Goal: Answer question/provide support: Share knowledge or assist other users

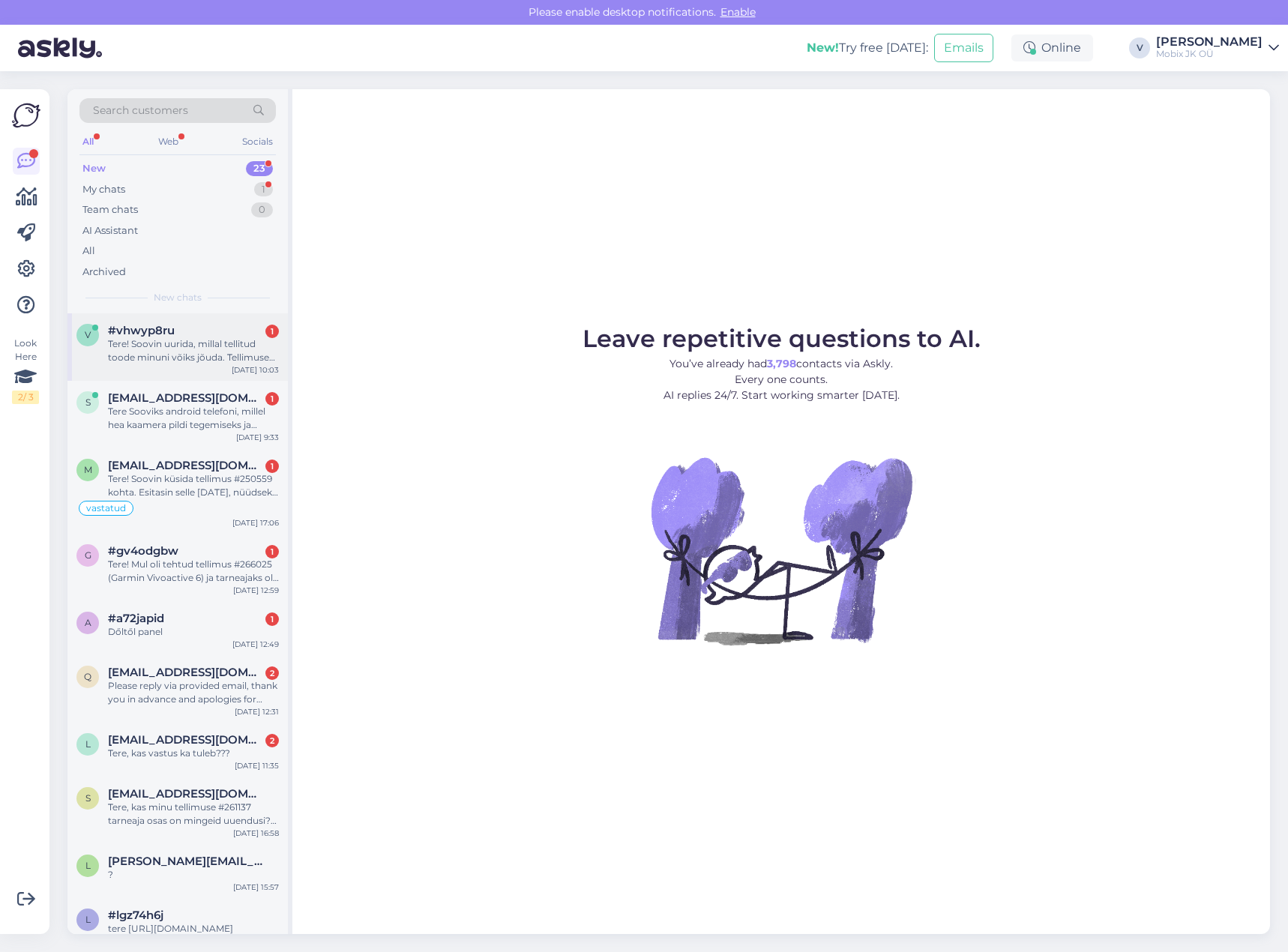
click at [238, 355] on div "Tere! Soovin uurida, millal tellitud toode minuni võiks jõuda. Tellimuse nr: #2…" at bounding box center [194, 350] width 171 height 27
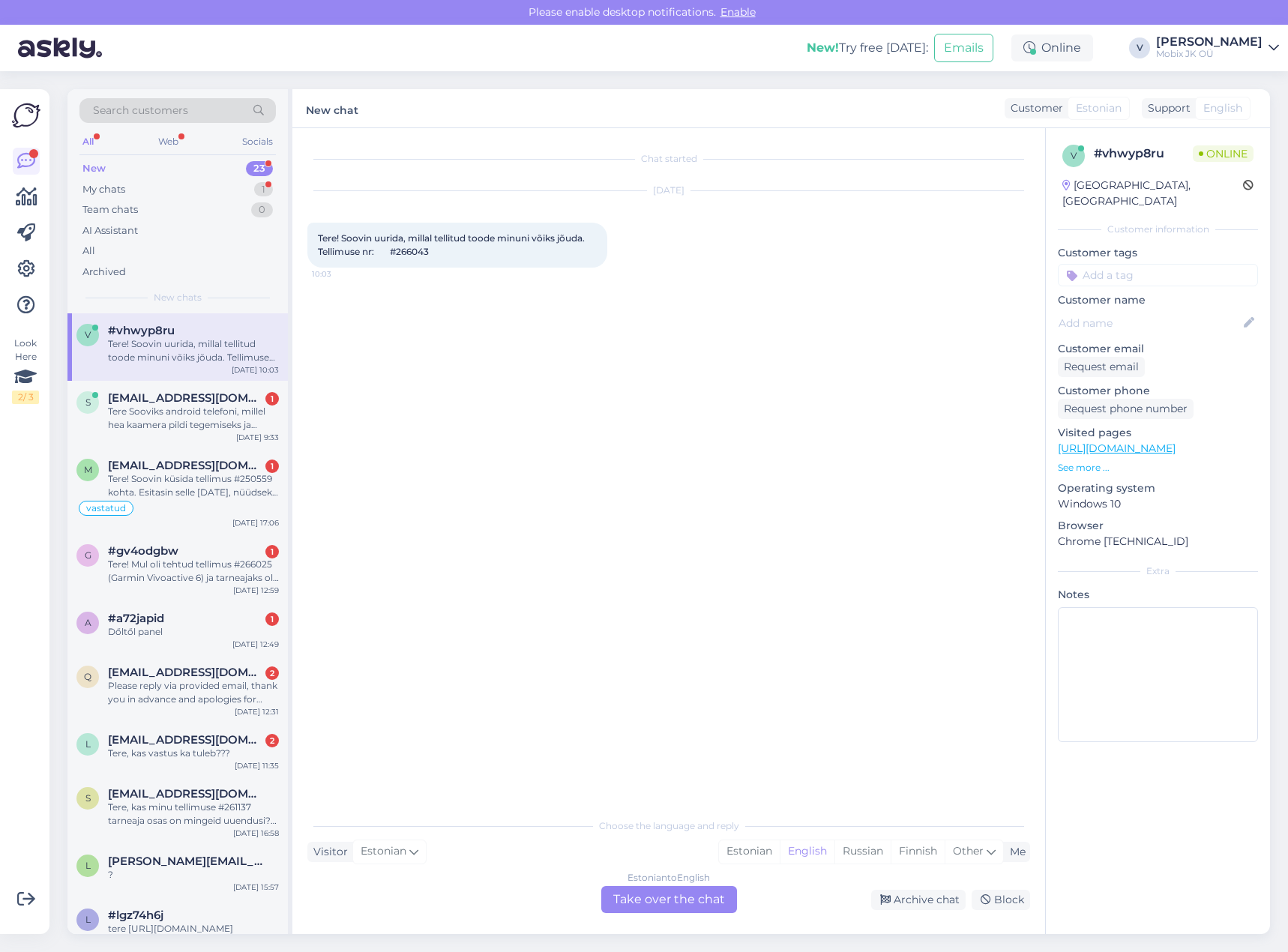
drag, startPoint x: 741, startPoint y: 851, endPoint x: 715, endPoint y: 874, distance: 34.7
click at [741, 852] on div "Estonian" at bounding box center [749, 851] width 61 height 23
click at [689, 893] on div "Estonian to Estonian Take over the chat" at bounding box center [668, 899] width 136 height 27
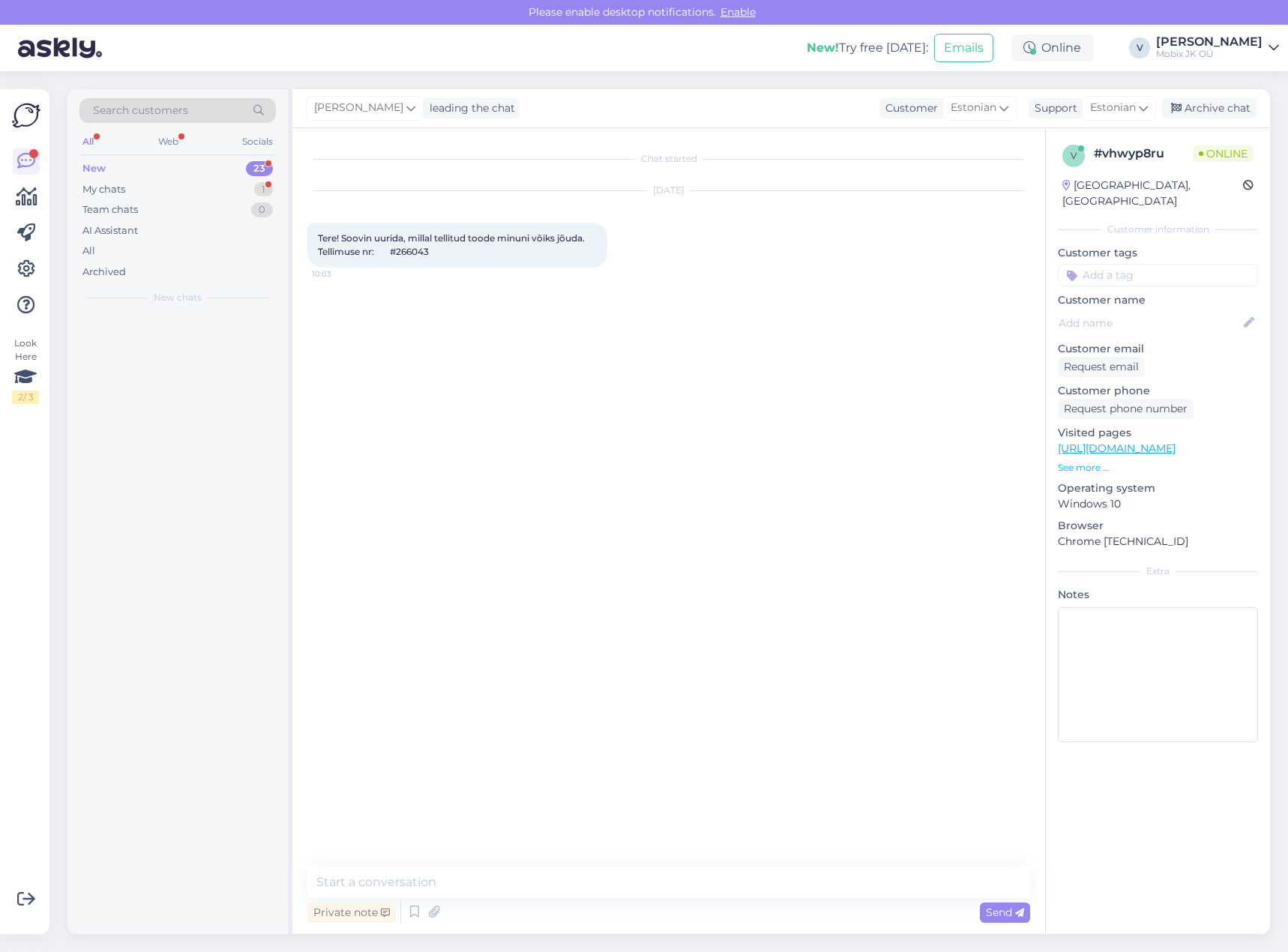
click at [689, 892] on textarea at bounding box center [668, 882] width 723 height 32
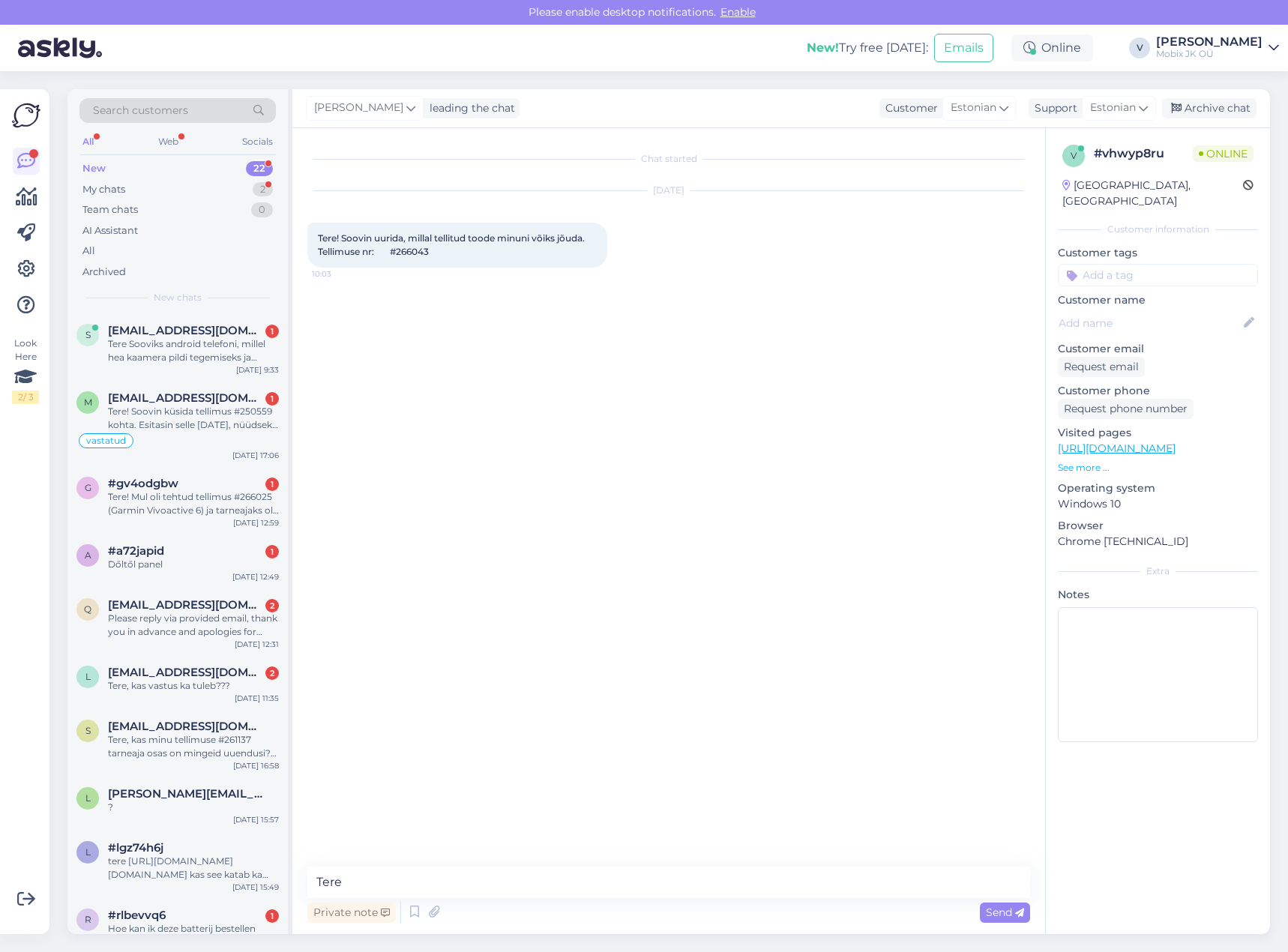
type textarea "Tere!"
drag, startPoint x: 402, startPoint y: 249, endPoint x: 445, endPoint y: 254, distance: 43.3
click at [445, 254] on div "Tere! Soovin uurida, millal tellitud toode minuni võiks jõuda. Tellimuse nr: #2…" at bounding box center [457, 245] width 300 height 45
copy span "266043"
click at [839, 878] on textarea at bounding box center [668, 882] width 723 height 32
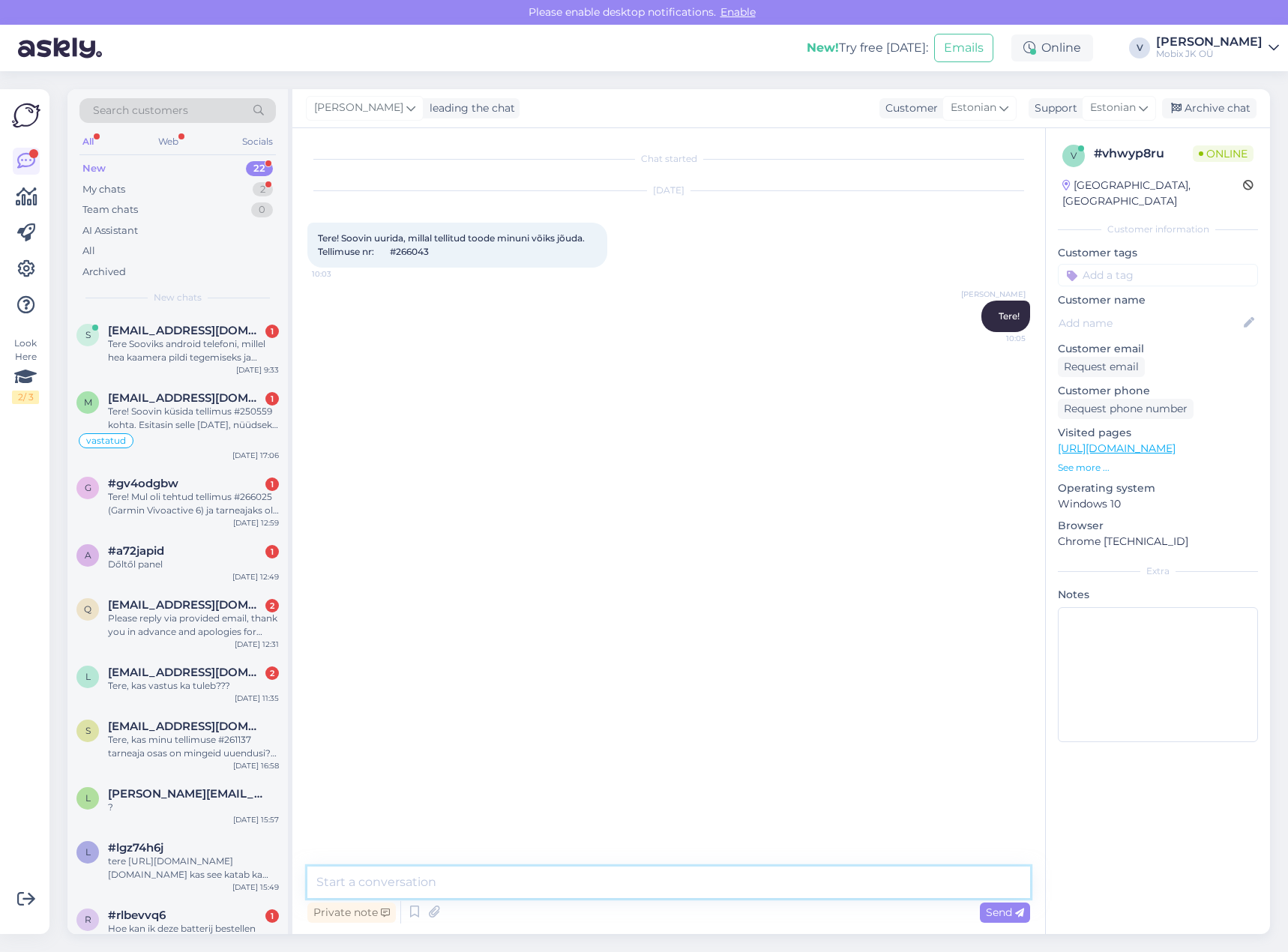
click at [863, 877] on textarea at bounding box center [668, 882] width 723 height 32
paste textarea "Nokia 235 4G 2024 Blue"
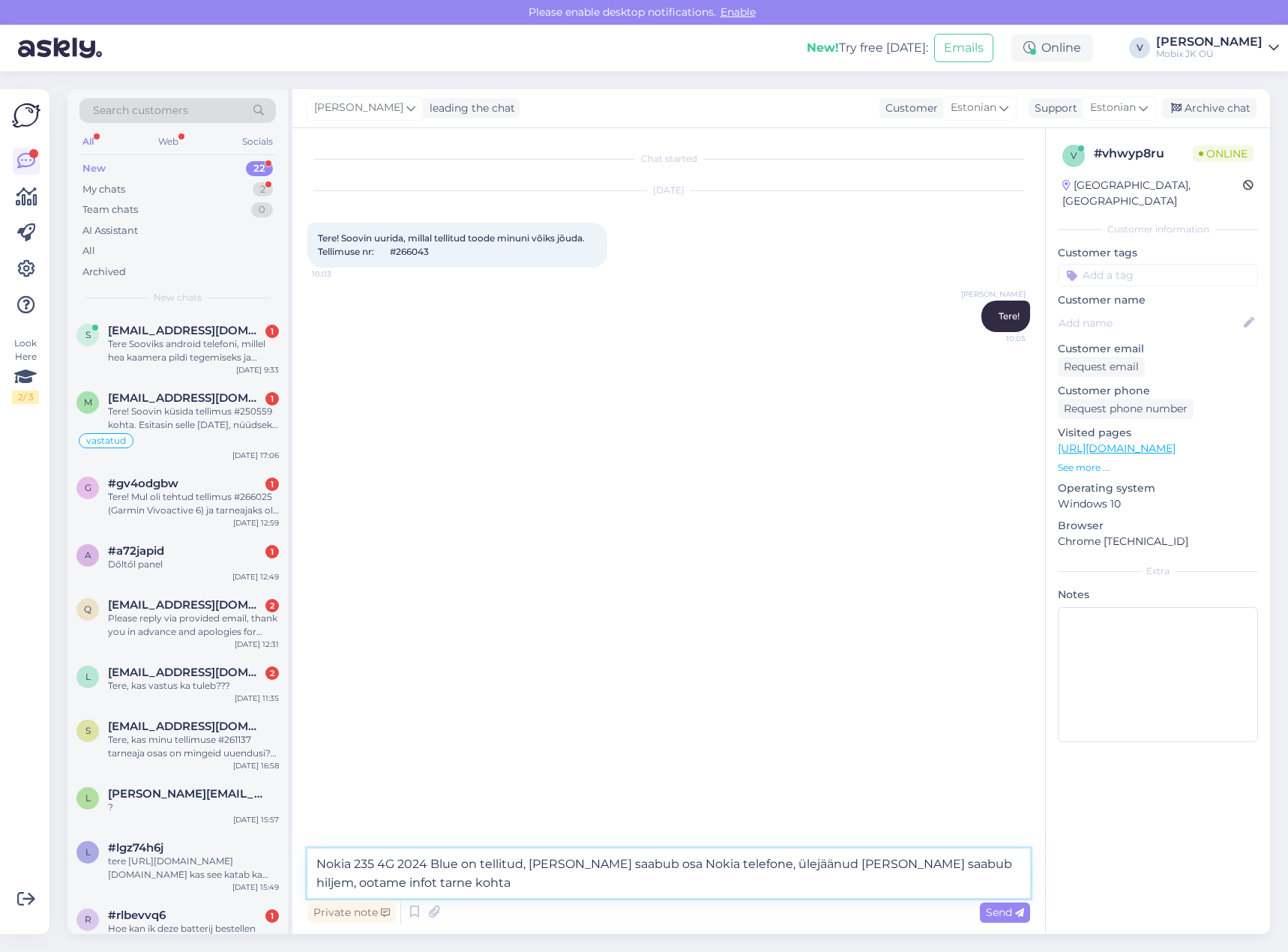
type textarea "Nokia 235 4G 2024 Blue on tellitud, [PERSON_NAME] saabub osa Nokia telefone, ül…"
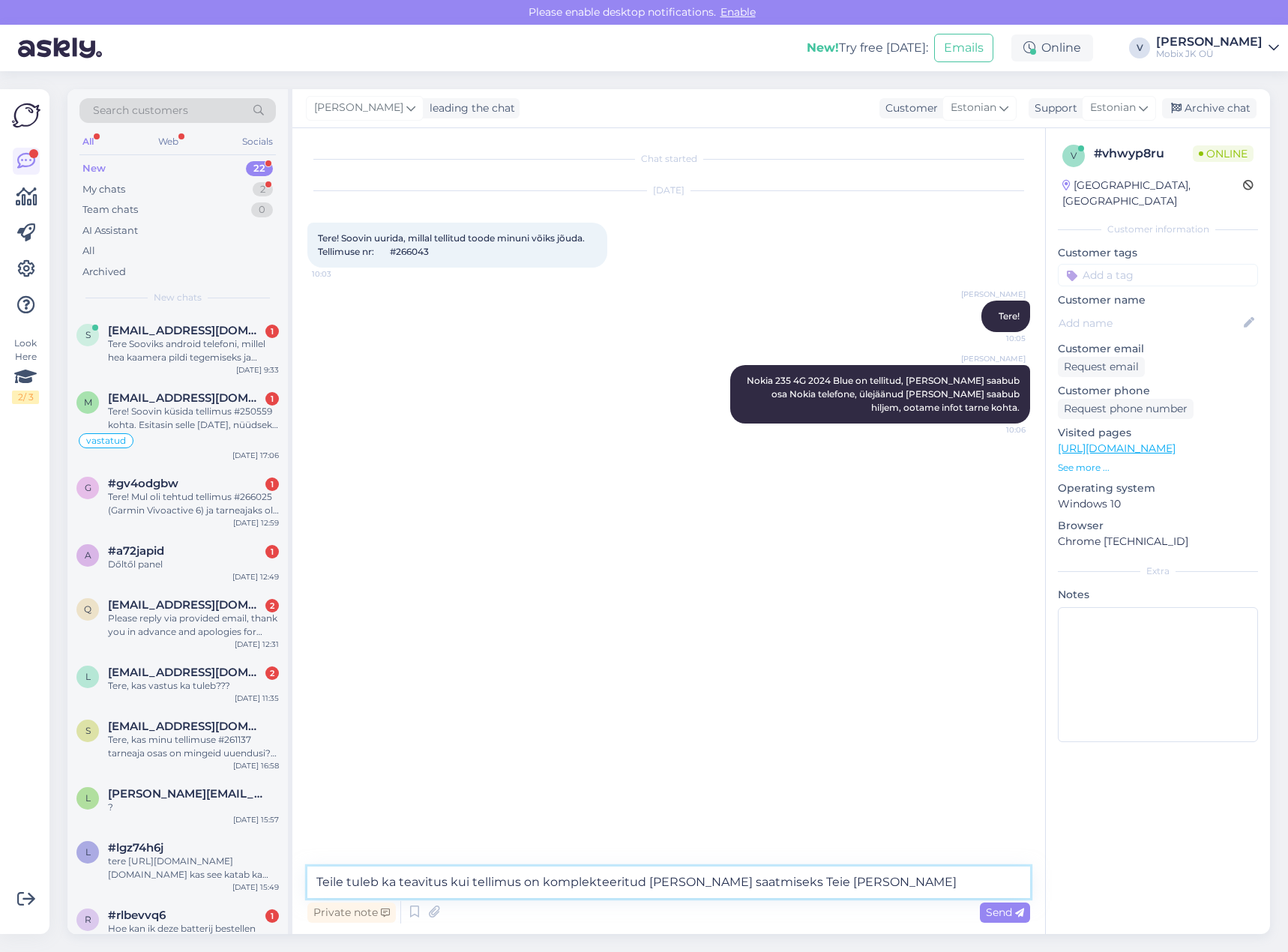
type textarea "Teile tuleb ka teavitus kui tellimus on komplekteeritud [PERSON_NAME] saatmisek…"
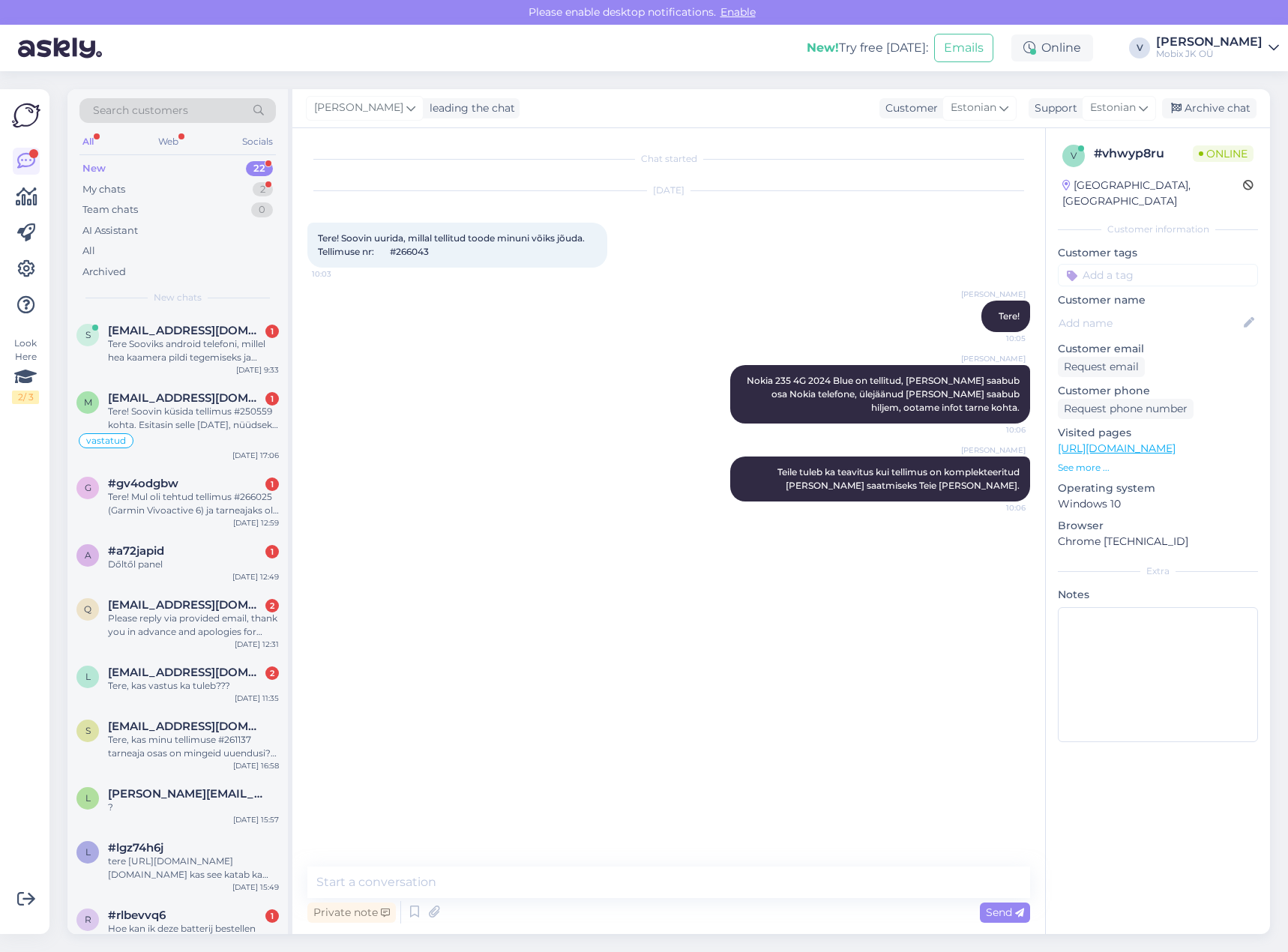
drag, startPoint x: 1203, startPoint y: 263, endPoint x: 1209, endPoint y: 270, distance: 9.2
click at [1203, 263] on input at bounding box center [1157, 274] width 200 height 23
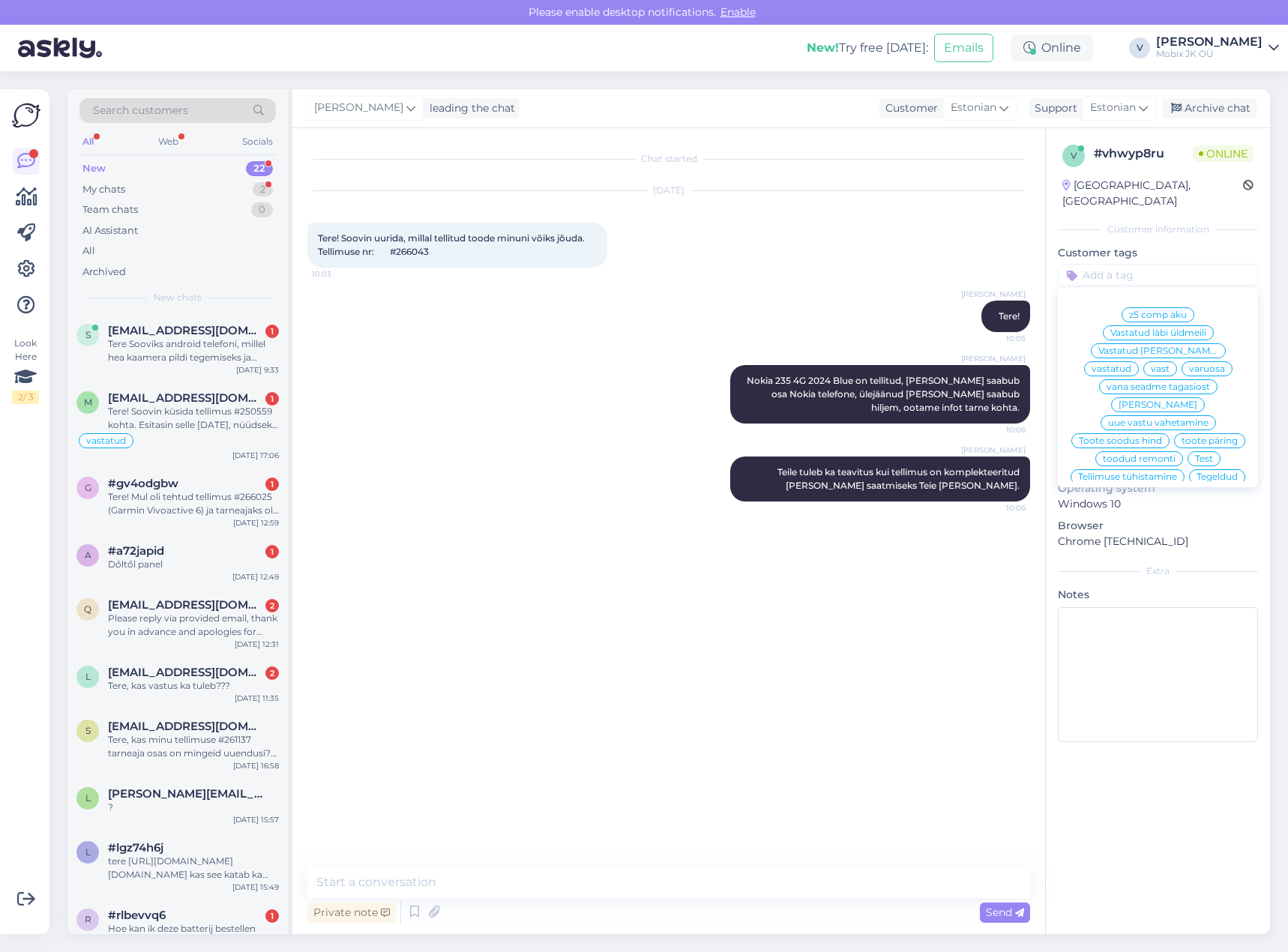
click at [1131, 364] on span "vastatud" at bounding box center [1111, 369] width 40 height 9
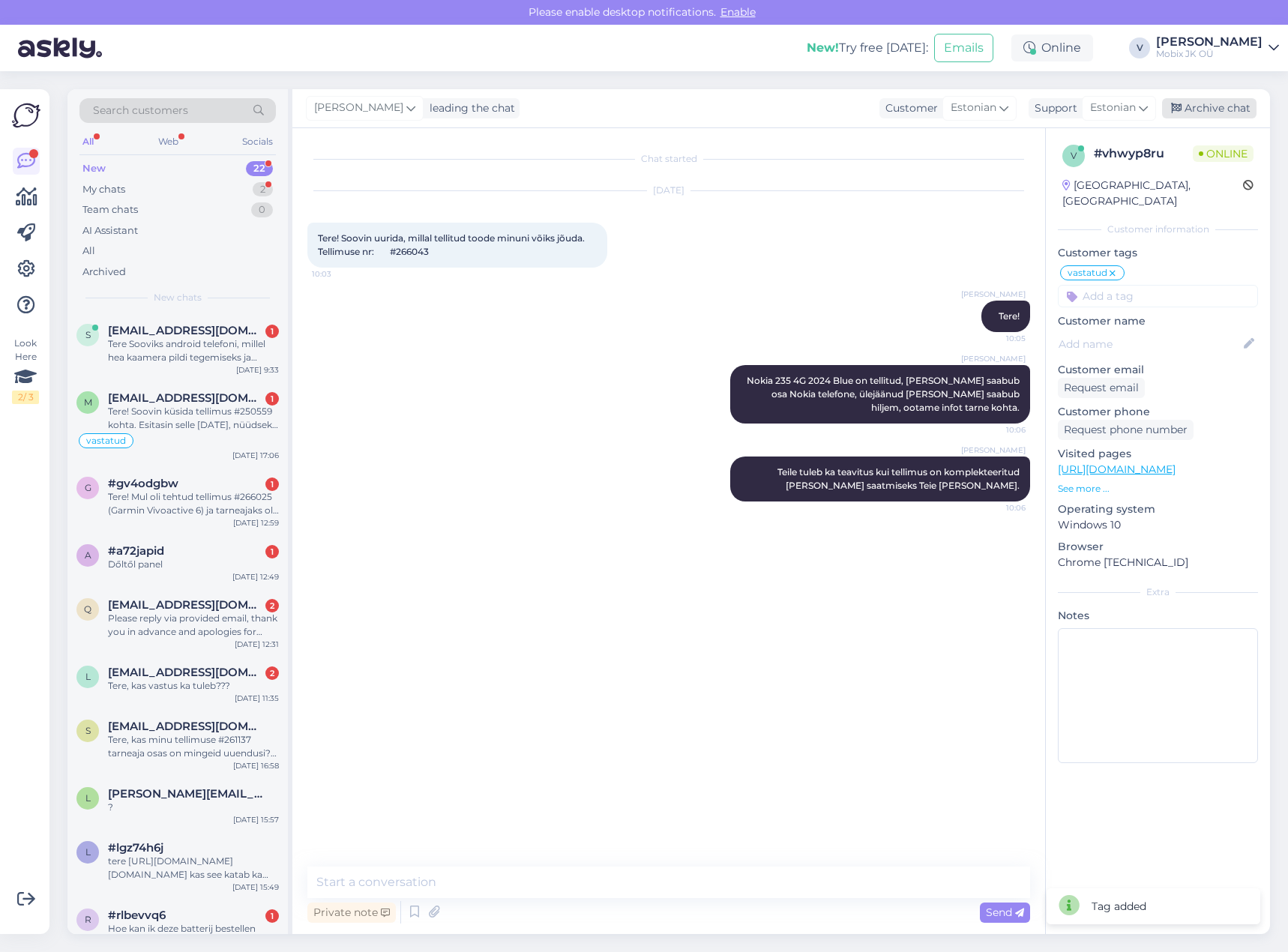
click at [1218, 110] on div "Archive chat" at bounding box center [1209, 108] width 95 height 20
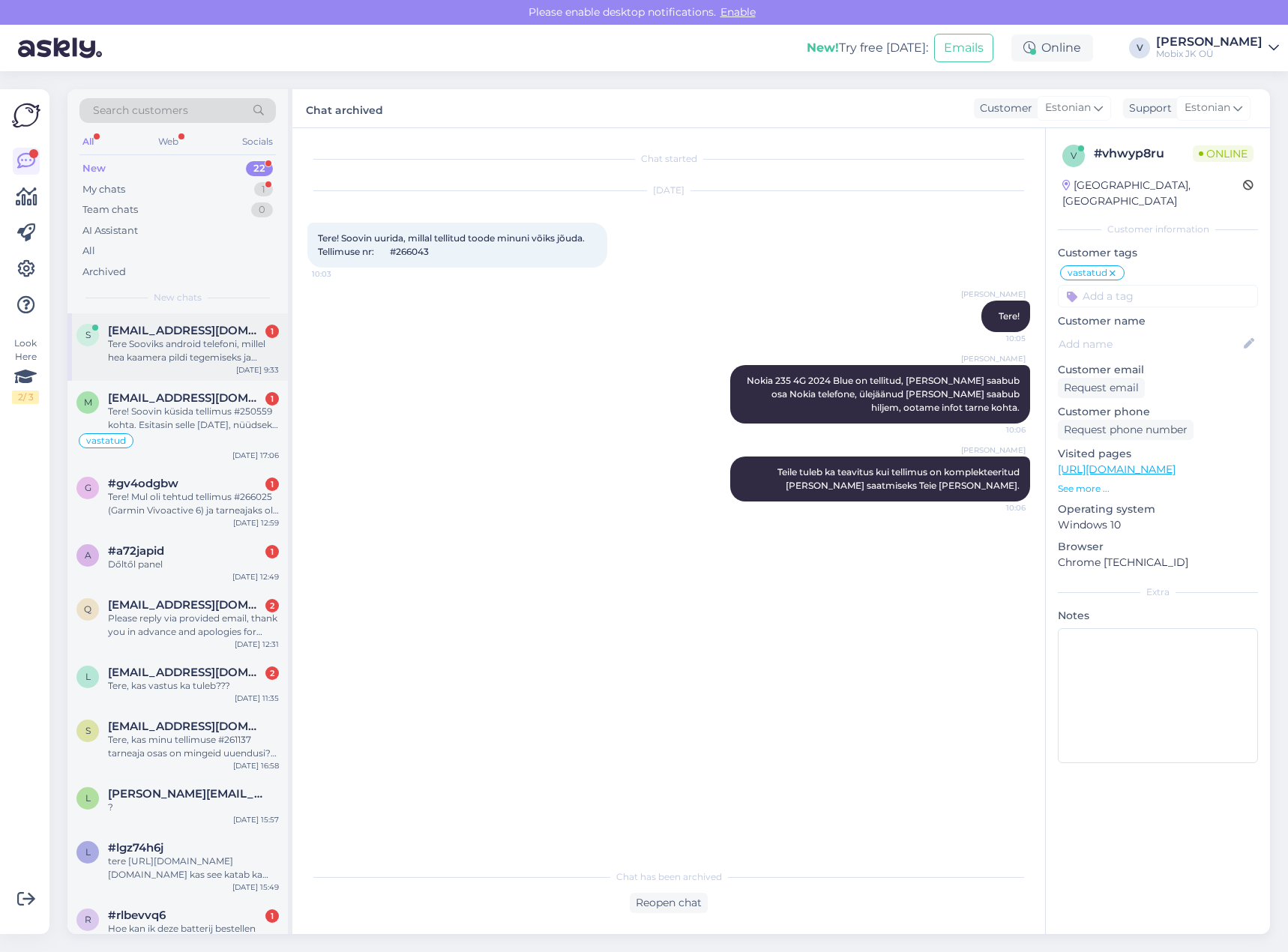
click at [251, 349] on div "Tere Sooviks android telefoni, millel hea kaamera pildi tegemiseks ja ennekõike…" at bounding box center [194, 350] width 171 height 27
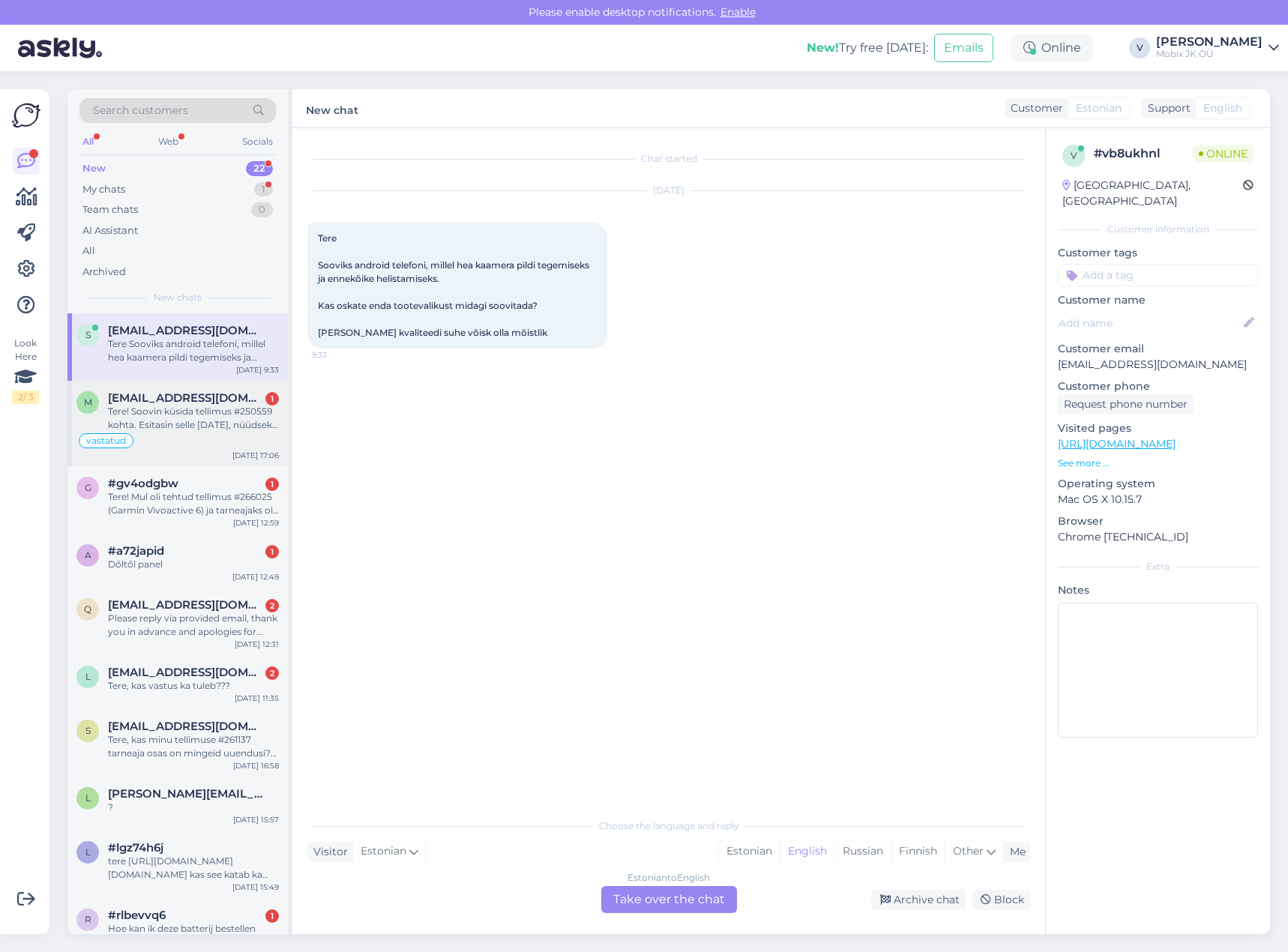
click at [167, 428] on div "Tere! Soovin küsida tellimus #250559 kohta. Esitasin selle [DATE], nüüdseks on …" at bounding box center [194, 418] width 171 height 27
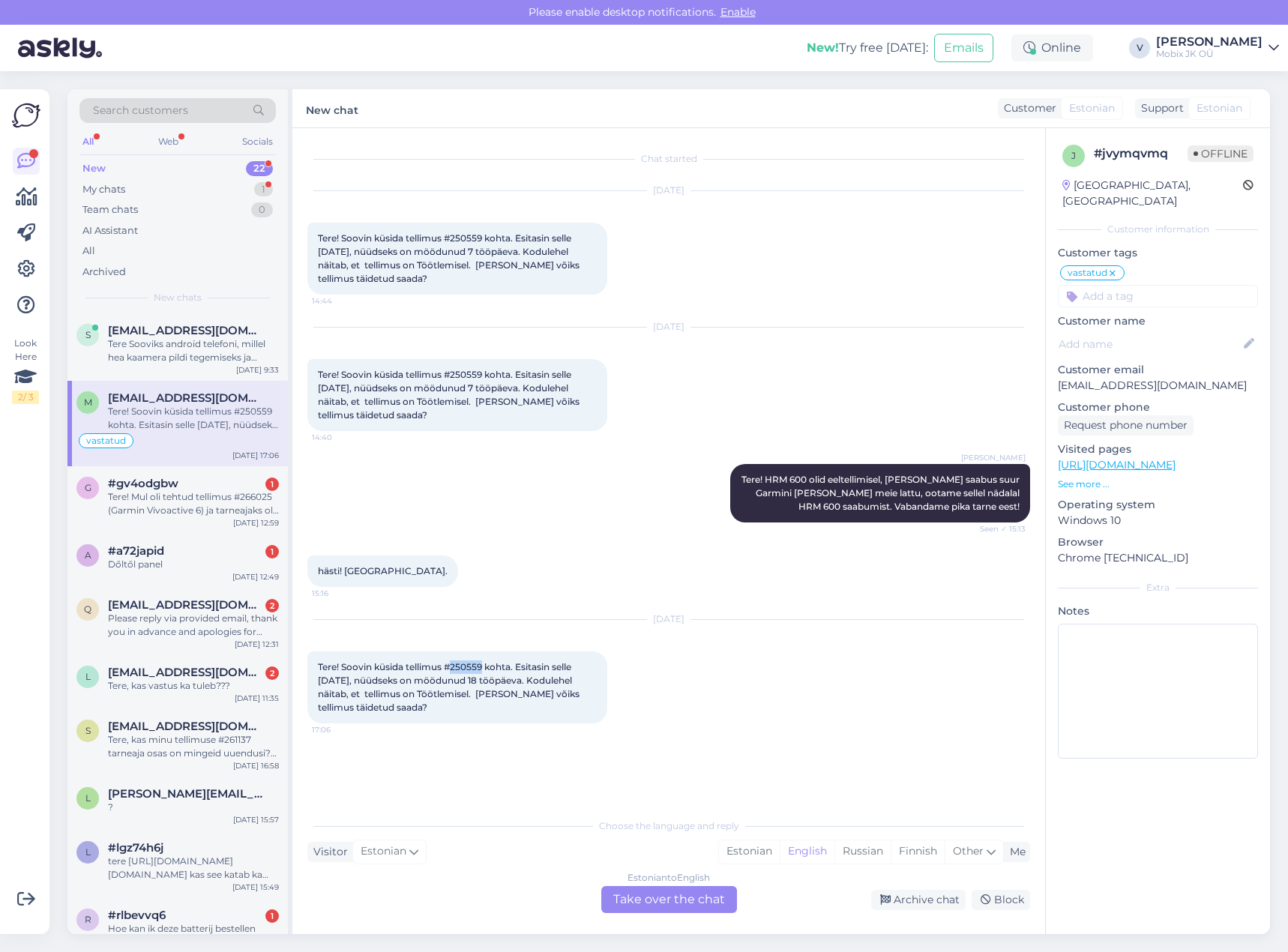
drag, startPoint x: 453, startPoint y: 665, endPoint x: 484, endPoint y: 666, distance: 31.0
click at [484, 666] on span "Tere! Soovin küsida tellimus #250559 kohta. Esitasin selle [DATE], nüüdseks on …" at bounding box center [449, 687] width 264 height 52
copy span "250559"
click at [731, 849] on div "Estonian" at bounding box center [749, 851] width 61 height 23
click at [714, 901] on div "Estonian to Estonian Take over the chat" at bounding box center [668, 899] width 136 height 27
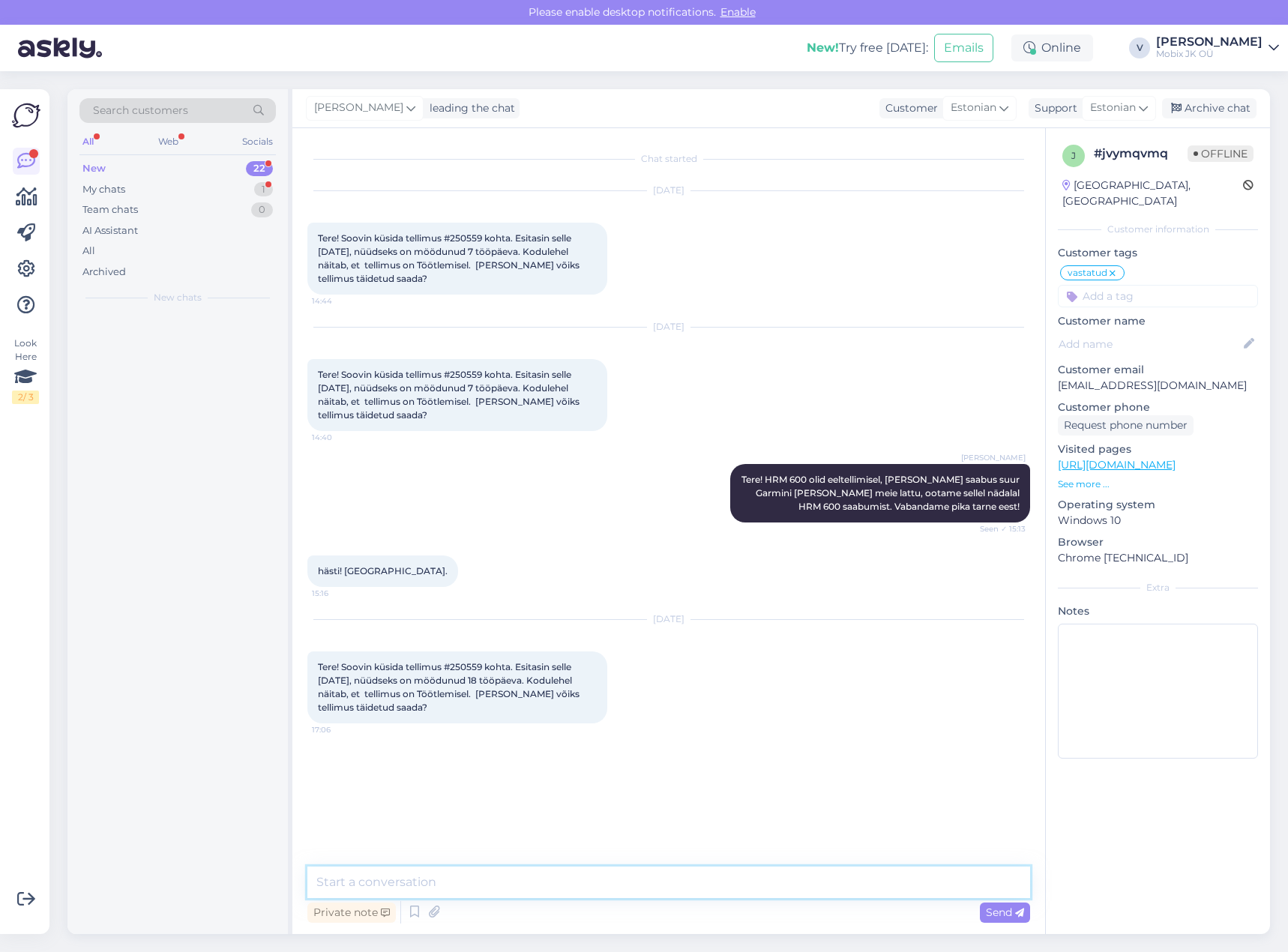
click at [716, 889] on textarea at bounding box center [668, 882] width 723 height 32
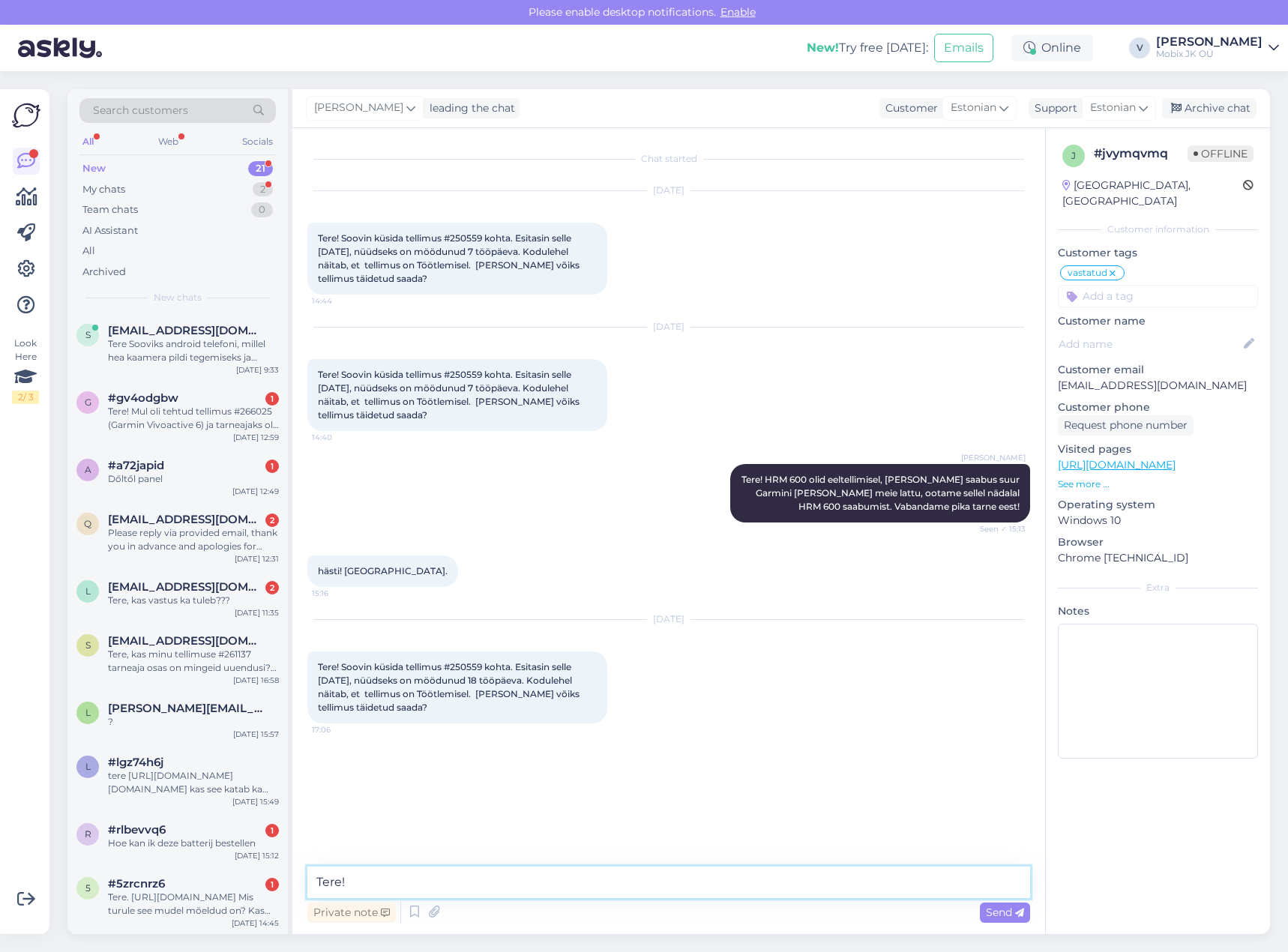
click at [549, 896] on textarea "Tere!" at bounding box center [668, 882] width 723 height 32
paste textarea "Garmin HRM 600 M-XL"
click at [686, 877] on textarea "Tere! Garmin HRM 600 M-XL eeldatav tarne [PERSON_NAME] 11.10, tarne meieni 1-2 …" at bounding box center [668, 882] width 723 height 32
type textarea "Tere! Garmin HRM 600 M-XL eeldatav tarne [PERSON_NAME] 11.10, [PERSON_NAME] mei…"
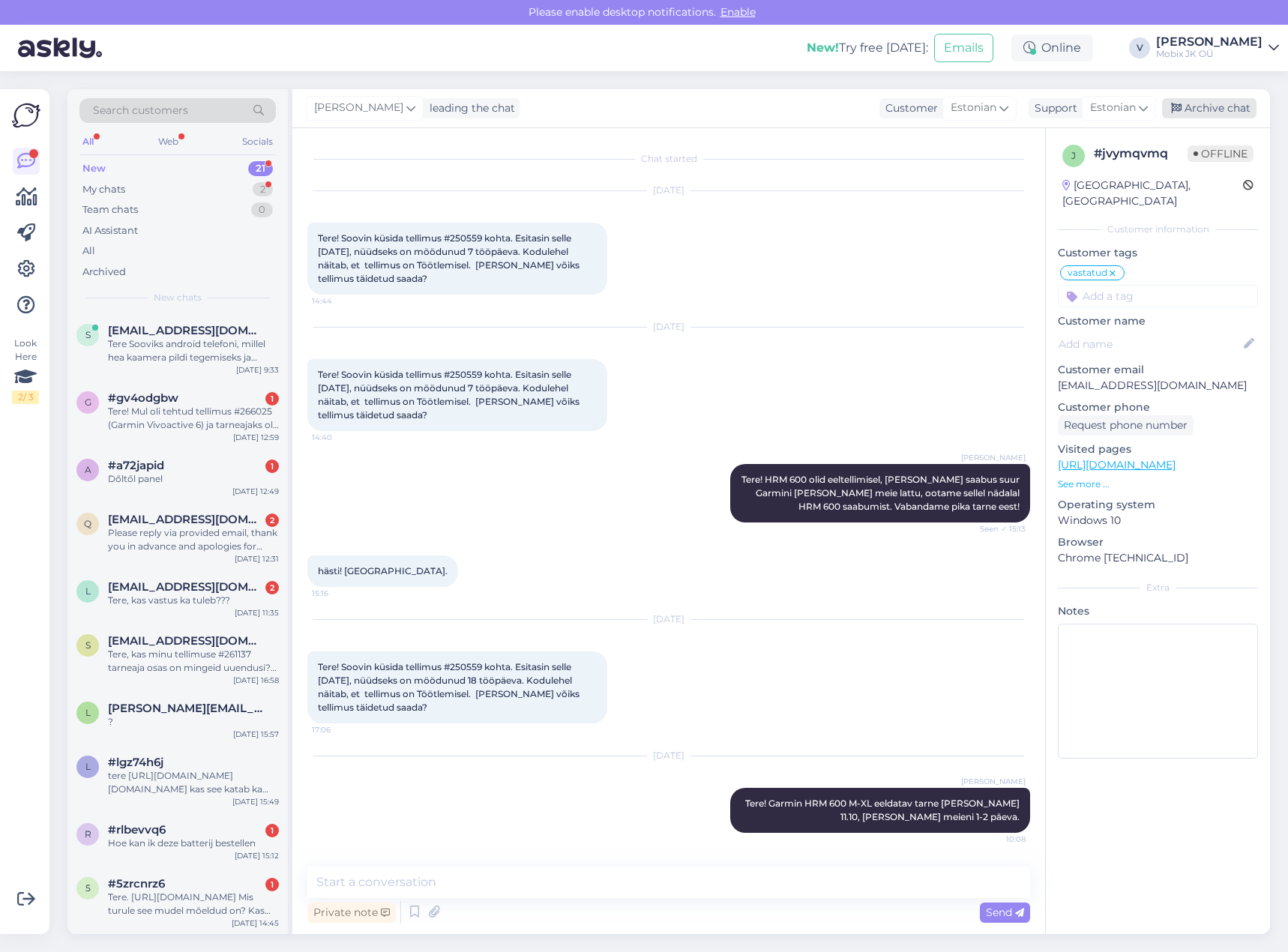
click at [1221, 106] on div "Archive chat" at bounding box center [1209, 108] width 95 height 20
click at [224, 410] on div "Tere! Mul oli tehtud tellimus #266025 (Garmin Vivoactive 6) ja tarneajaks oli m…" at bounding box center [194, 418] width 171 height 27
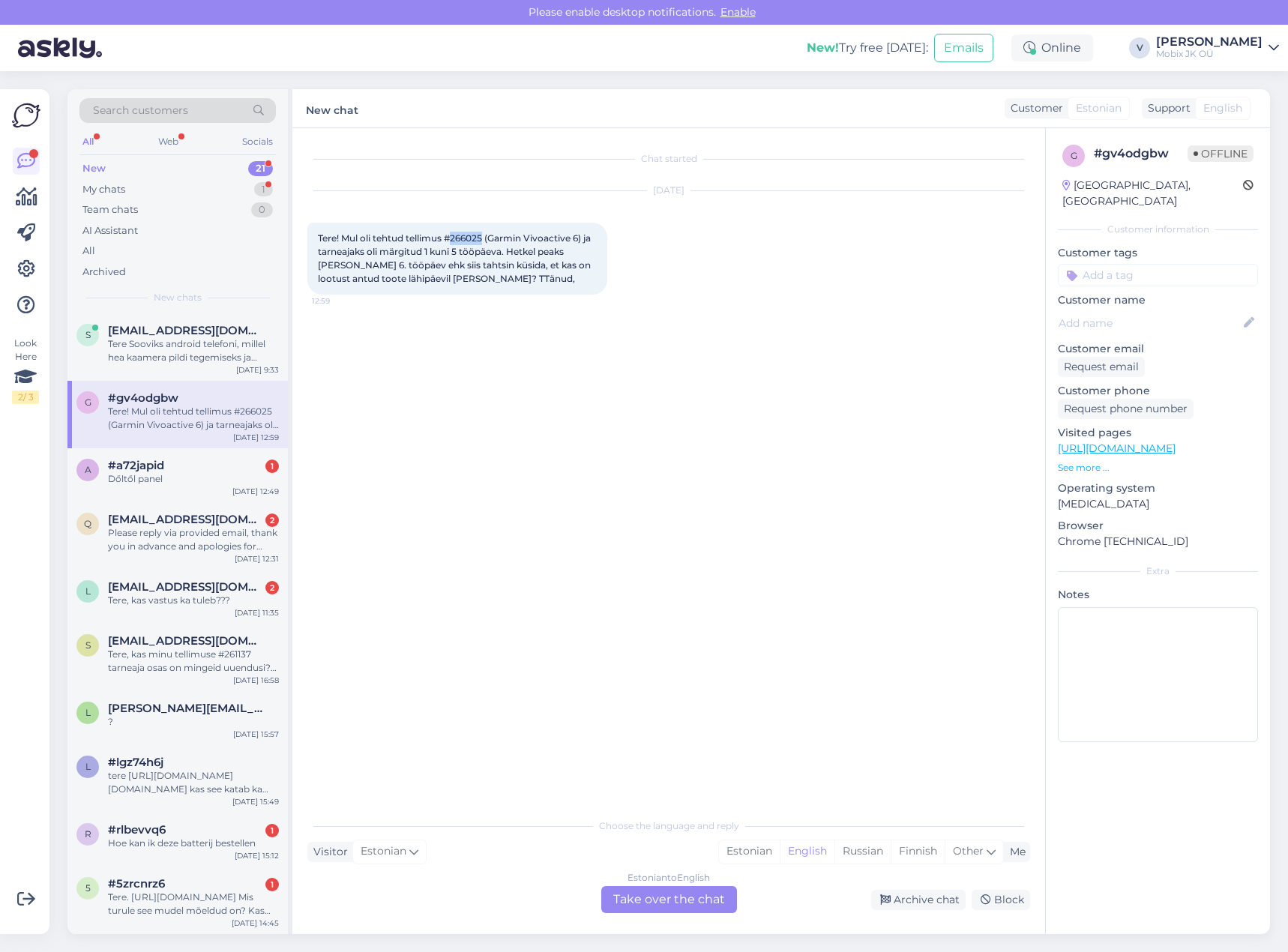
drag, startPoint x: 452, startPoint y: 236, endPoint x: 487, endPoint y: 236, distance: 35.0
click at [487, 236] on span "Tere! Mul oli tehtud tellimus #266025 (Garmin Vivoactive 6) ja tarneajaks oli m…" at bounding box center [456, 258] width 275 height 52
copy span "266025"
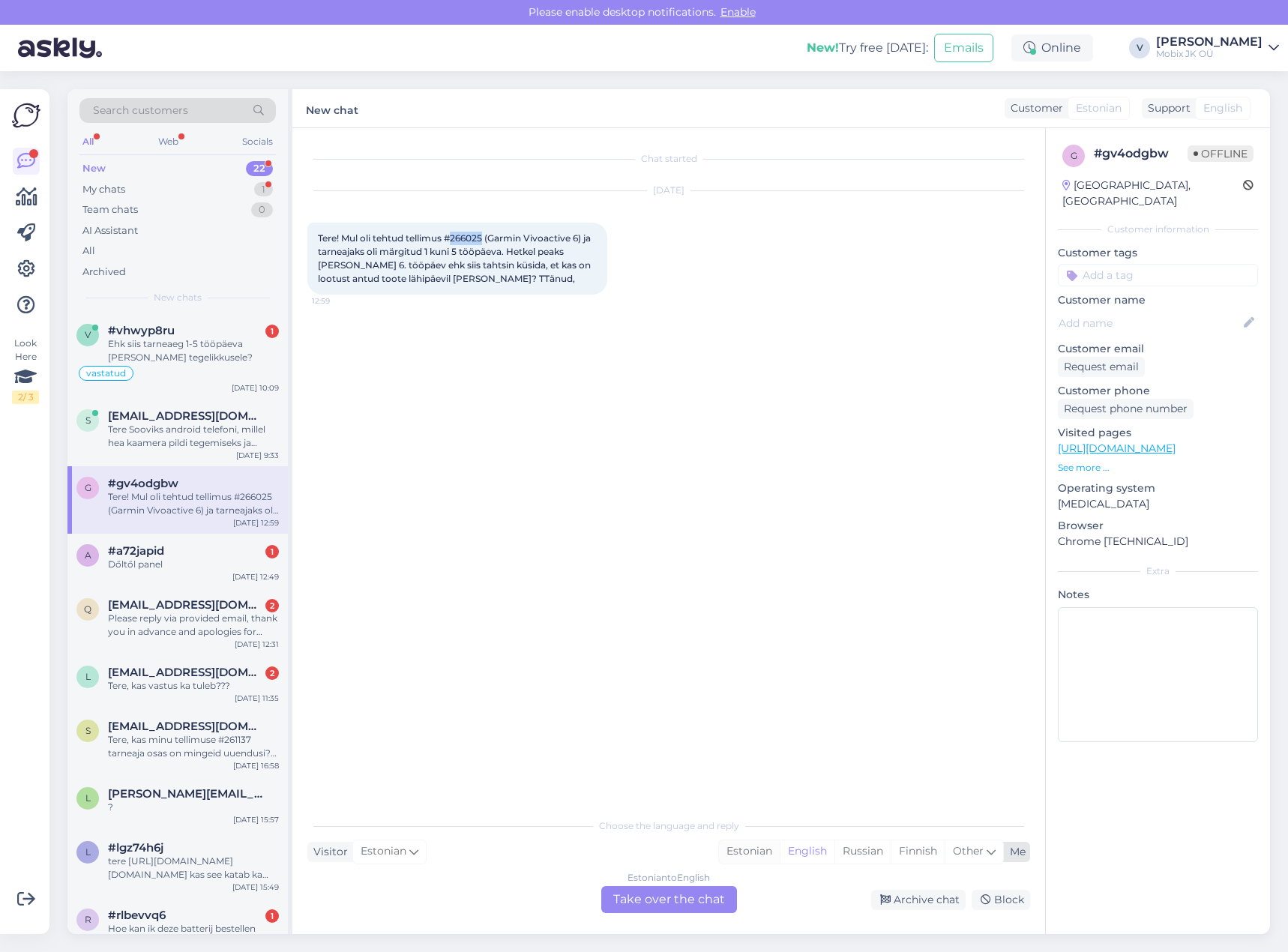
drag, startPoint x: 780, startPoint y: 863, endPoint x: 761, endPoint y: 856, distance: 20.2
click at [780, 862] on div "English" at bounding box center [807, 851] width 54 height 23
click at [758, 856] on div "Estonian" at bounding box center [749, 851] width 61 height 23
click at [696, 896] on div "Estonian to Estonian Take over the chat" at bounding box center [668, 899] width 136 height 27
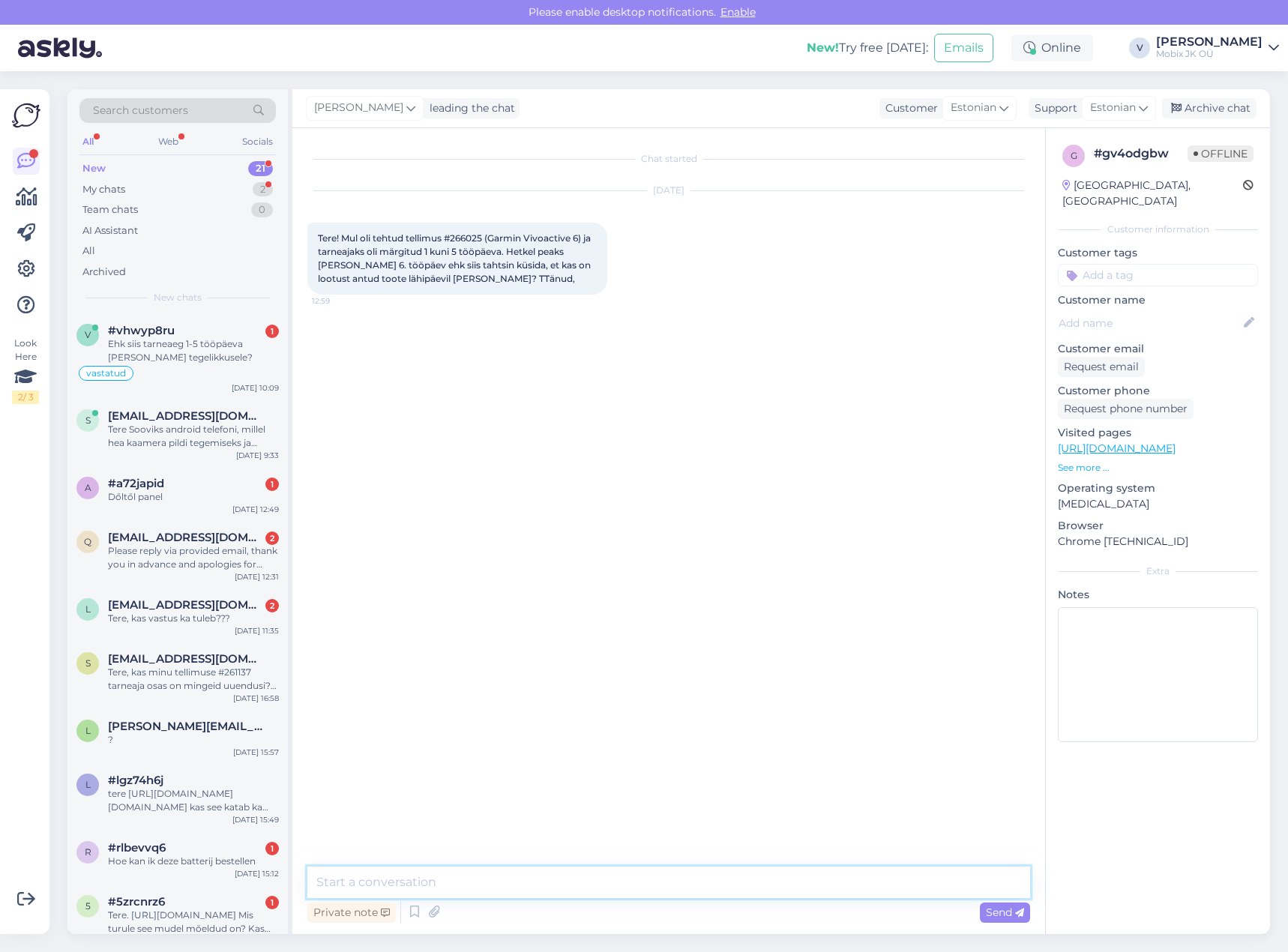
click at [688, 874] on textarea at bounding box center [668, 882] width 723 height 32
click at [782, 883] on textarea at bounding box center [668, 882] width 723 height 32
click at [736, 873] on textarea "Tere! Süsteem näitab, et" at bounding box center [668, 882] width 723 height 32
paste textarea "Garmin vivoactive 6 Slate with Black Band"
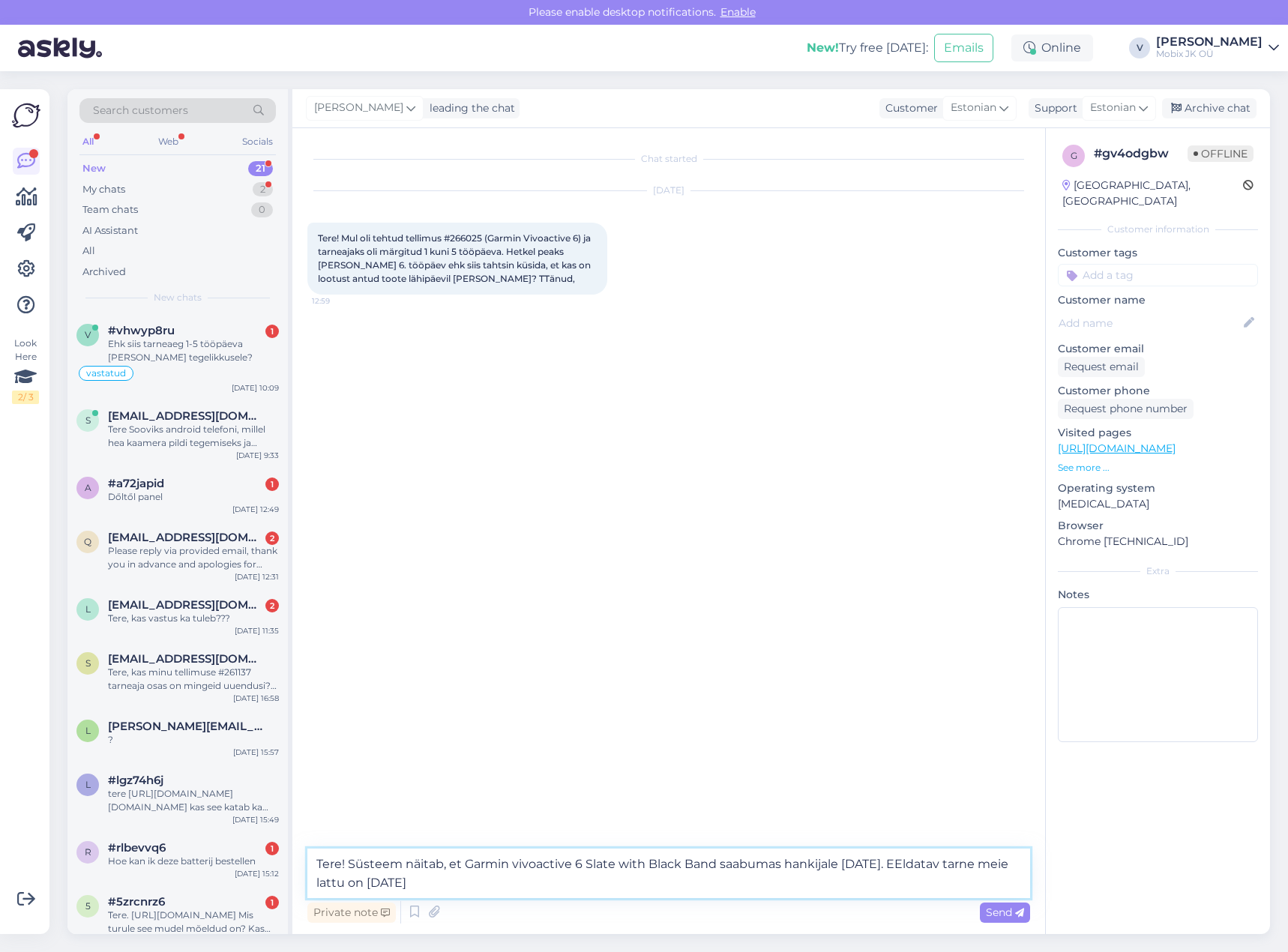
click at [925, 860] on textarea "Tere! Süsteem näitab, et Garmin vivoactive 6 Slate with Black Band saabumas han…" at bounding box center [668, 874] width 723 height 50
type textarea "Tere! Süsteem näitab, et Garmin vivoactive 6 Slate with Black Band saabumas han…"
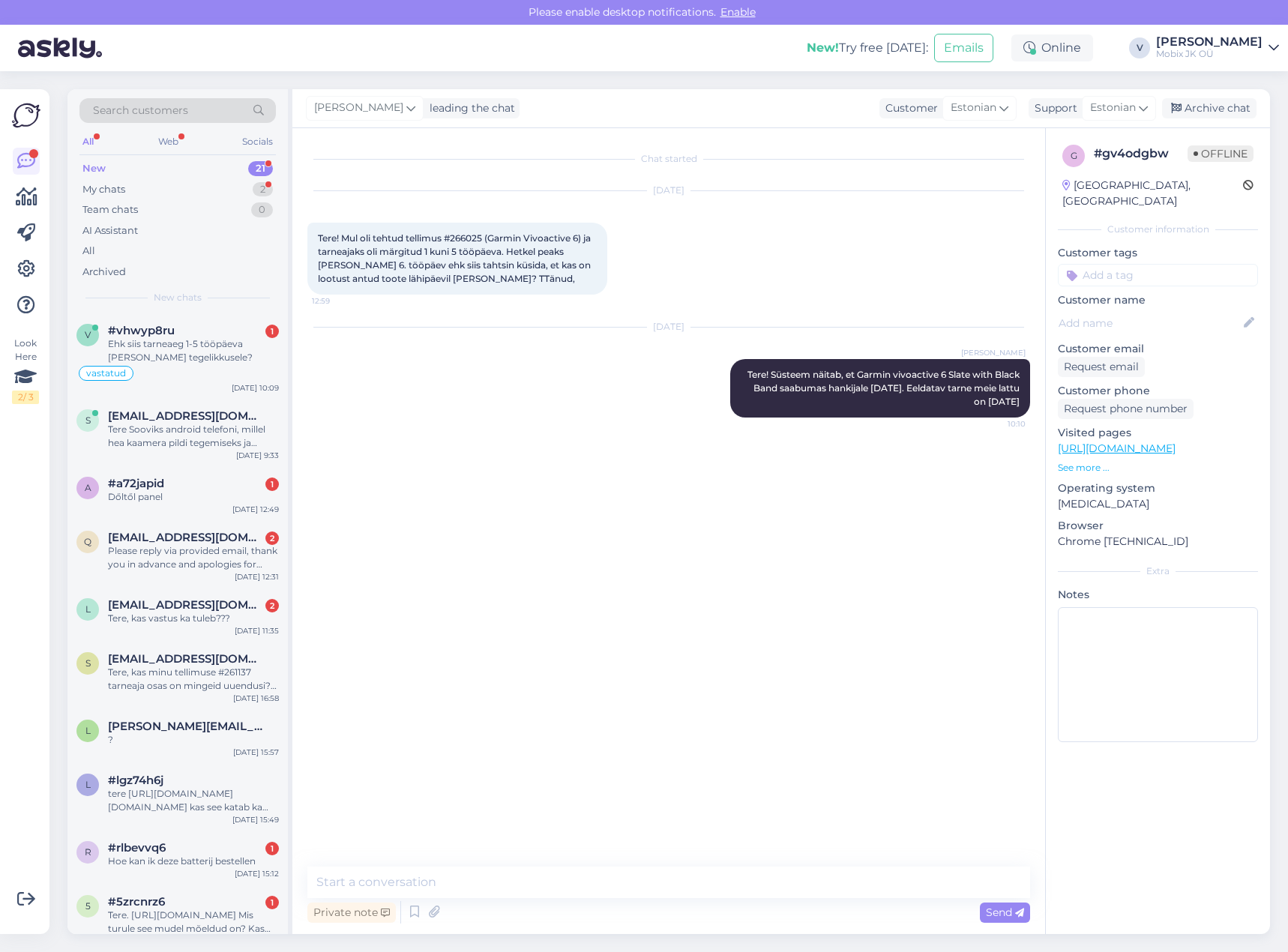
click at [1161, 263] on input at bounding box center [1157, 274] width 200 height 23
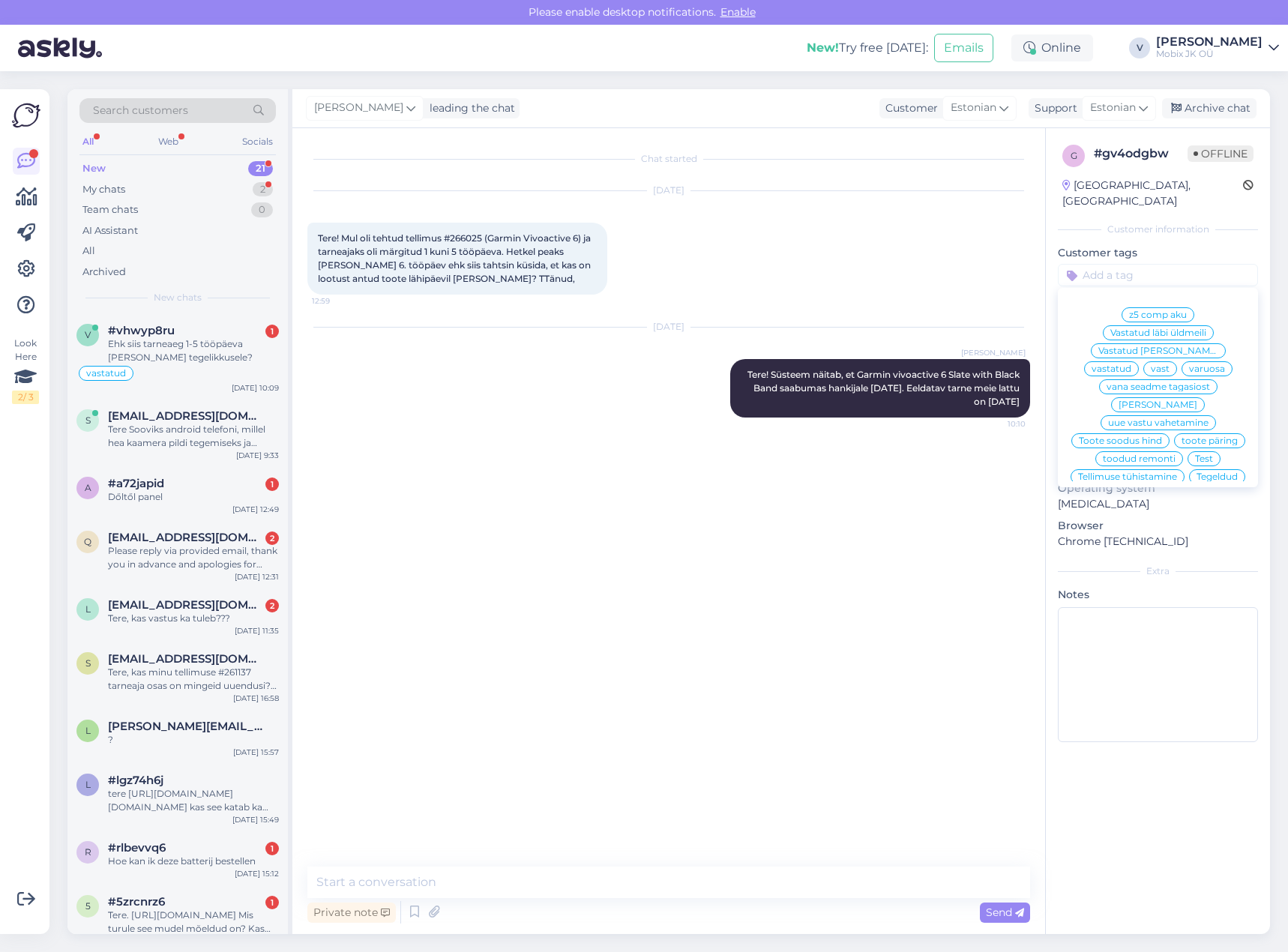
click at [1131, 364] on span "vastatud" at bounding box center [1111, 369] width 40 height 9
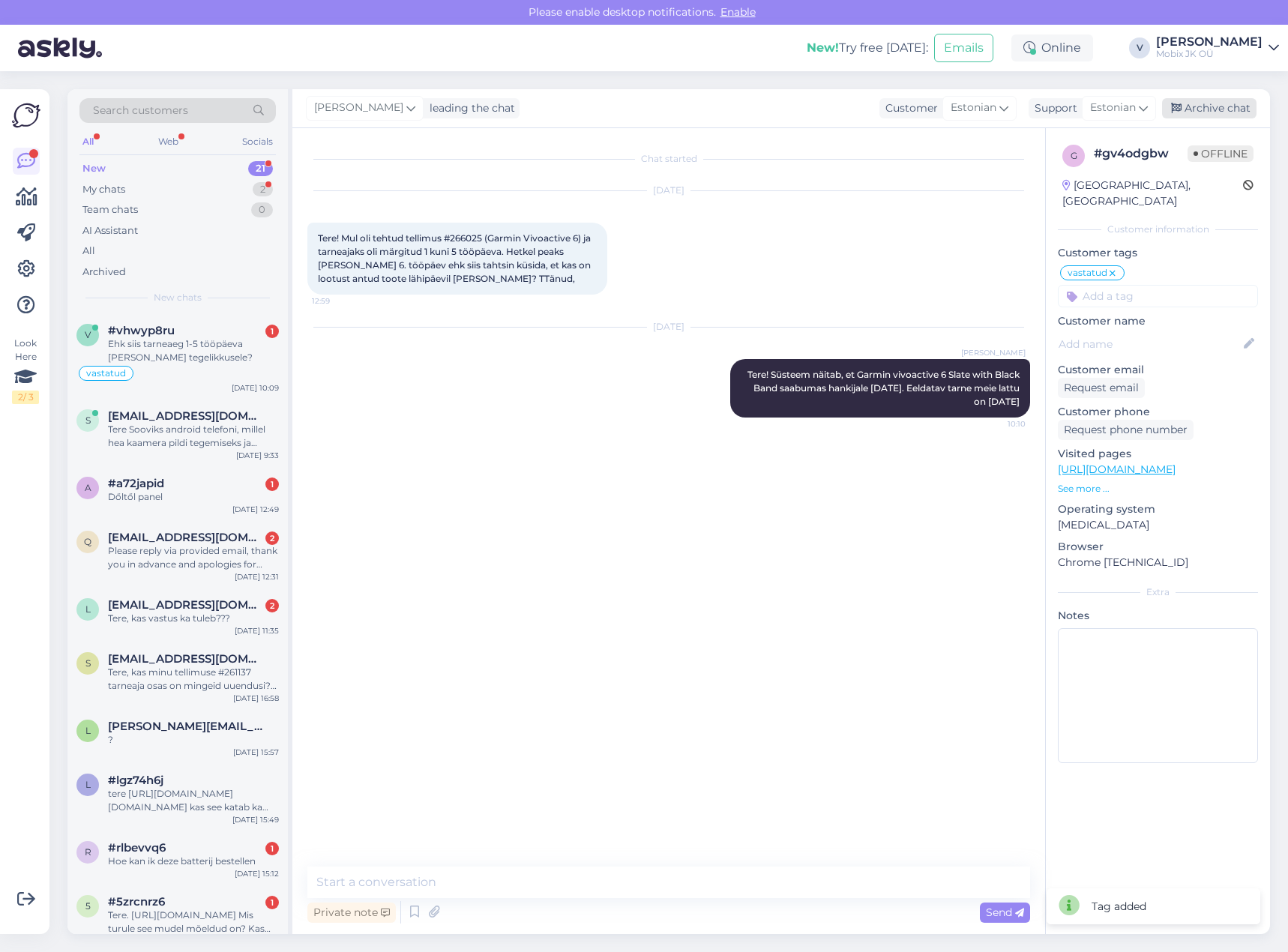
click at [1185, 110] on div "Archive chat" at bounding box center [1209, 108] width 95 height 20
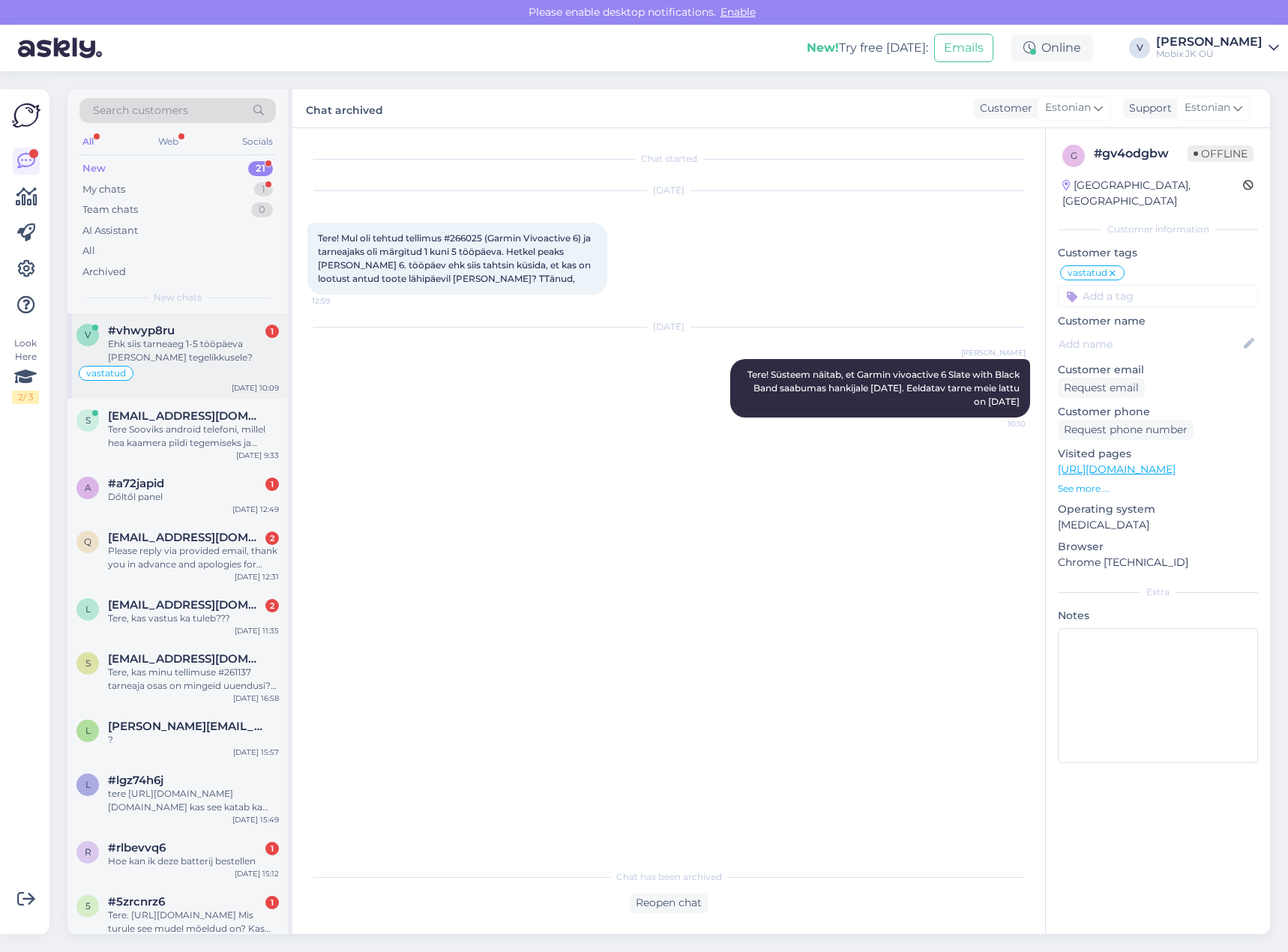
click at [165, 354] on div "Ehk siis tarneaeg 1-5 tööpäeva [PERSON_NAME] tegelikkusele?" at bounding box center [194, 350] width 171 height 27
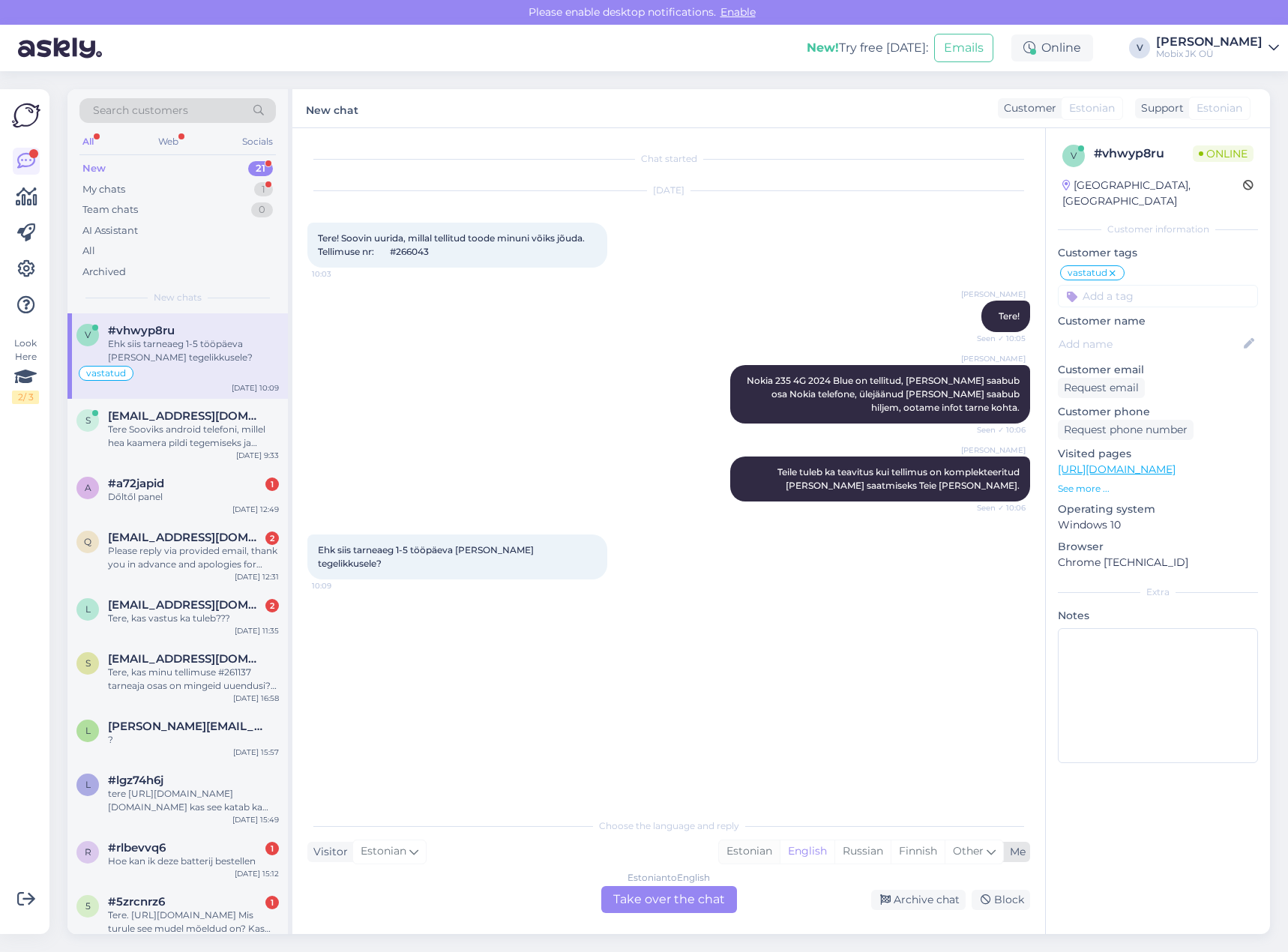
click at [749, 852] on div "Estonian" at bounding box center [749, 851] width 61 height 23
click at [712, 892] on div "Estonian to Estonian Take over the chat" at bounding box center [668, 899] width 136 height 27
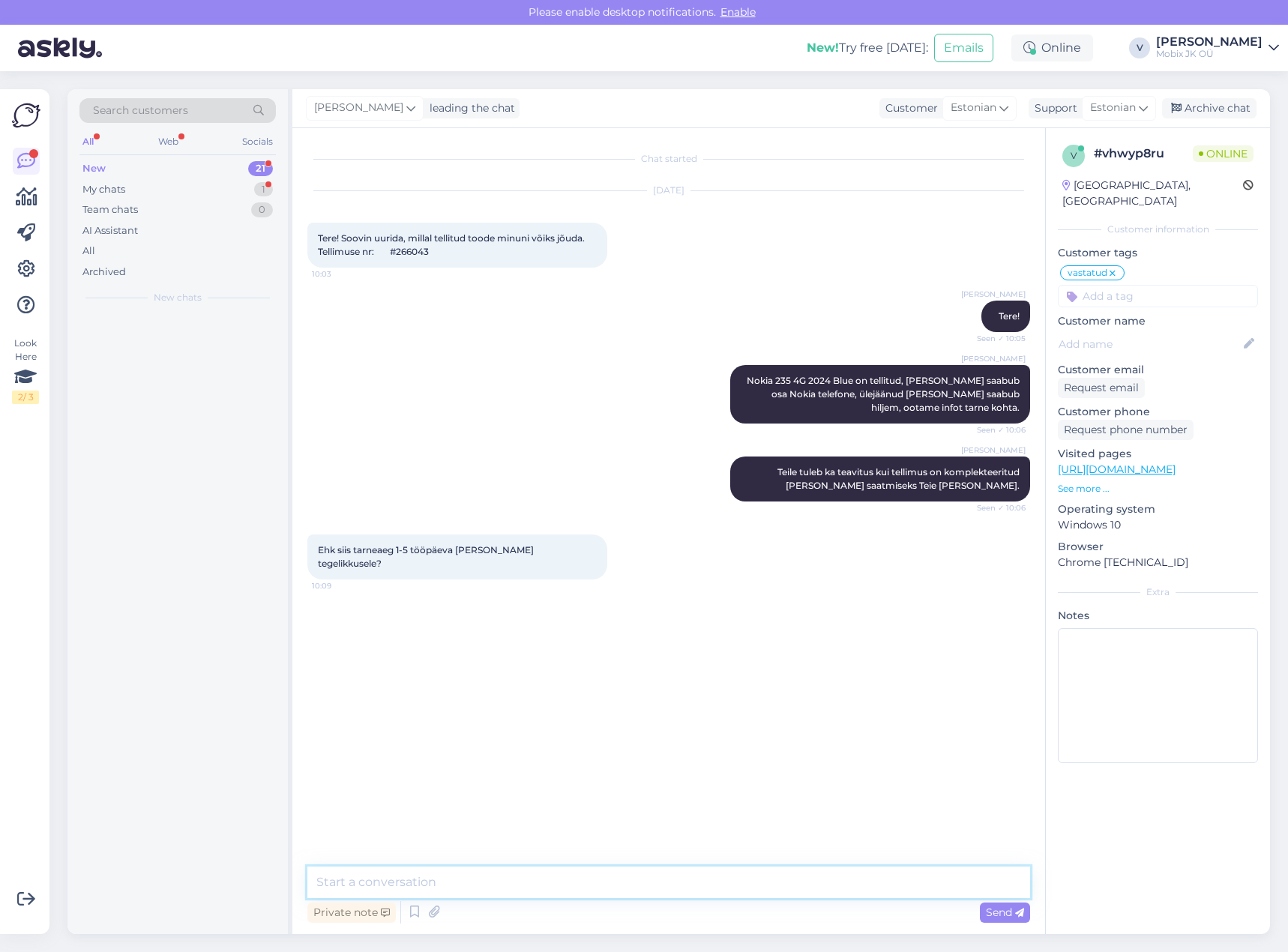
click at [712, 876] on textarea at bounding box center [668, 882] width 723 height 32
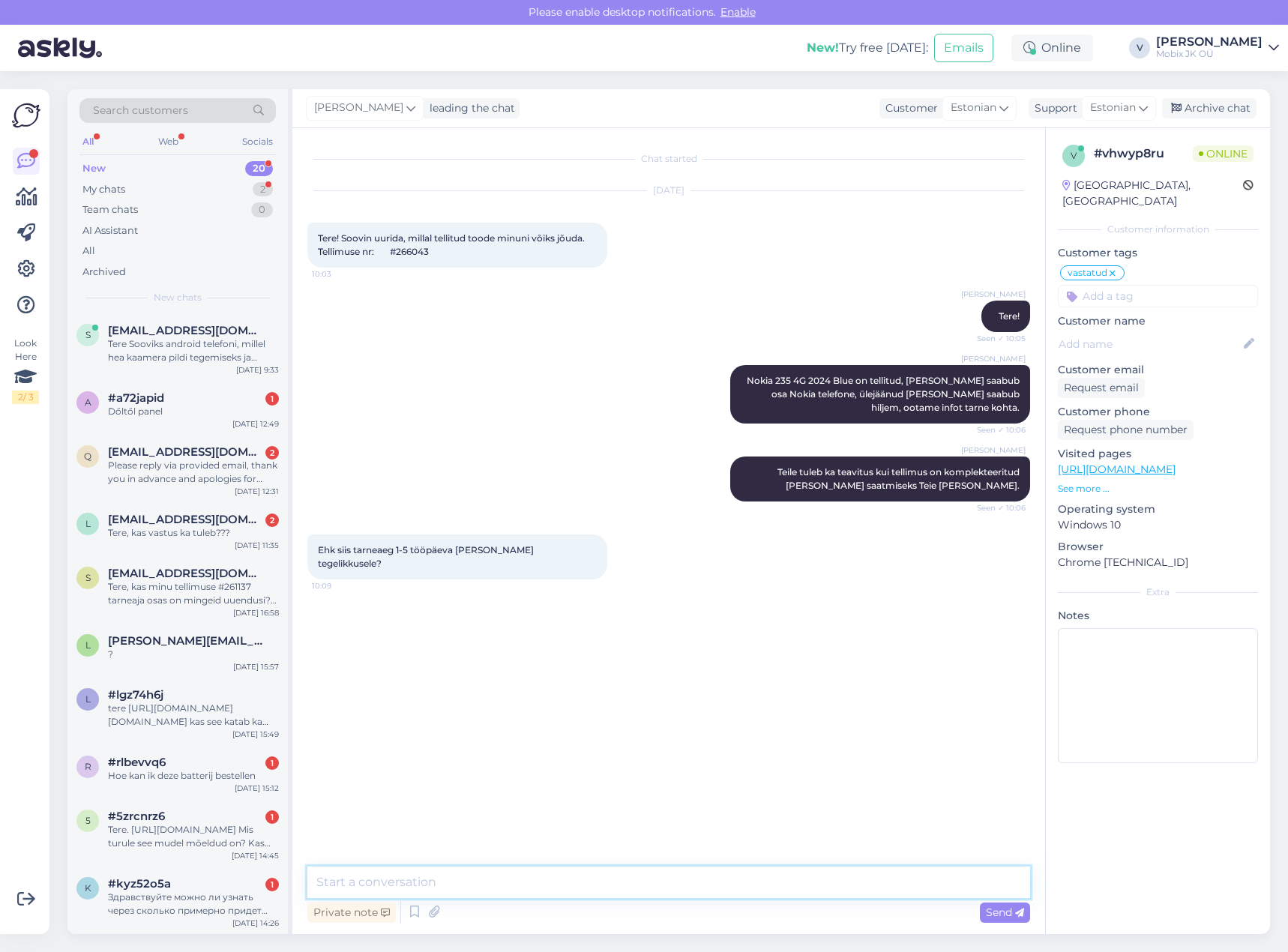
click at [587, 897] on textarea at bounding box center [668, 882] width 723 height 32
type textarea "Kahjuks seekord tarne viibis, vabandame!"
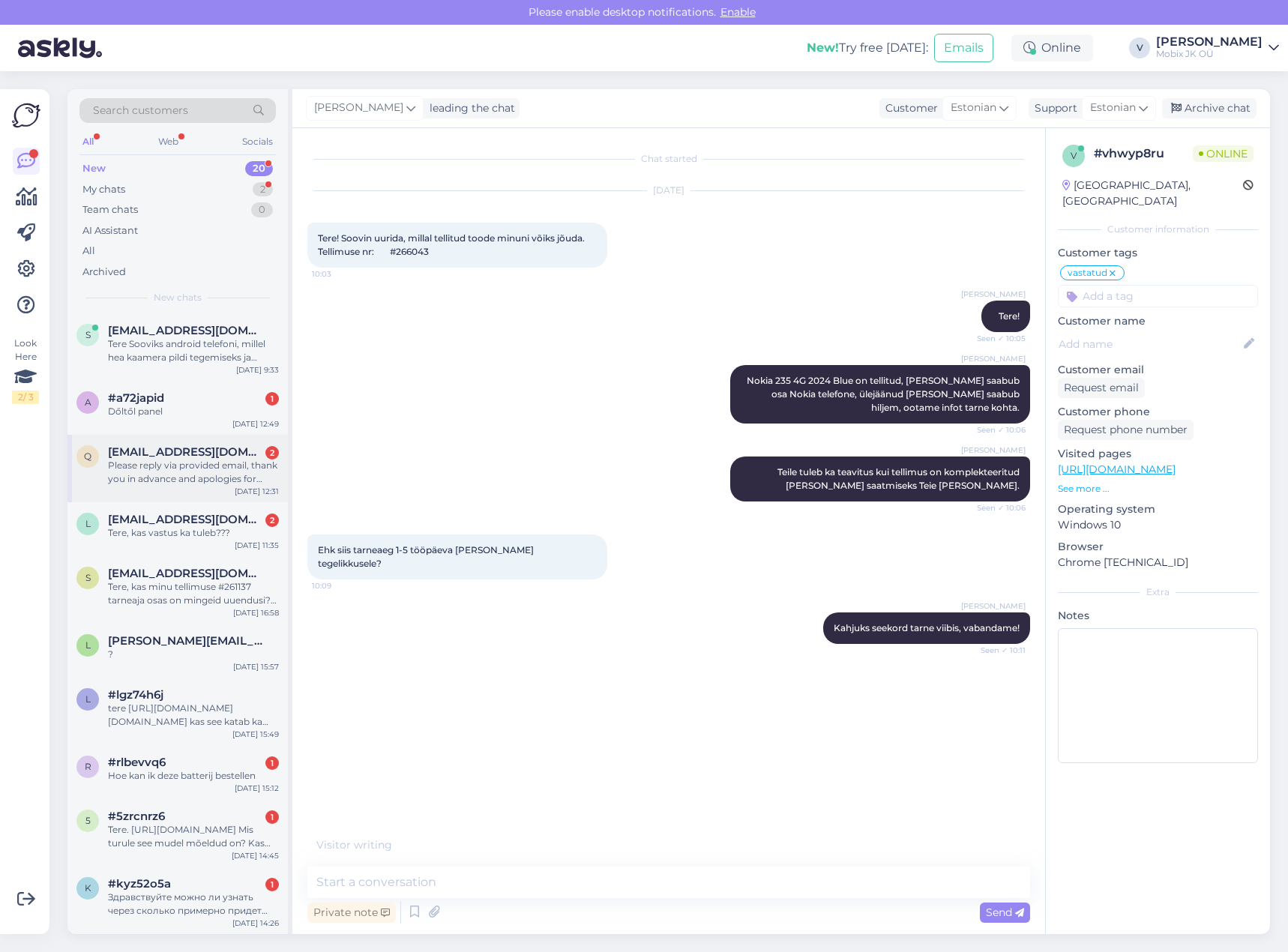
click at [172, 469] on div "Please reply via provided email, thank you in advance and apologies for taking …" at bounding box center [194, 472] width 171 height 27
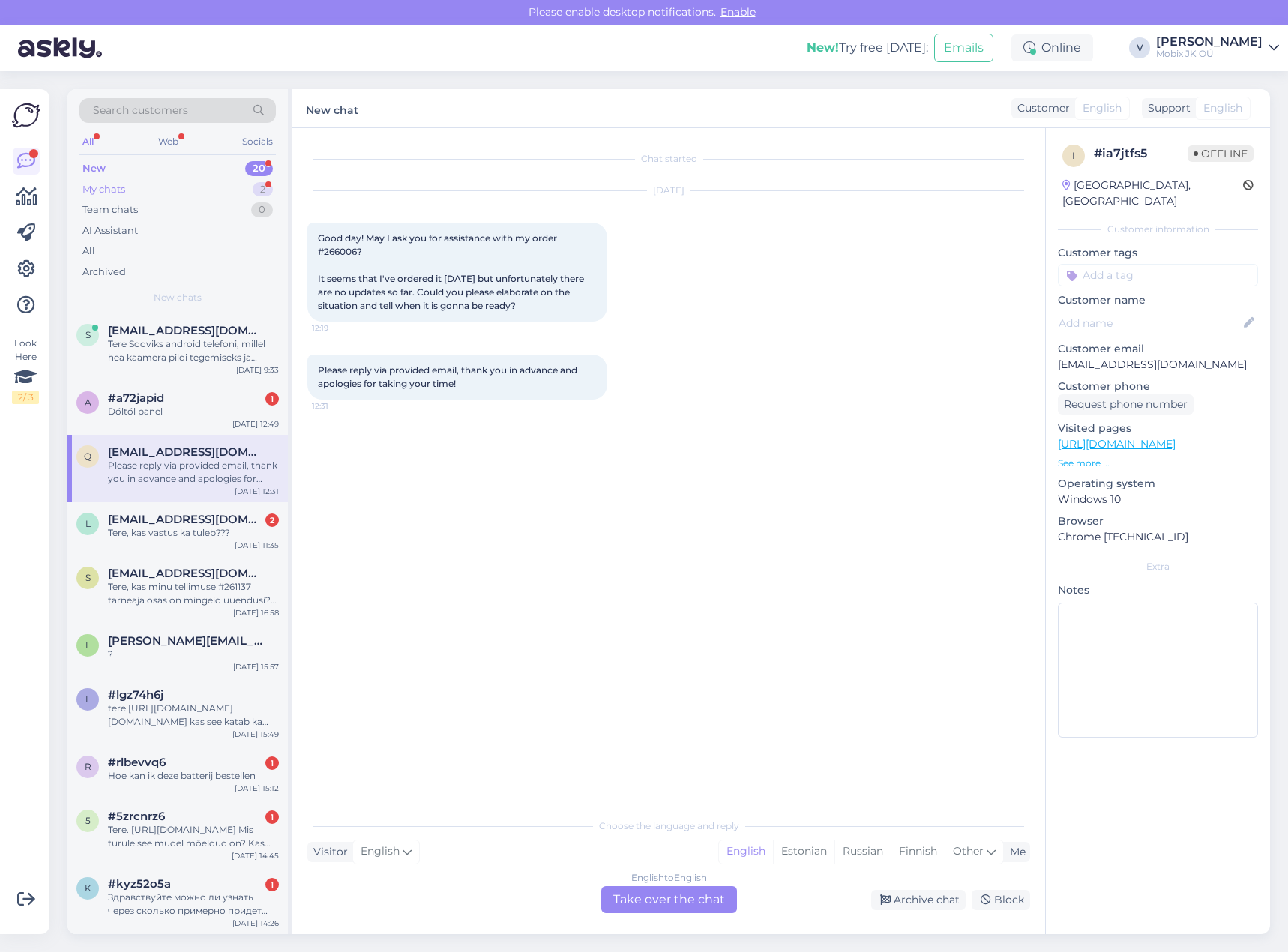
click at [242, 186] on div "My chats 2" at bounding box center [177, 189] width 197 height 21
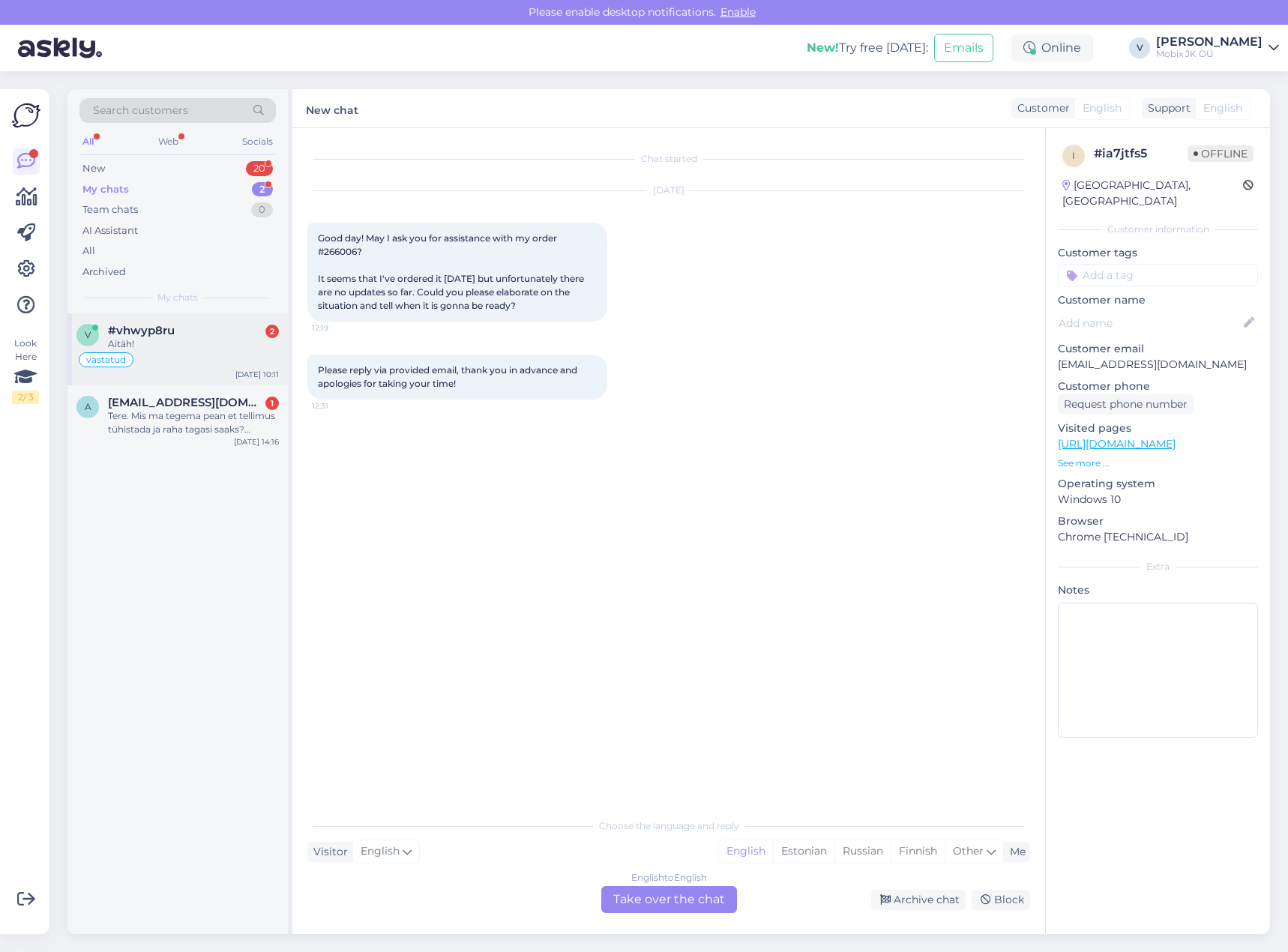
click at [233, 326] on div "#vhwyp8ru 2" at bounding box center [194, 330] width 171 height 13
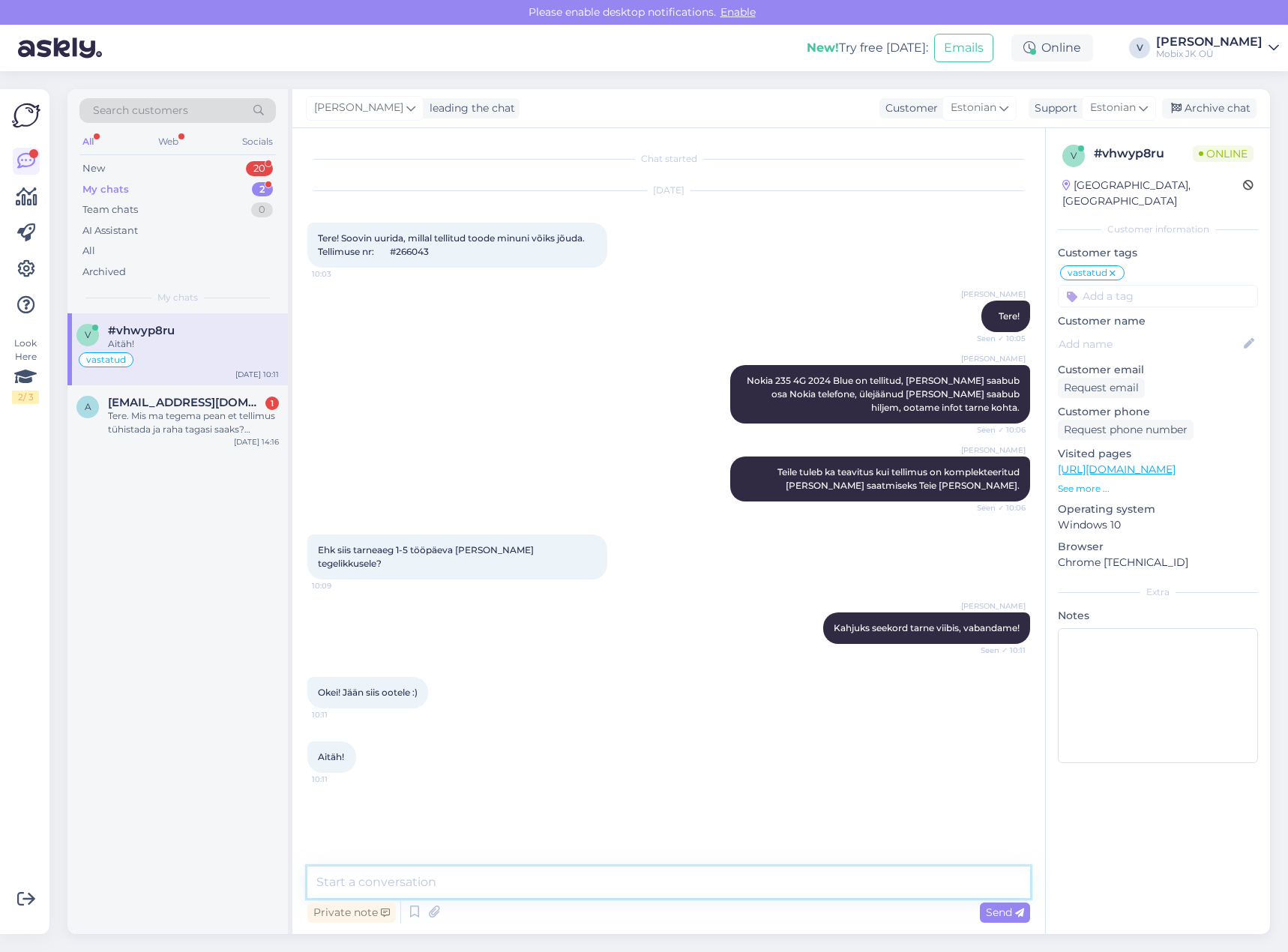
click at [560, 881] on textarea at bounding box center [668, 882] width 723 height 32
type textarea "Ilusat päeva jätku!"
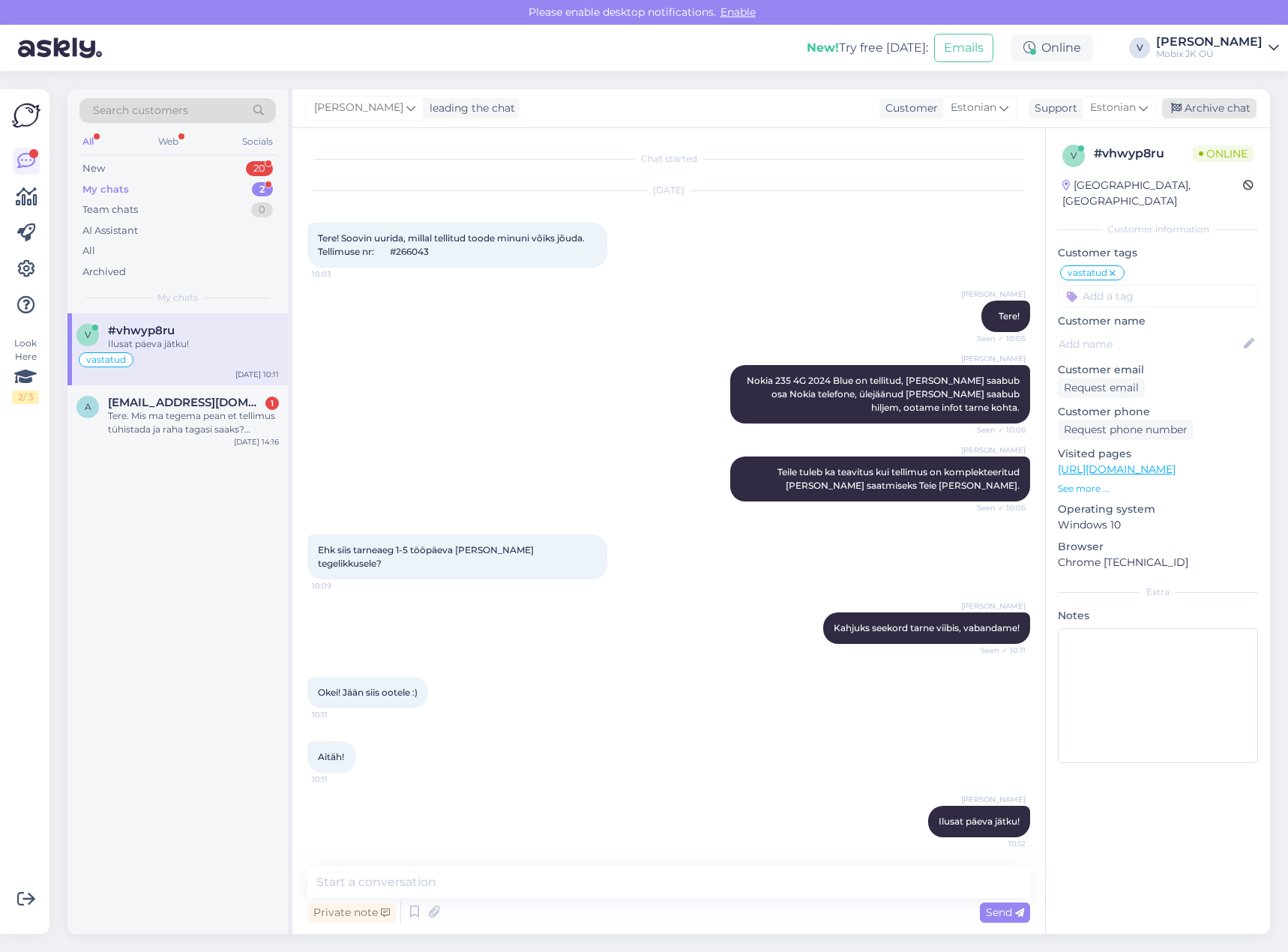
click at [1192, 111] on div "Archive chat" at bounding box center [1209, 108] width 95 height 20
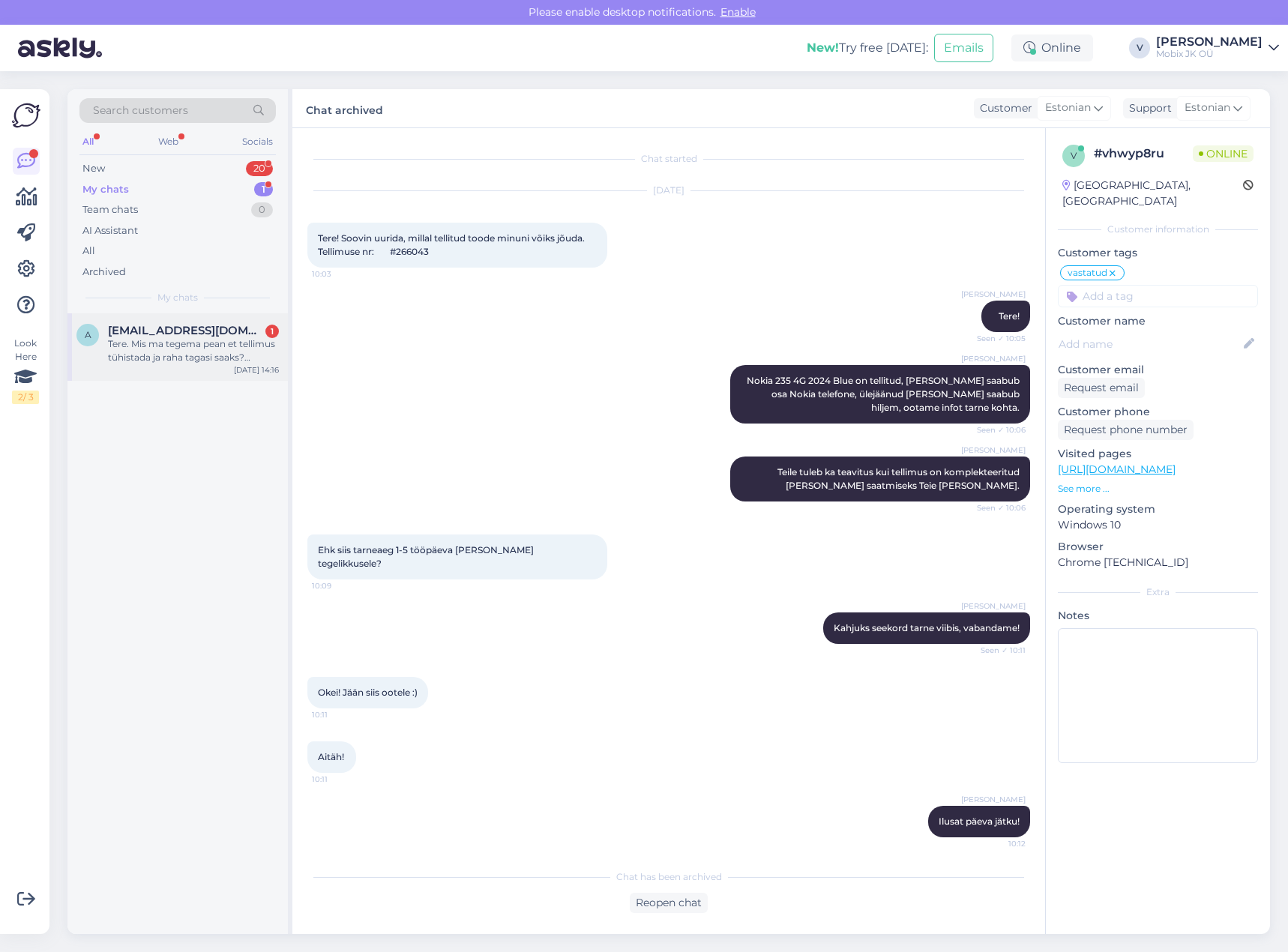
click at [224, 343] on div "Tere. Mis ma tegema pean et tellimus tühistada ja raha tagasi saaks? (#249697)" at bounding box center [194, 350] width 171 height 27
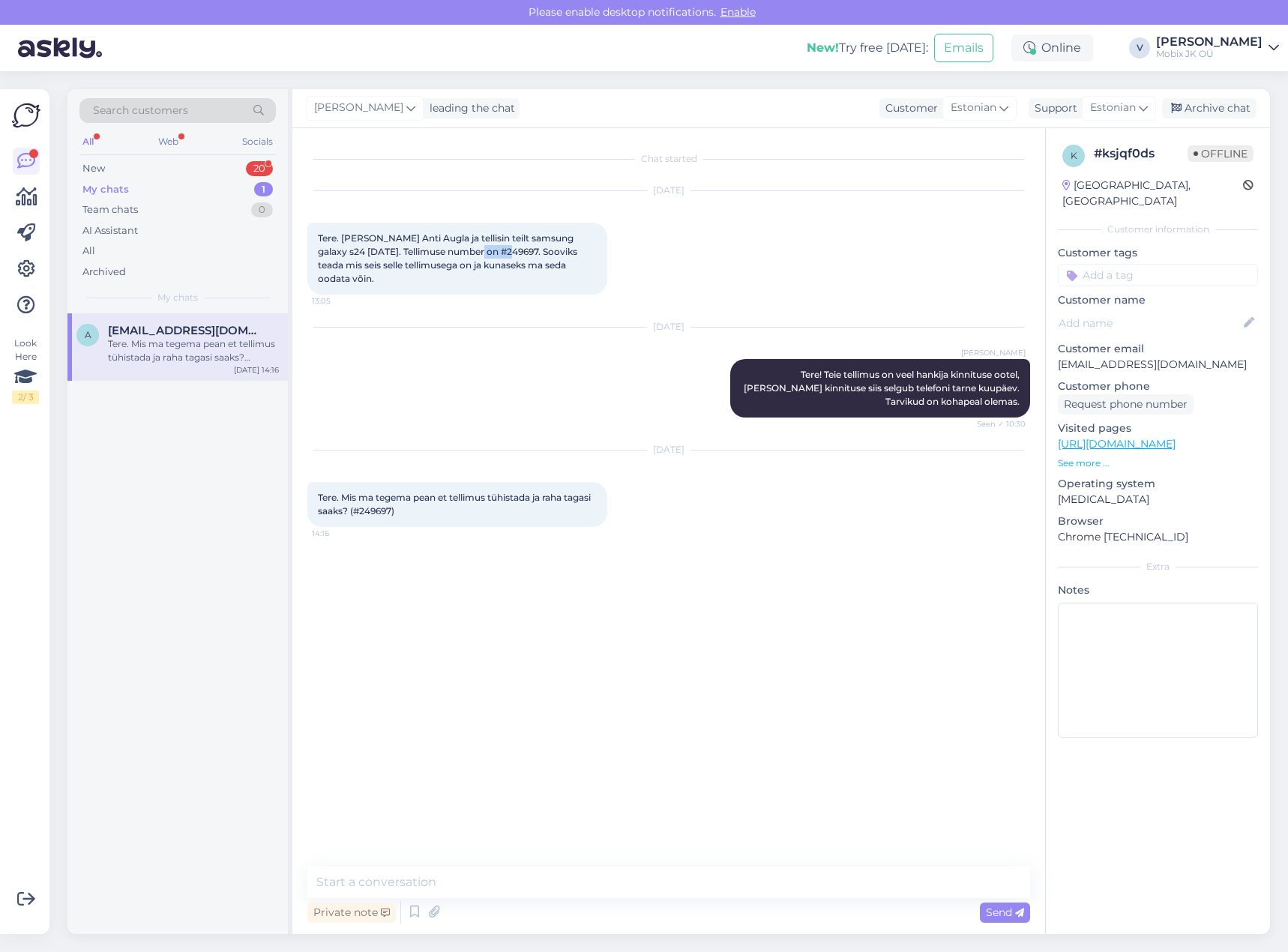
drag, startPoint x: 459, startPoint y: 249, endPoint x: 494, endPoint y: 248, distance: 35.0
click at [494, 248] on span "Tere. [PERSON_NAME] Anti Augla ja tellisin teilt samsung galaxy s24 [DATE]. Tel…" at bounding box center [449, 258] width 262 height 52
copy span "249697"
click at [817, 884] on textarea at bounding box center [668, 882] width 723 height 32
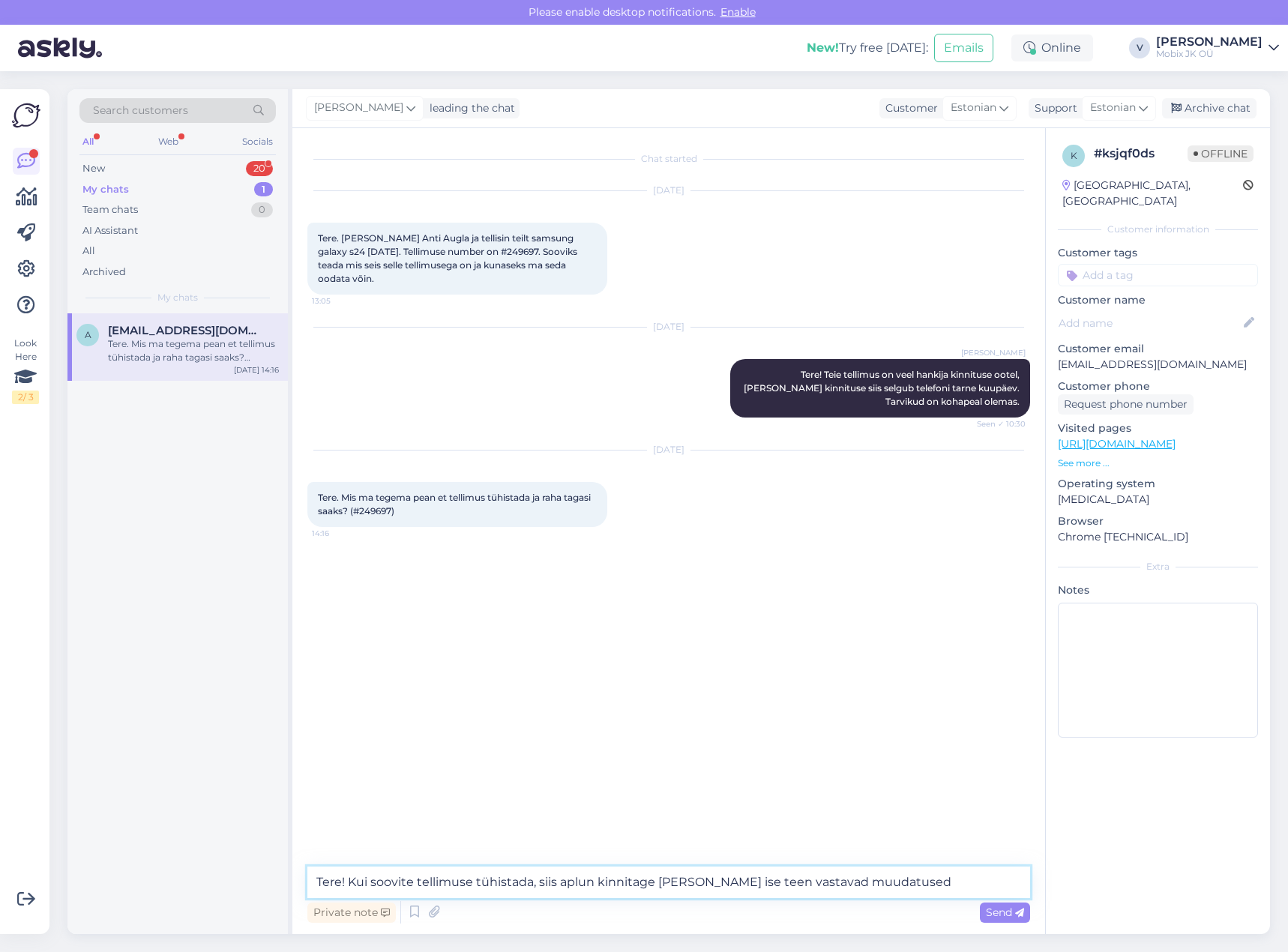
type textarea "Tere! Kui soovite tellimuse tühistada, siis aplun kinnitage [PERSON_NAME] ise t…"
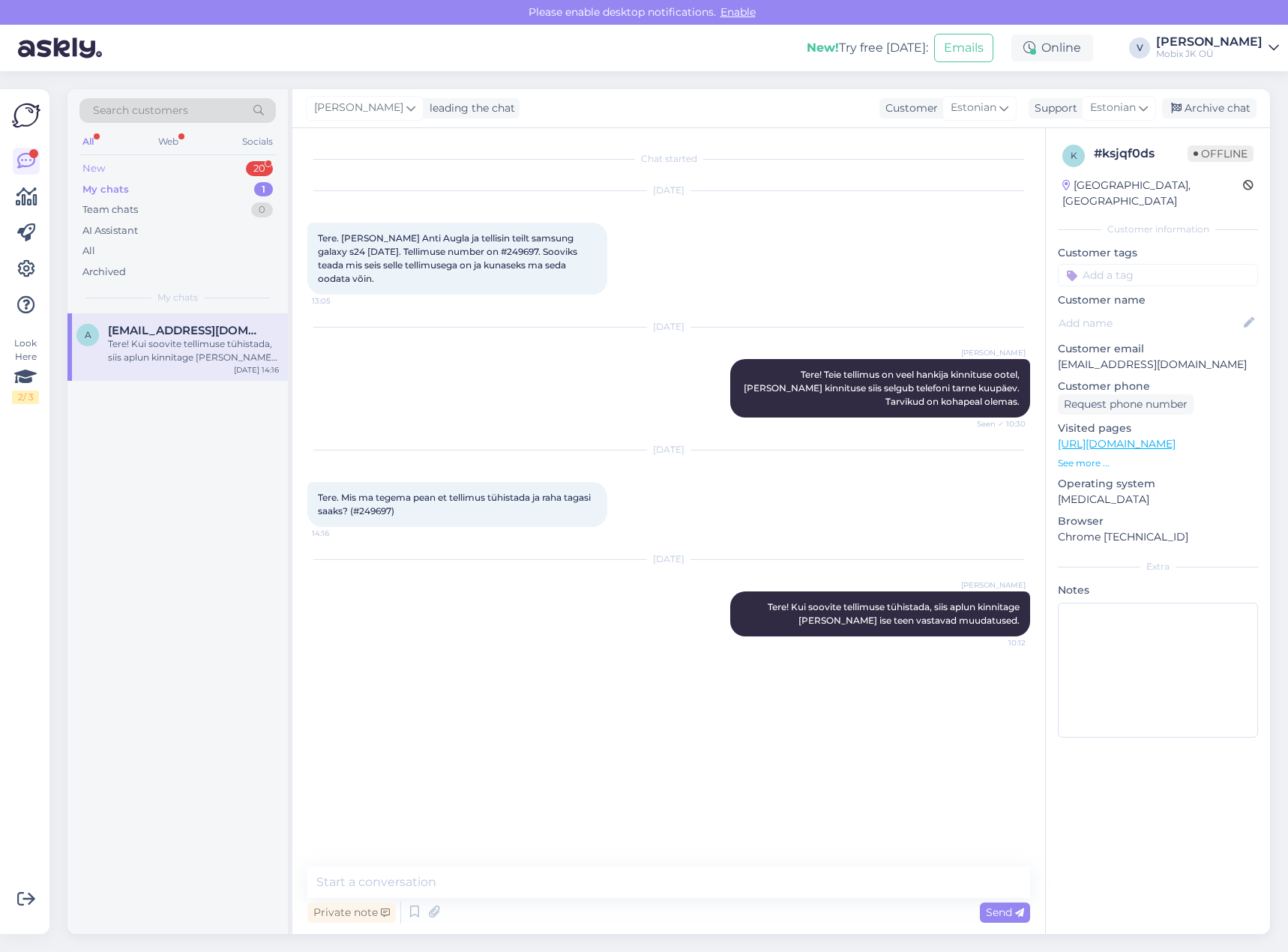
click at [258, 169] on div "20" at bounding box center [259, 168] width 27 height 15
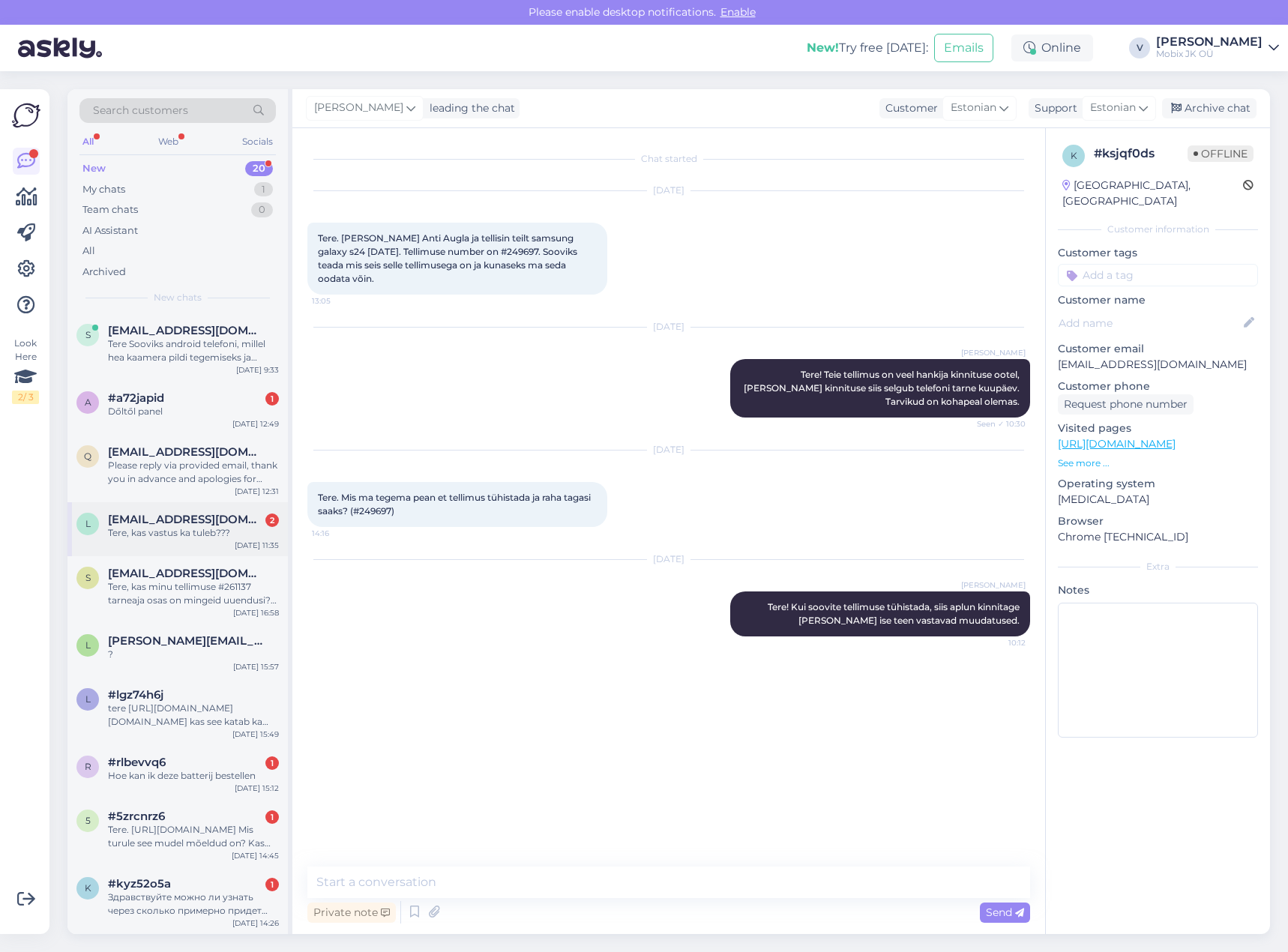
click at [209, 532] on div "Tere, kas vastus ka tuleb???" at bounding box center [194, 532] width 171 height 13
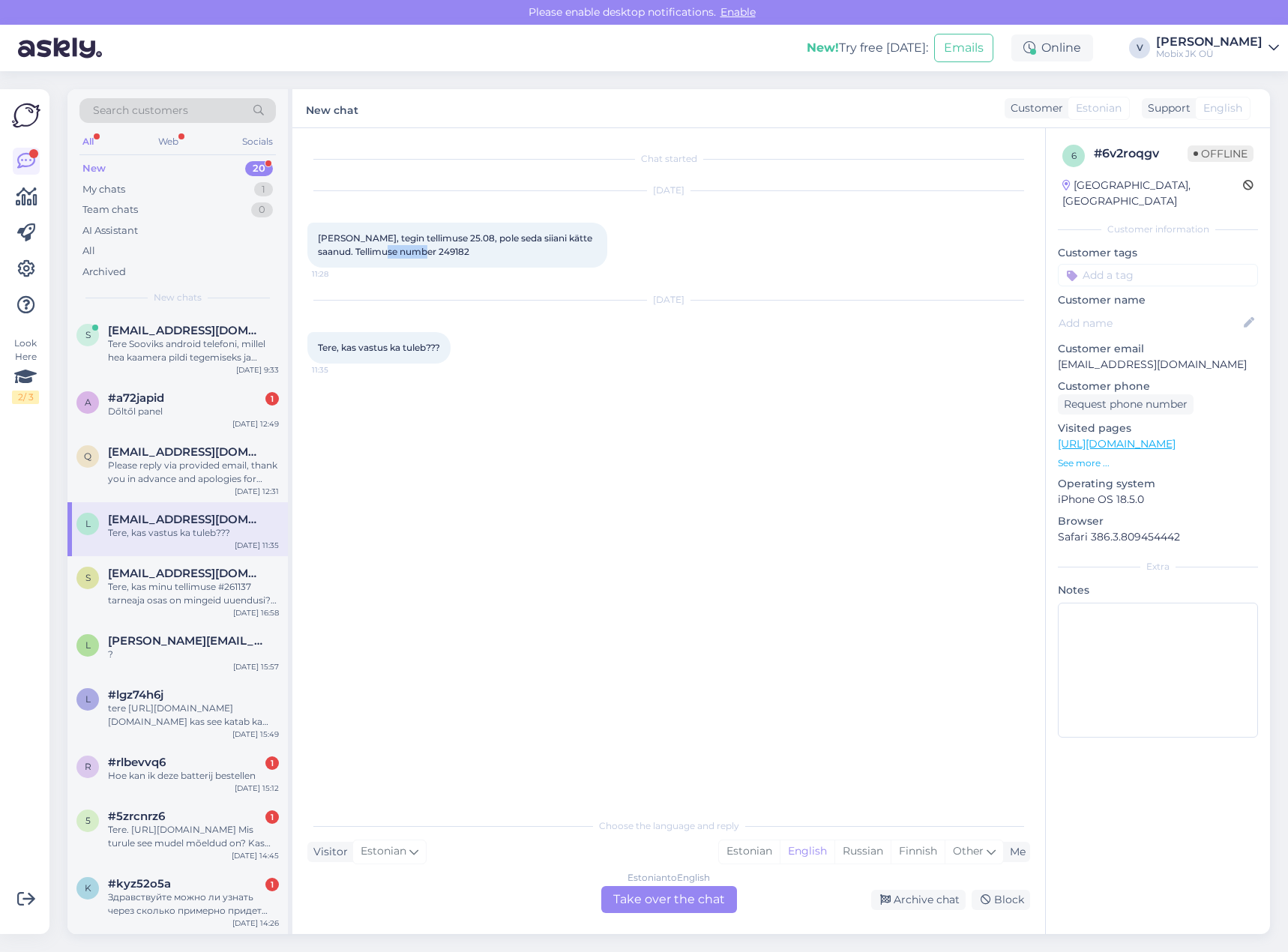
drag, startPoint x: 402, startPoint y: 249, endPoint x: 444, endPoint y: 255, distance: 42.4
click at [444, 255] on div "[PERSON_NAME], tegin tellimuse 25.08, pole seda siiani kätte saanud. Tellimuse …" at bounding box center [457, 245] width 300 height 45
copy span "249182"
click at [745, 853] on div "Estonian" at bounding box center [749, 851] width 61 height 23
click at [705, 898] on div "Estonian to Estonian Take over the chat" at bounding box center [668, 899] width 136 height 27
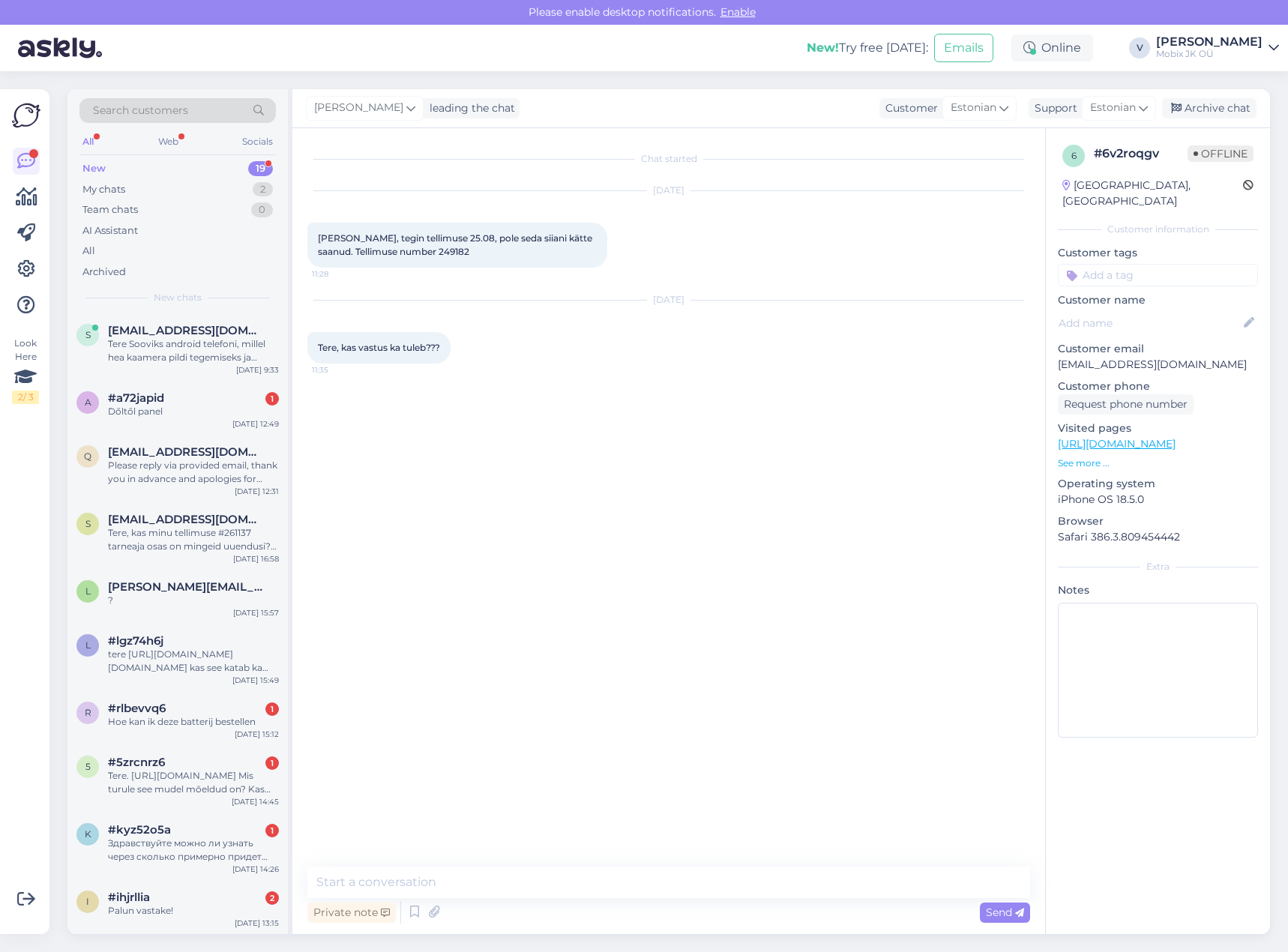
click at [704, 888] on textarea at bounding box center [668, 882] width 723 height 32
type textarea "Tere!"
click at [713, 869] on textarea at bounding box center [668, 882] width 723 height 32
drag, startPoint x: 867, startPoint y: 881, endPoint x: 880, endPoint y: 867, distance: 19.1
click at [867, 881] on textarea at bounding box center [668, 882] width 723 height 32
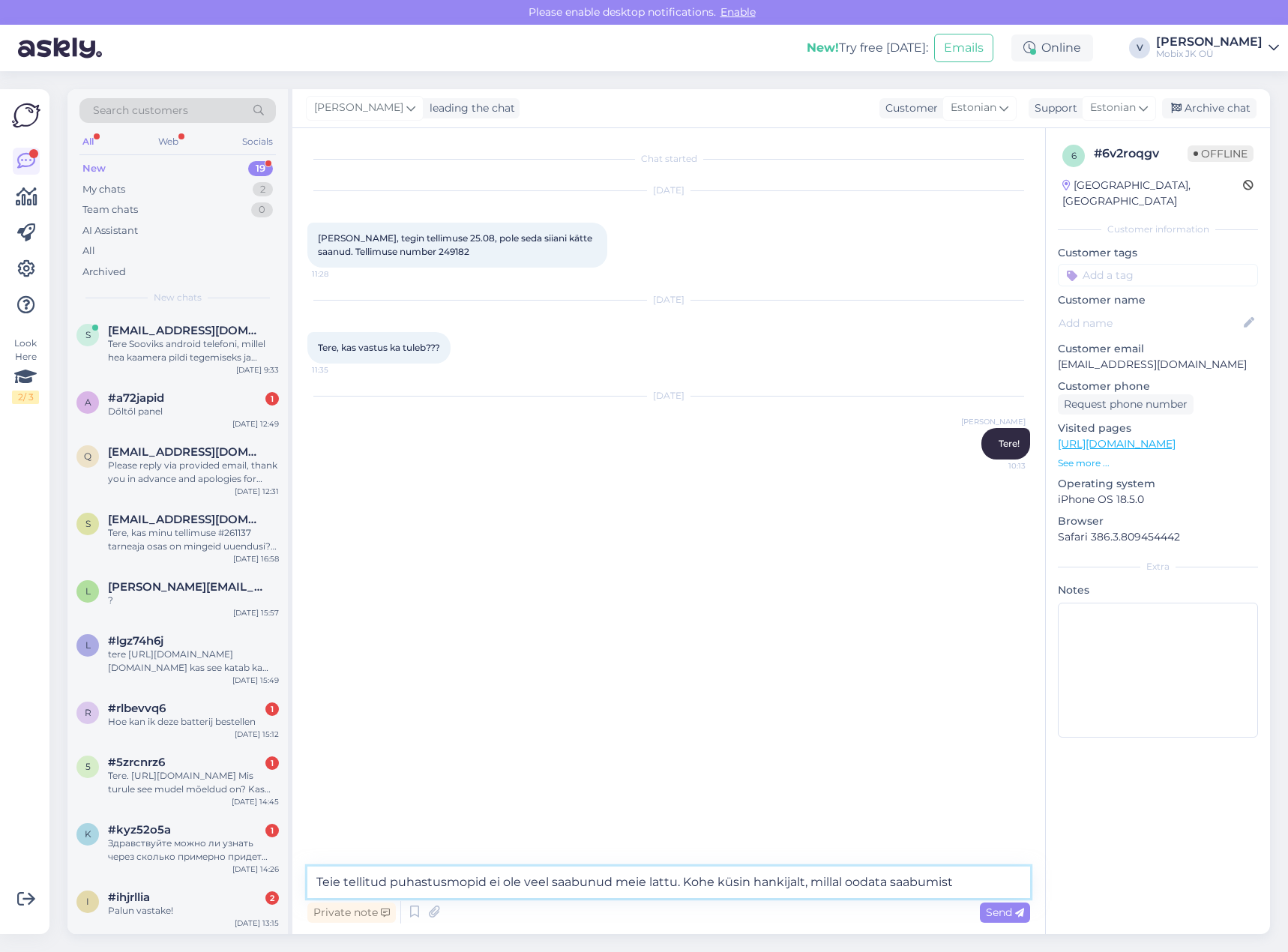
type textarea "Teie tellitud puhastusmopid ei ole veel saabunud meie lattu. Kohe küsin hankija…"
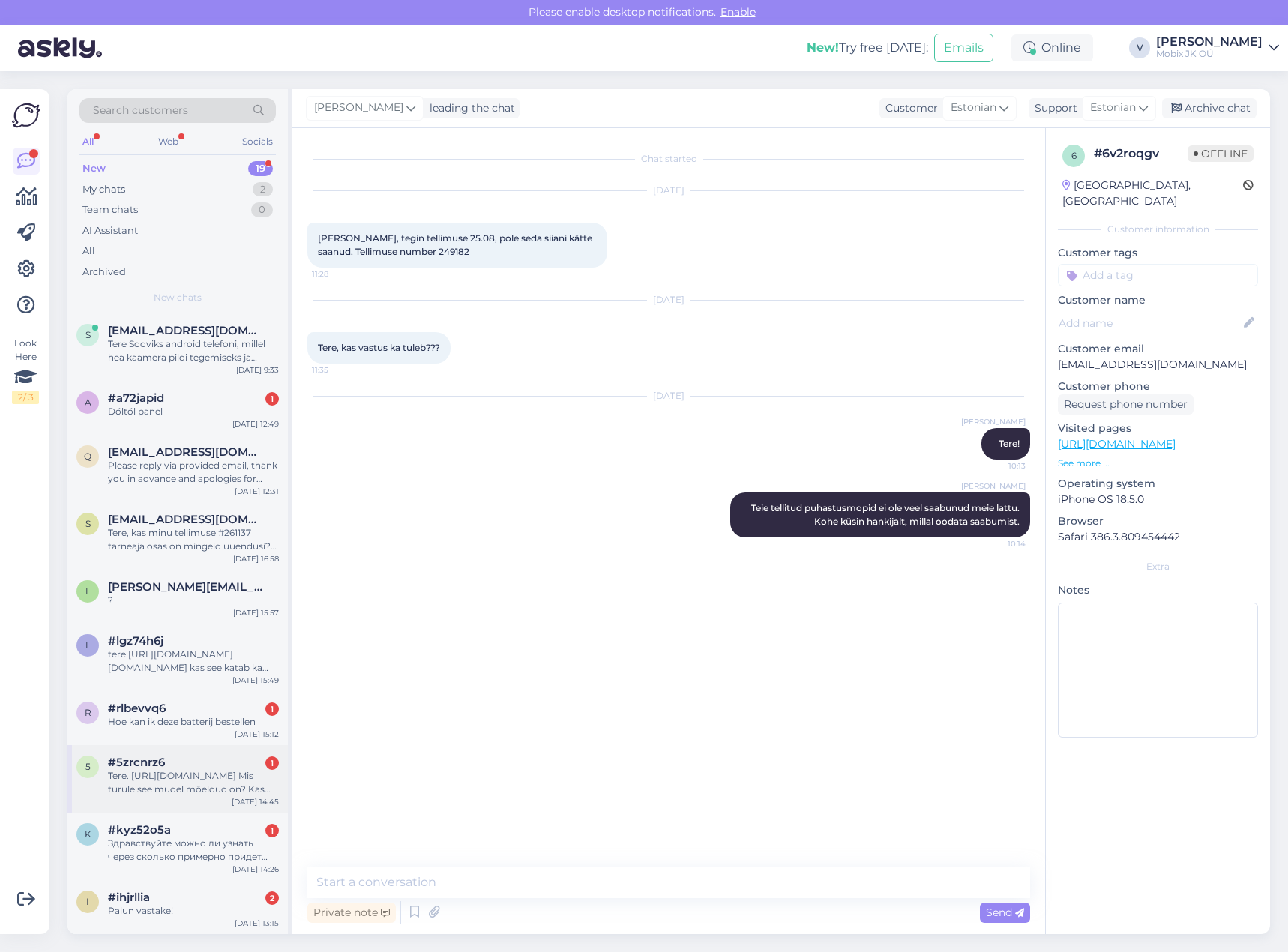
click at [204, 776] on div "Tere. [URL][DOMAIN_NAME] Mis turule see mudel mõeldud on? Kas [PERSON_NAME]?" at bounding box center [194, 782] width 171 height 27
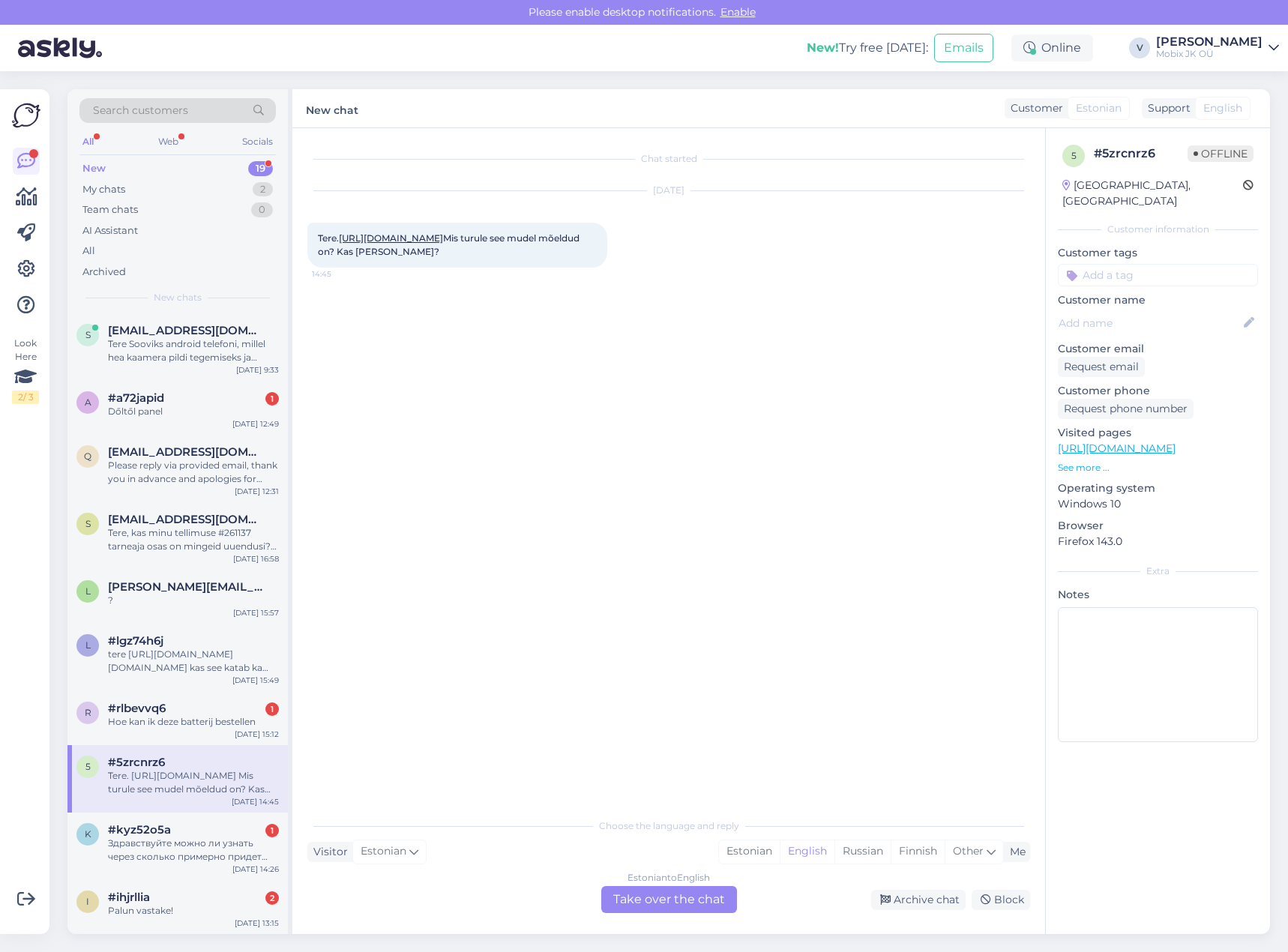
click at [443, 243] on link "[URL][DOMAIN_NAME]" at bounding box center [391, 238] width 104 height 11
click at [744, 849] on div "Estonian" at bounding box center [749, 851] width 61 height 23
click at [706, 896] on div "Estonian to Estonian Take over the chat" at bounding box center [668, 899] width 136 height 27
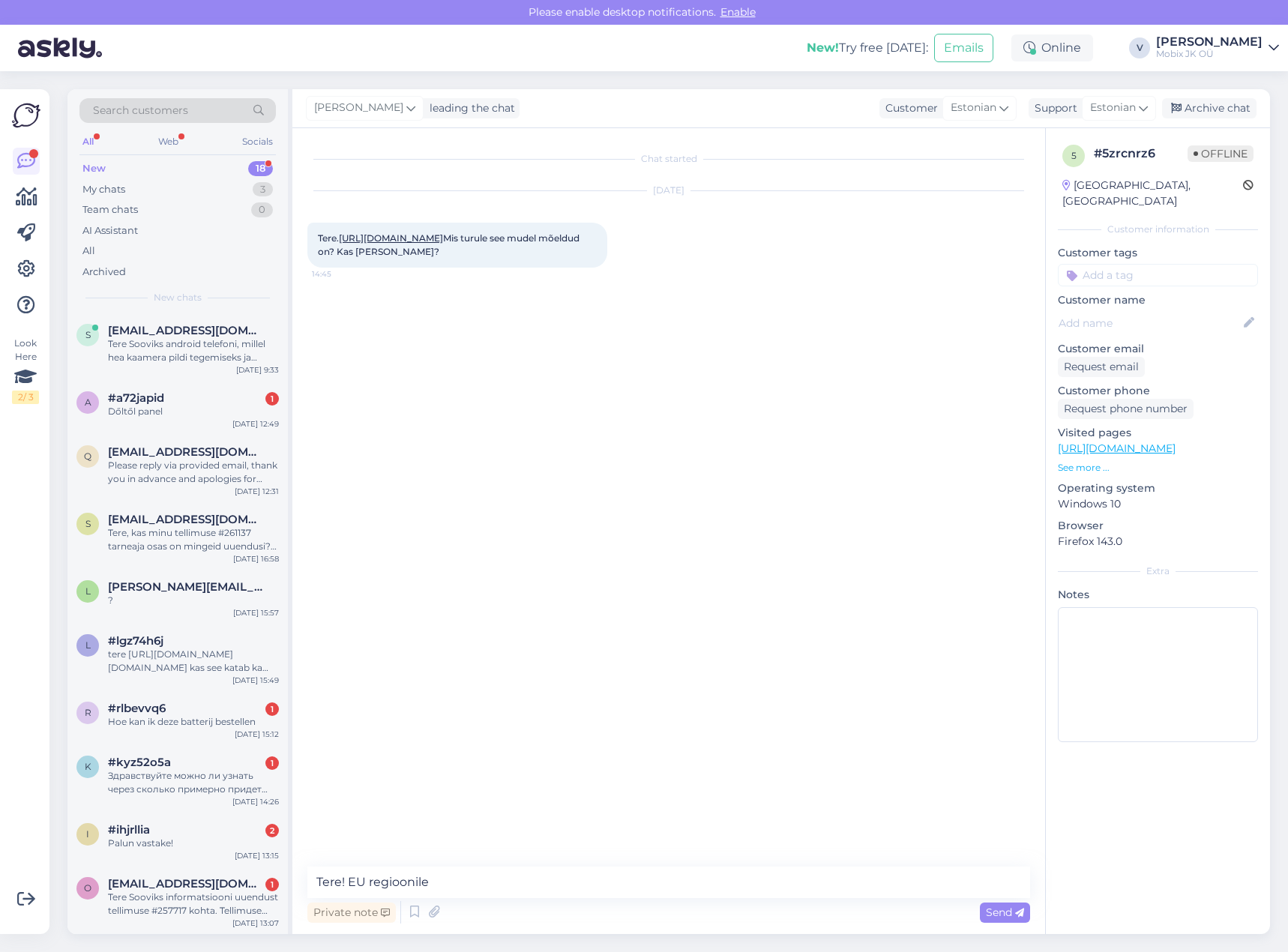
type textarea "Tere! EU regioonile."
click at [1156, 263] on input at bounding box center [1157, 274] width 200 height 23
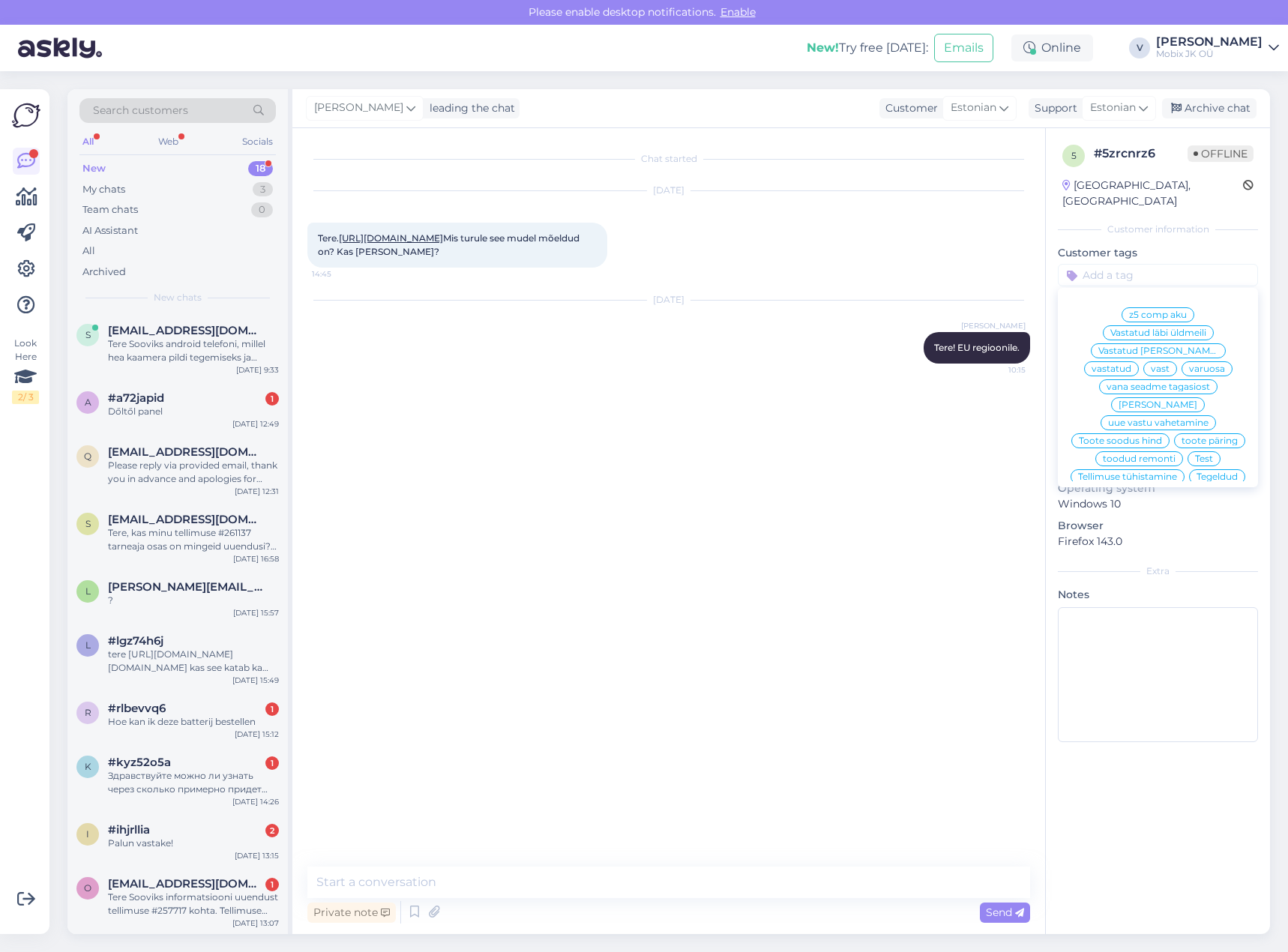
click at [1131, 364] on span "vastatud" at bounding box center [1111, 369] width 40 height 9
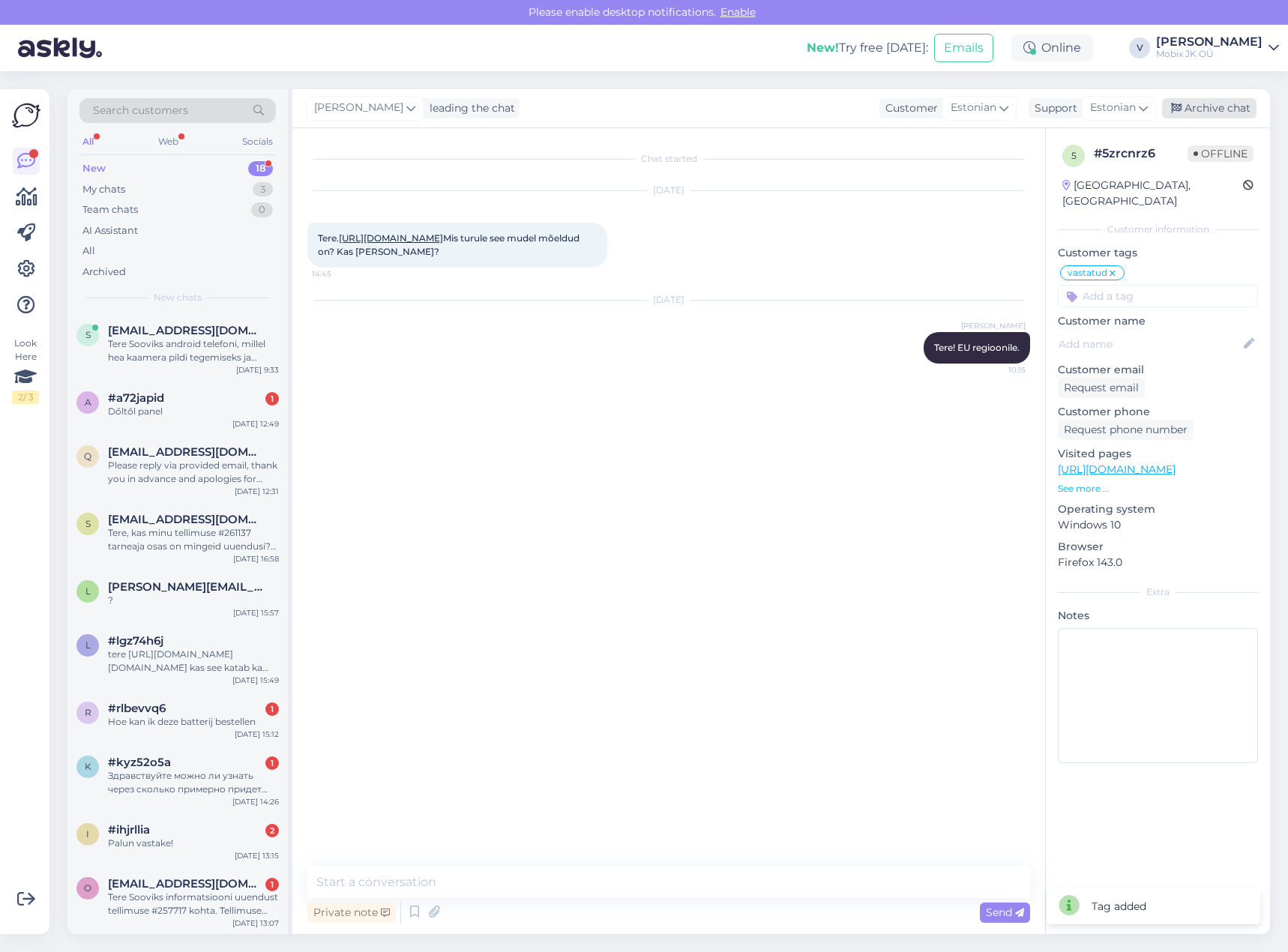
click at [1225, 114] on div "Archive chat" at bounding box center [1209, 108] width 95 height 20
click at [238, 778] on div "Здравствуйте можно ли узнать через сколько примерно придет мой заказ?" at bounding box center [194, 782] width 171 height 27
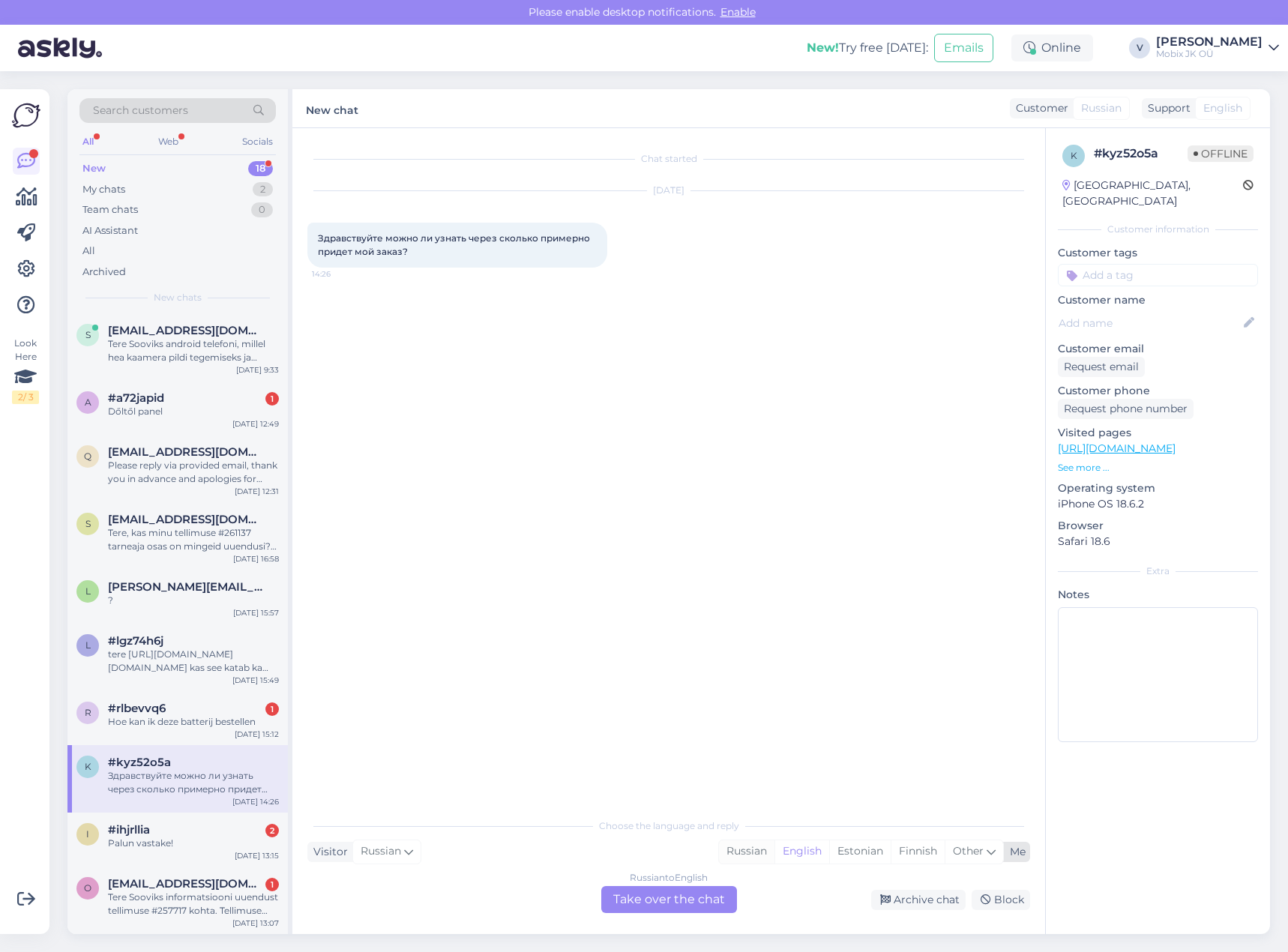
click at [756, 851] on div "Russian" at bounding box center [746, 851] width 55 height 23
click at [687, 894] on div "Russian to Russian Take over the chat" at bounding box center [668, 899] width 136 height 27
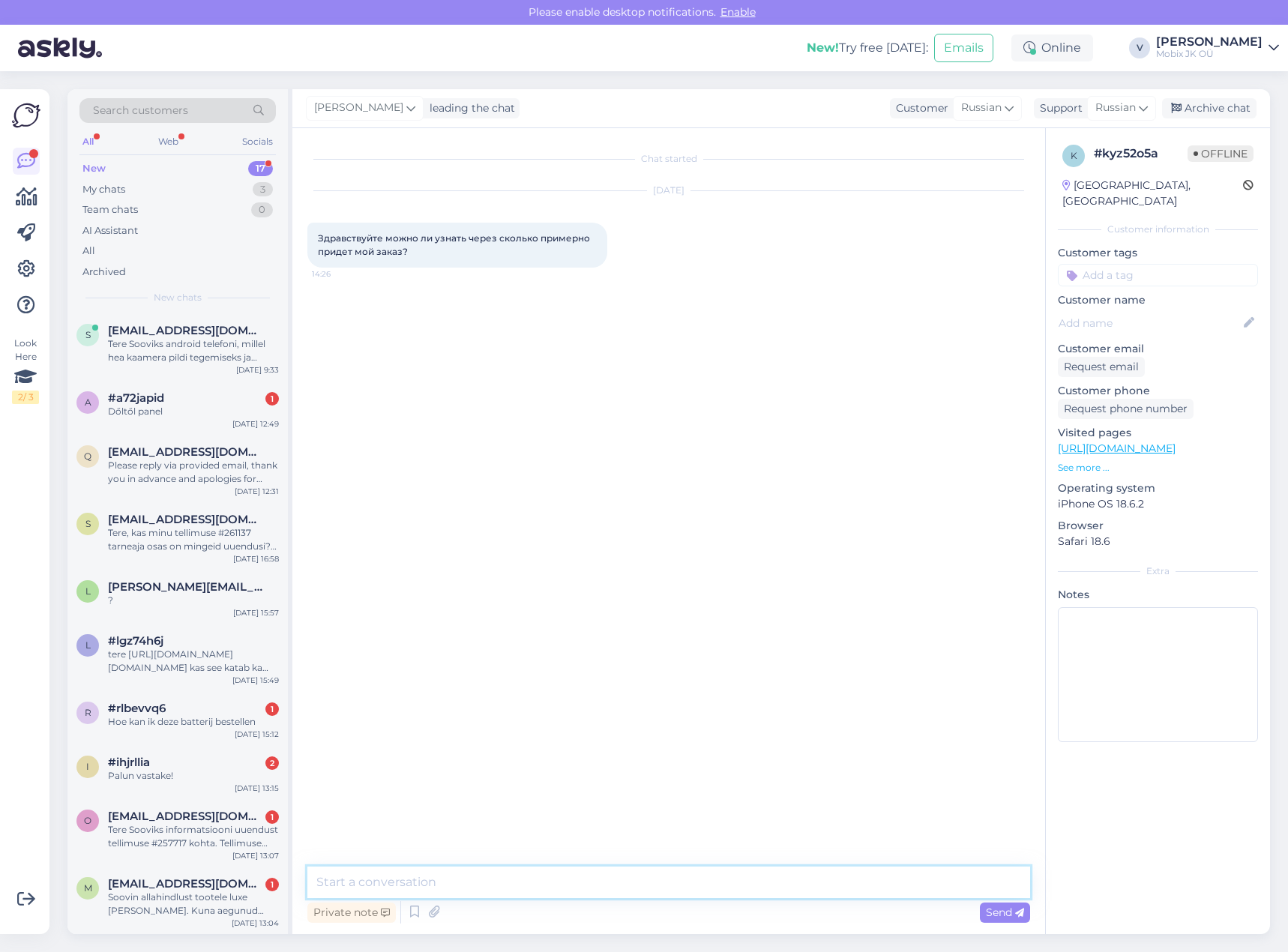
click at [695, 884] on textarea at bounding box center [668, 882] width 723 height 32
click at [684, 874] on textarea at bounding box center [668, 882] width 723 height 32
type textarea "Здравствуйте! Напишите свой номер заказа."
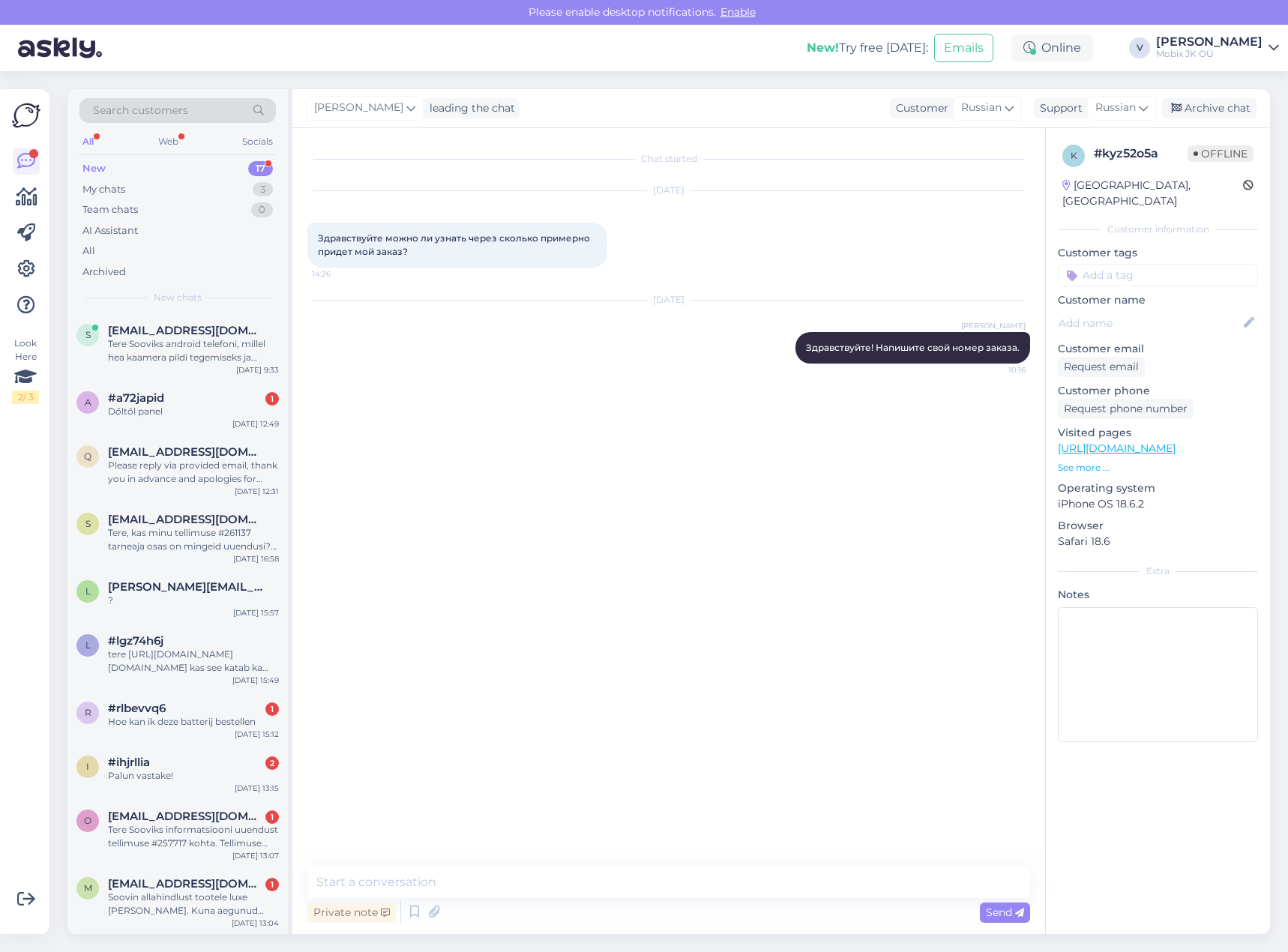
click at [1209, 263] on input at bounding box center [1157, 274] width 200 height 23
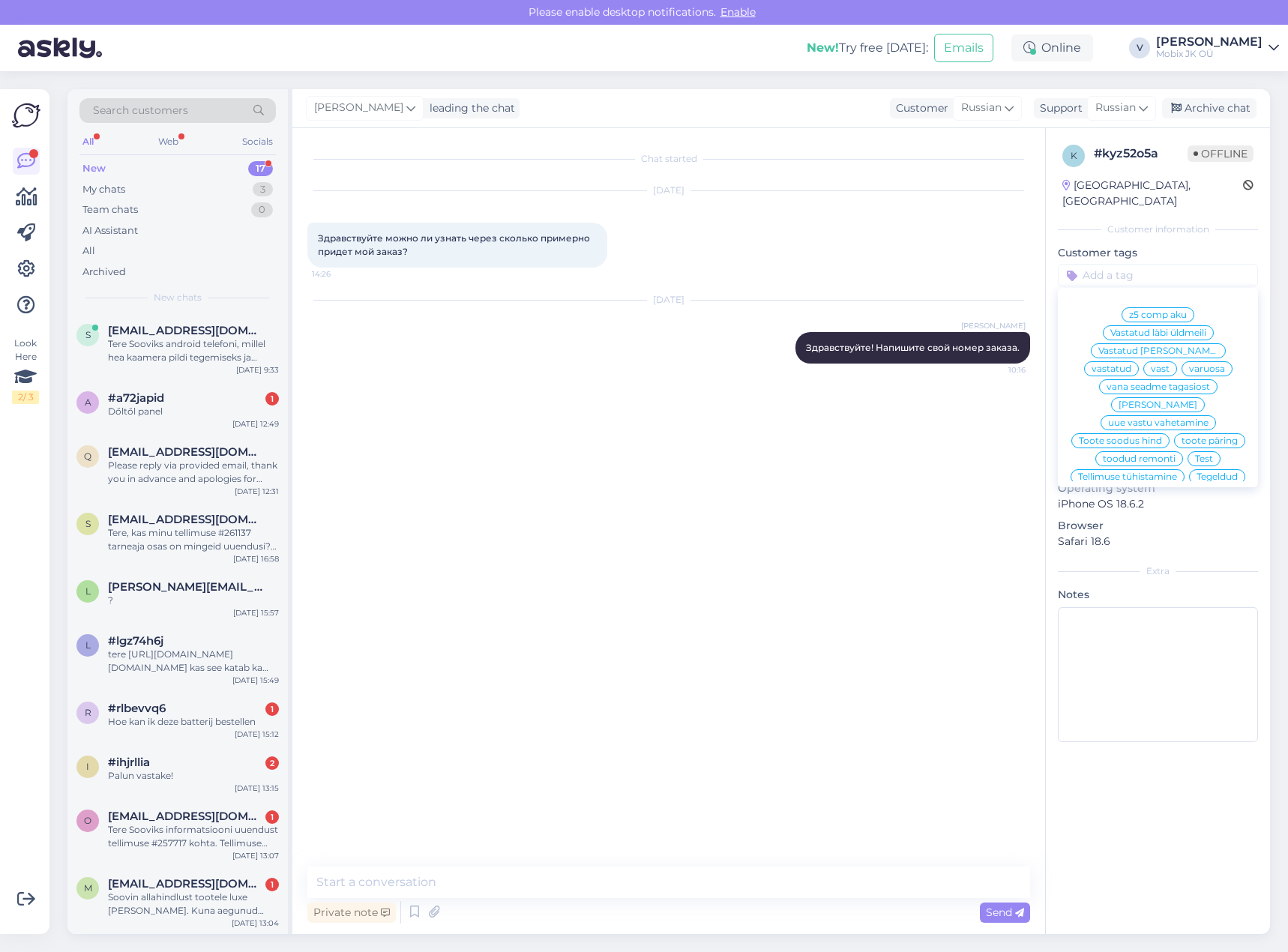
click at [1131, 364] on span "vastatud" at bounding box center [1111, 369] width 40 height 9
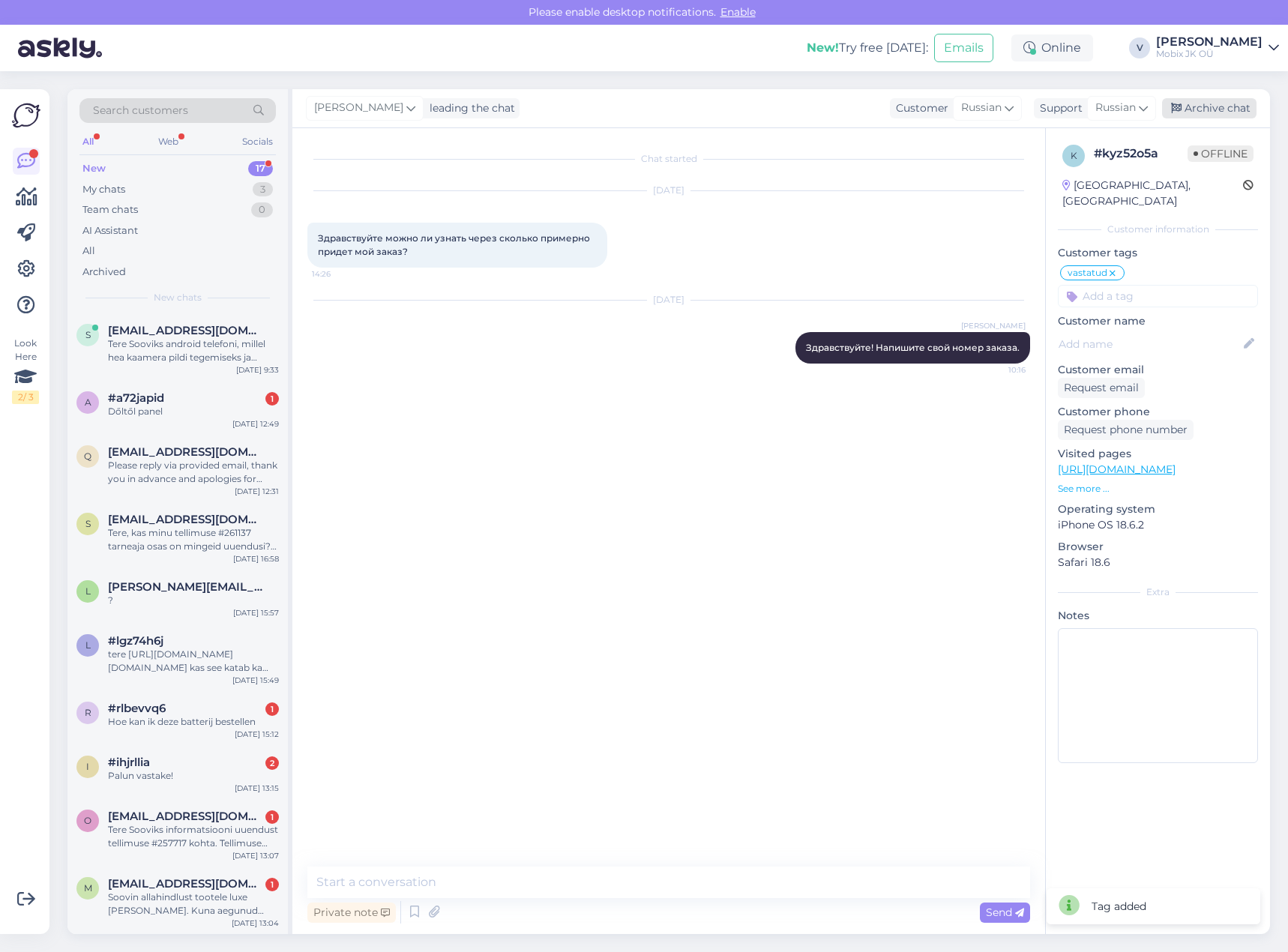
click at [1237, 110] on div "Archive chat" at bounding box center [1209, 108] width 95 height 20
click at [222, 778] on div "Palun vastake!" at bounding box center [194, 775] width 171 height 13
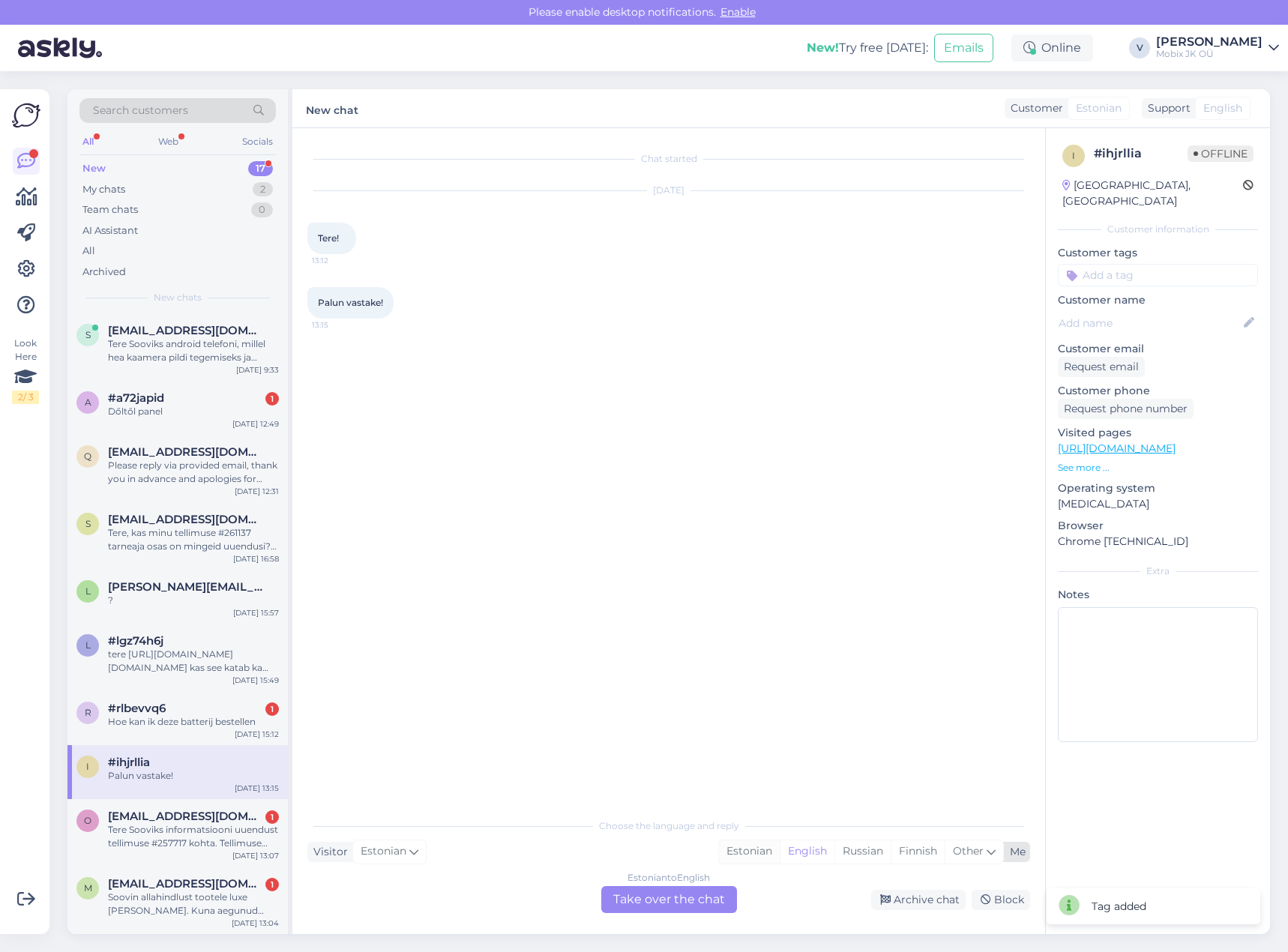
click at [749, 852] on div "Estonian" at bounding box center [749, 851] width 61 height 23
click at [703, 904] on div "Estonian to Estonian Take over the chat" at bounding box center [668, 899] width 136 height 27
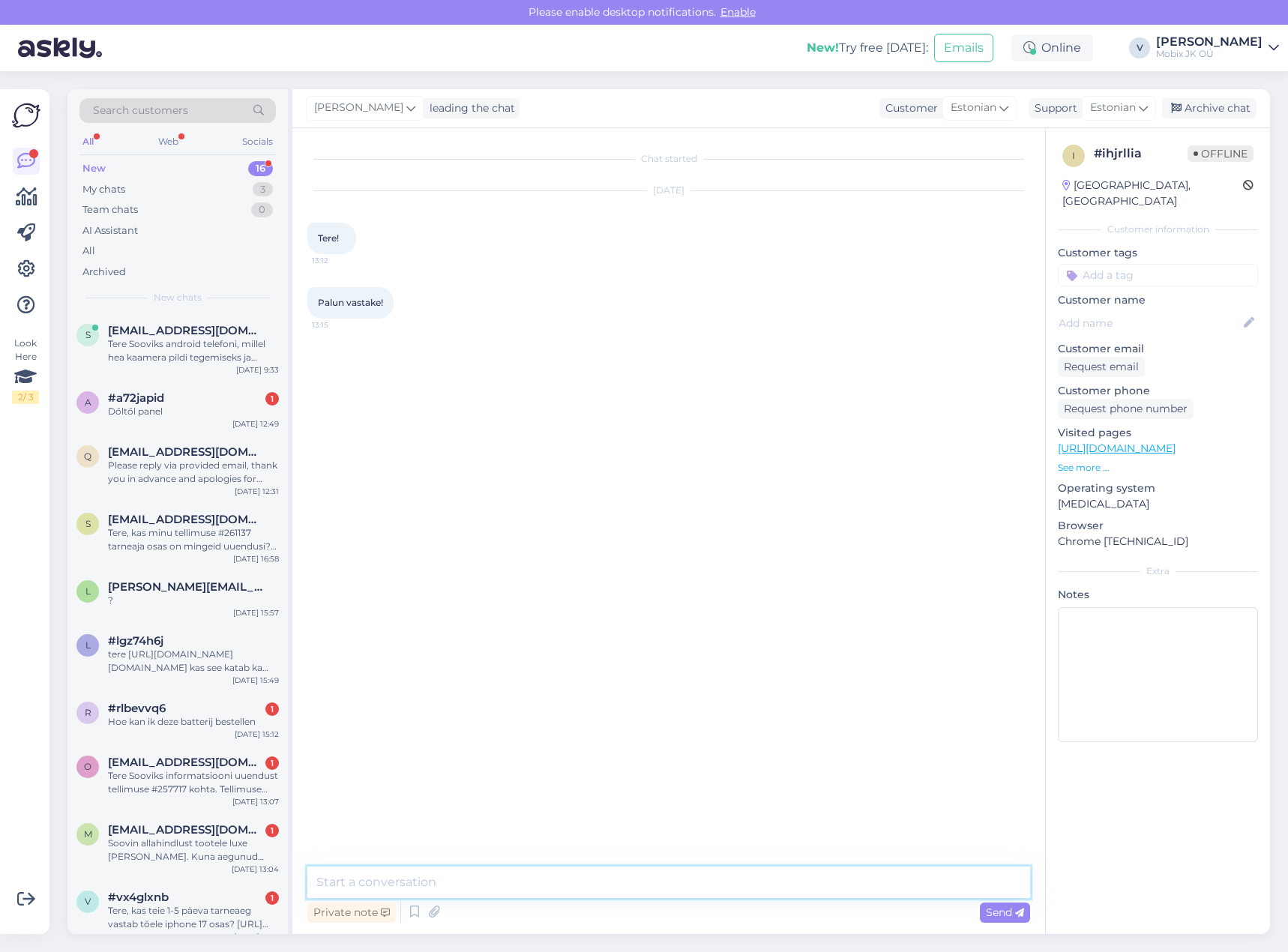
drag, startPoint x: 701, startPoint y: 890, endPoint x: 696, endPoint y: 877, distance: 13.9
click at [701, 889] on textarea at bounding box center [668, 882] width 723 height 32
type textarea "[PERSON_NAME]"
type textarea "Tere! Kuidas ma saan Teid aidata?"
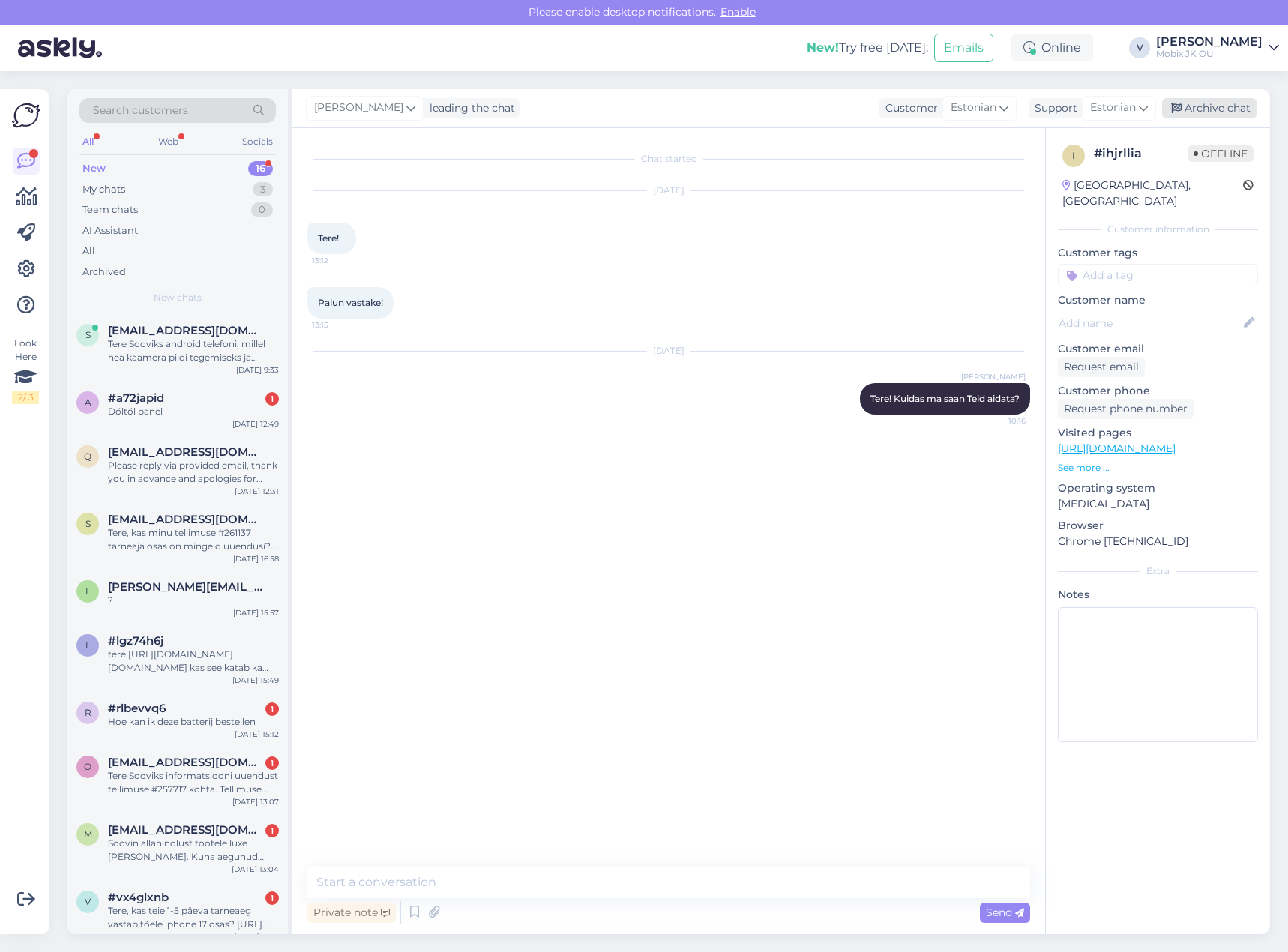
click at [1188, 110] on div "Archive chat" at bounding box center [1209, 108] width 95 height 20
click at [264, 773] on div "Tere Sooviks informatsiooni uuendust tellimuse #257717 kohta. Tellimuse esitami…" at bounding box center [194, 782] width 171 height 27
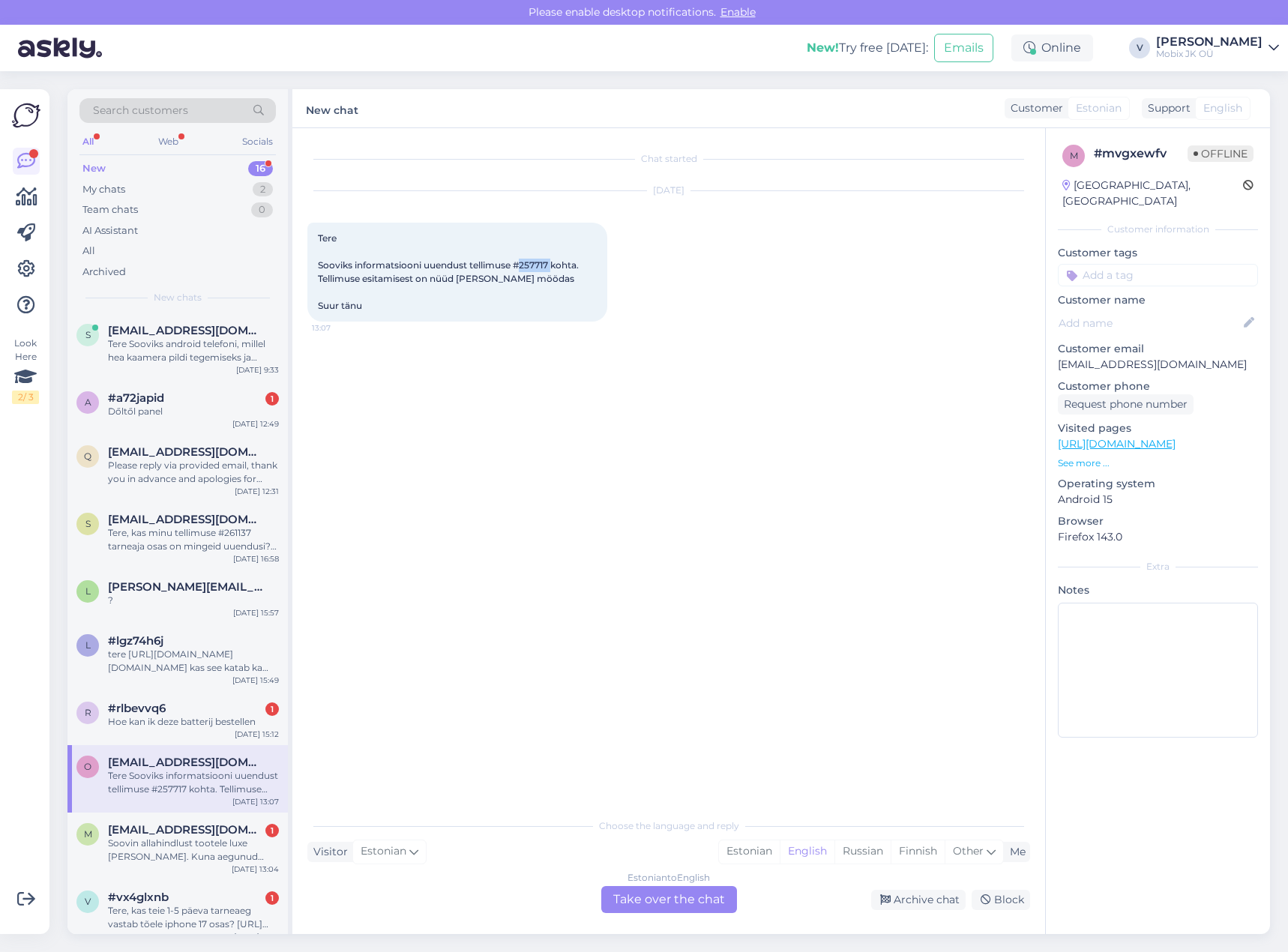
drag, startPoint x: 520, startPoint y: 263, endPoint x: 554, endPoint y: 260, distance: 34.1
click at [554, 260] on span "Tere Sooviks informatsiooni uuendust tellimuse #257717 kohta. Tellimuse esitami…" at bounding box center [449, 271] width 263 height 78
copy span "257717"
drag, startPoint x: 744, startPoint y: 849, endPoint x: 694, endPoint y: 896, distance: 68.6
click at [744, 850] on div "Estonian" at bounding box center [749, 851] width 61 height 23
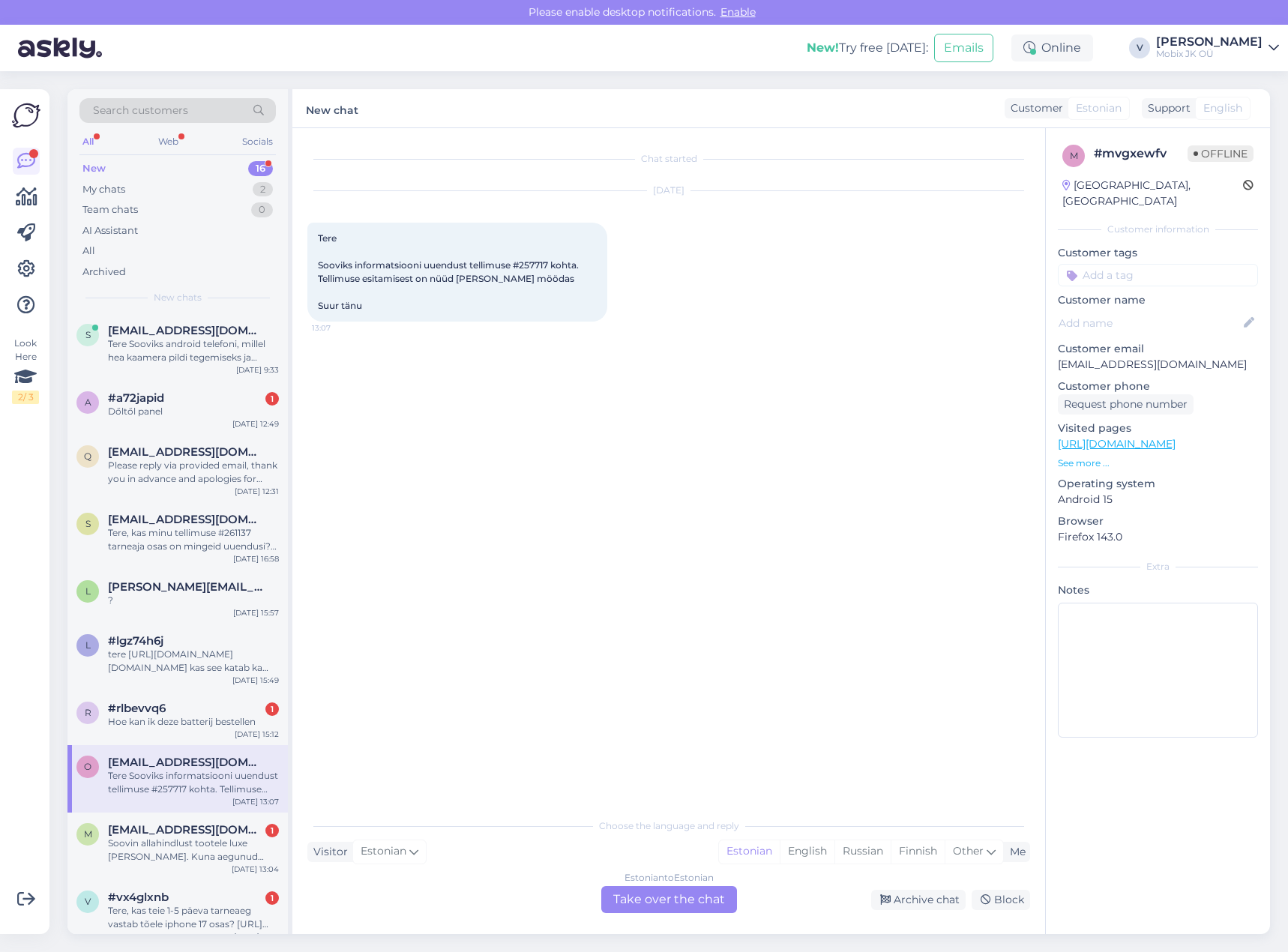
click at [693, 900] on div "Estonian to Estonian Take over the chat" at bounding box center [668, 899] width 136 height 27
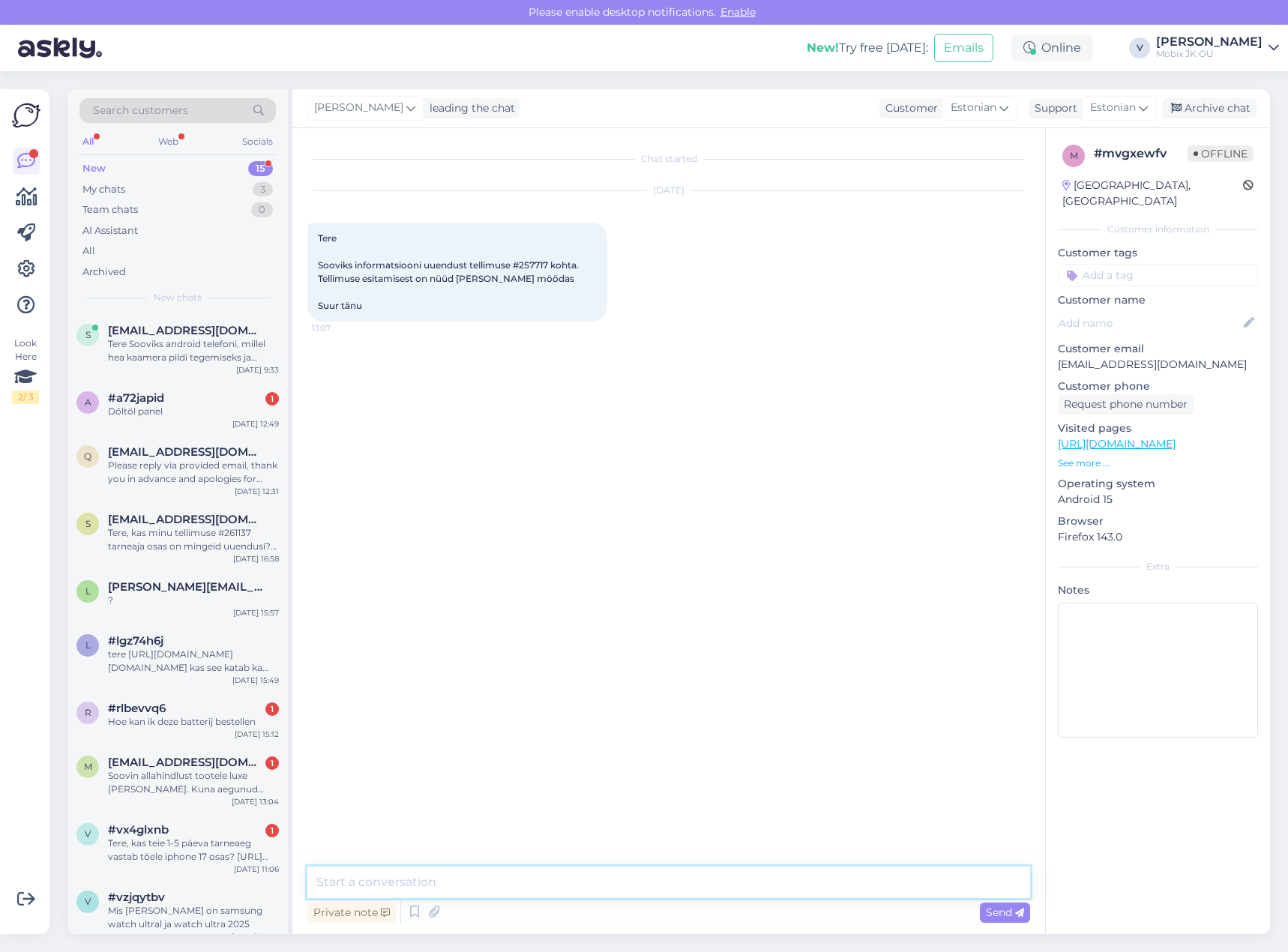
click at [705, 888] on textarea at bounding box center [668, 882] width 723 height 32
type textarea "Tere!"
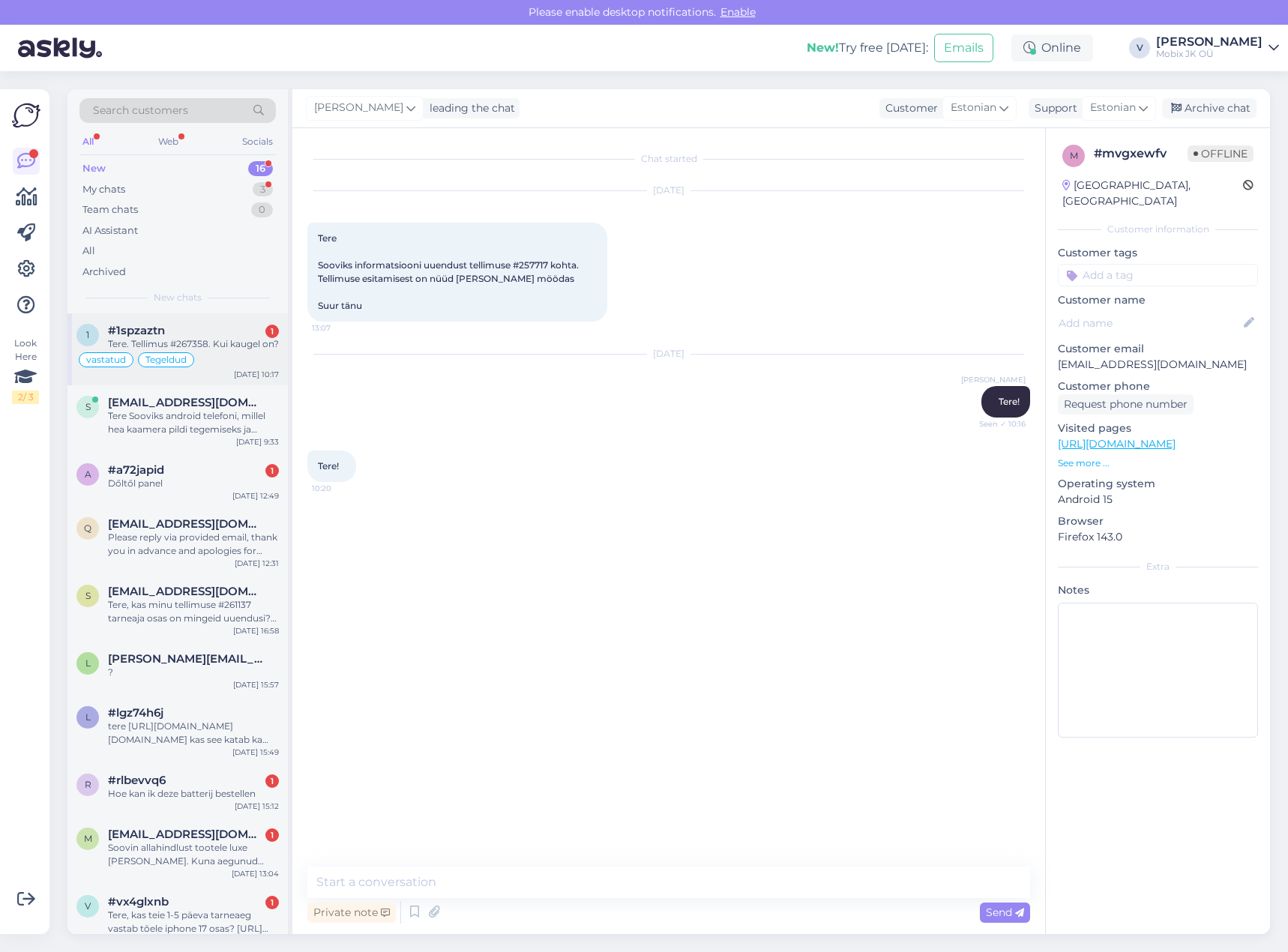
click at [228, 367] on div "vastatud Tegeldud" at bounding box center [177, 359] width 202 height 18
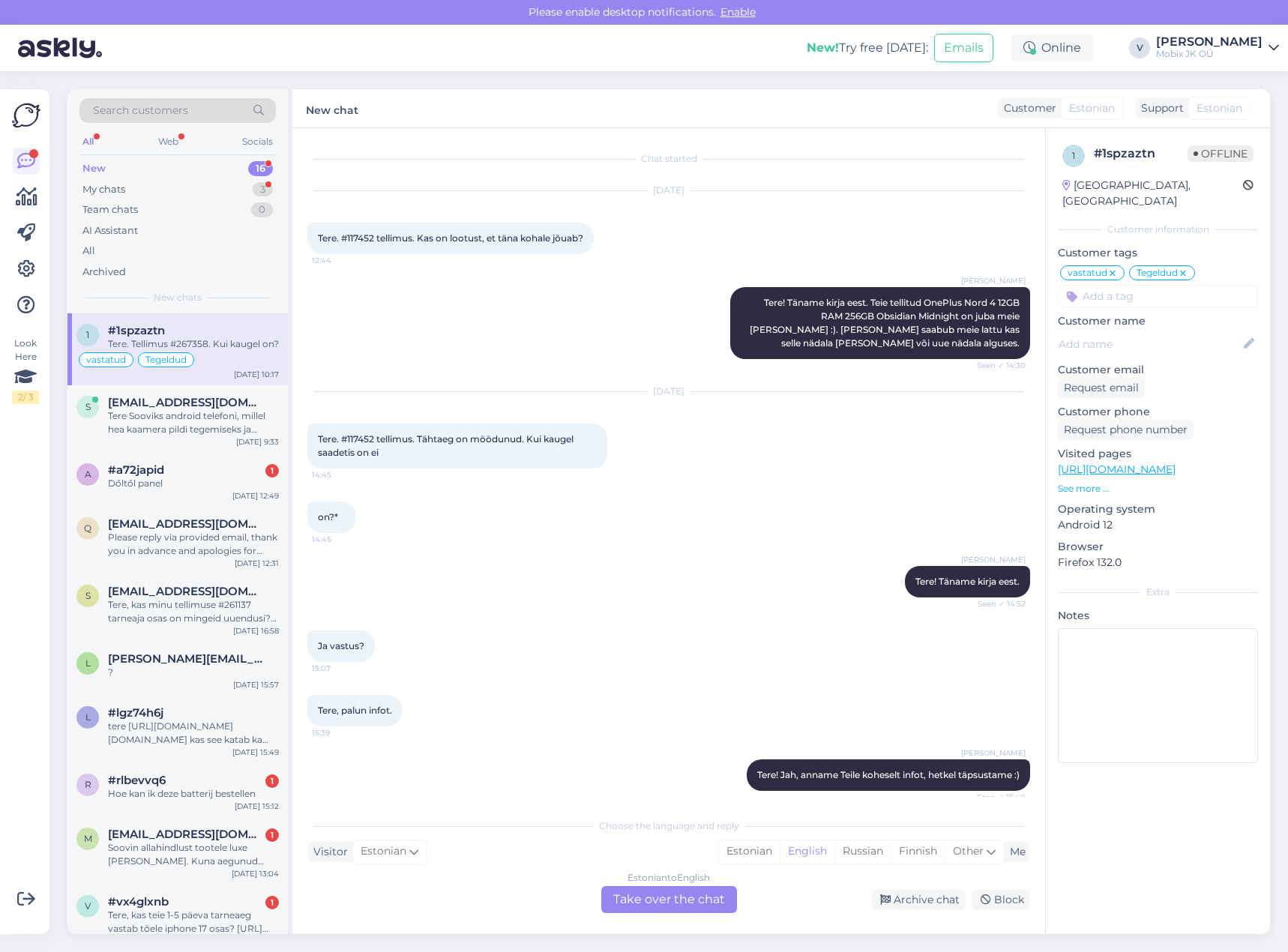
scroll to position [408, 0]
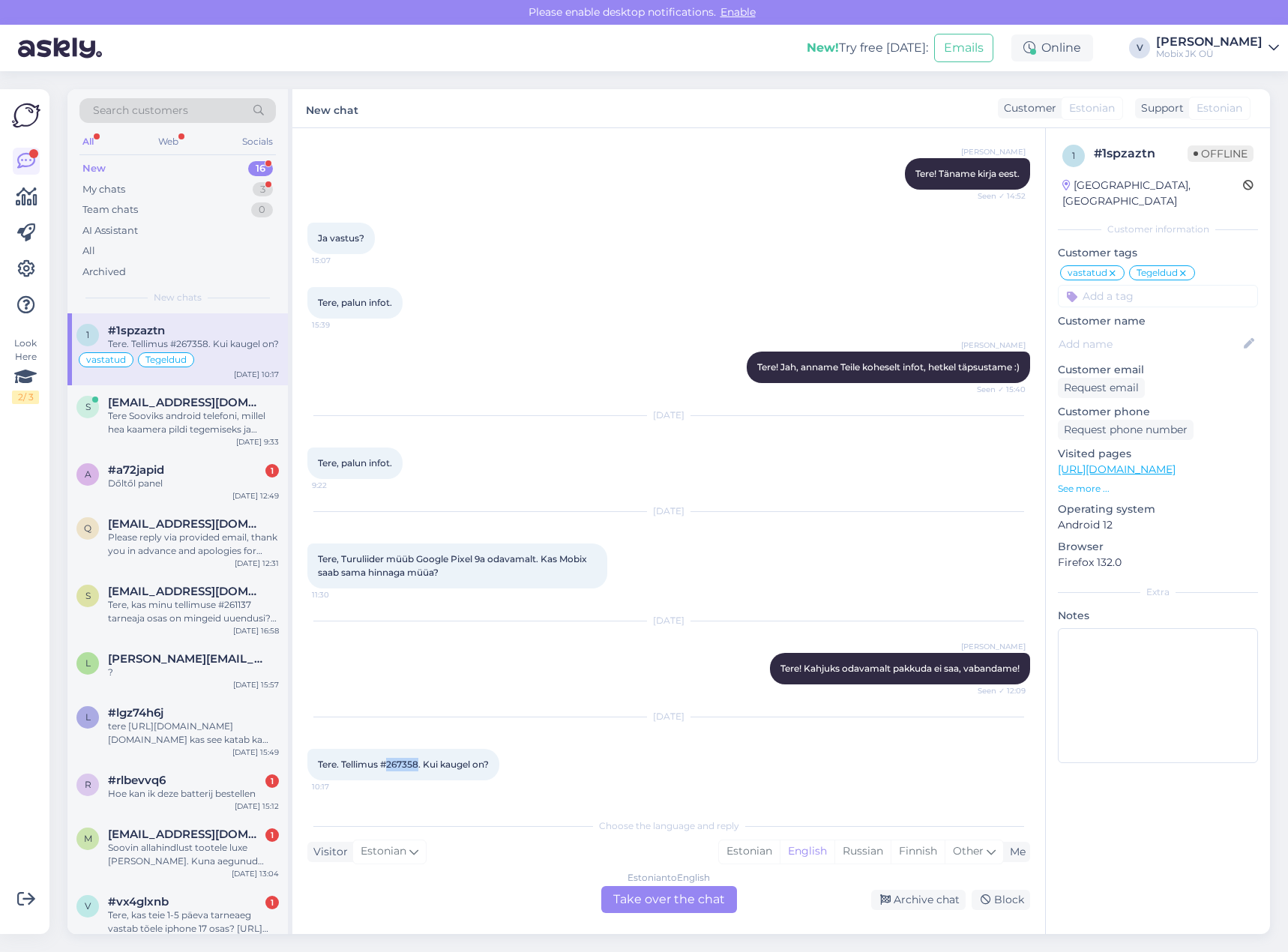
drag, startPoint x: 387, startPoint y: 765, endPoint x: 421, endPoint y: 762, distance: 34.1
click at [421, 762] on span "Tere. Tellimus #267358. Kui kaugel on?" at bounding box center [403, 764] width 171 height 11
copy span "267358"
click at [753, 852] on div "Estonian" at bounding box center [749, 851] width 61 height 23
click at [724, 901] on div "Estonian to Estonian Take over the chat" at bounding box center [668, 899] width 136 height 27
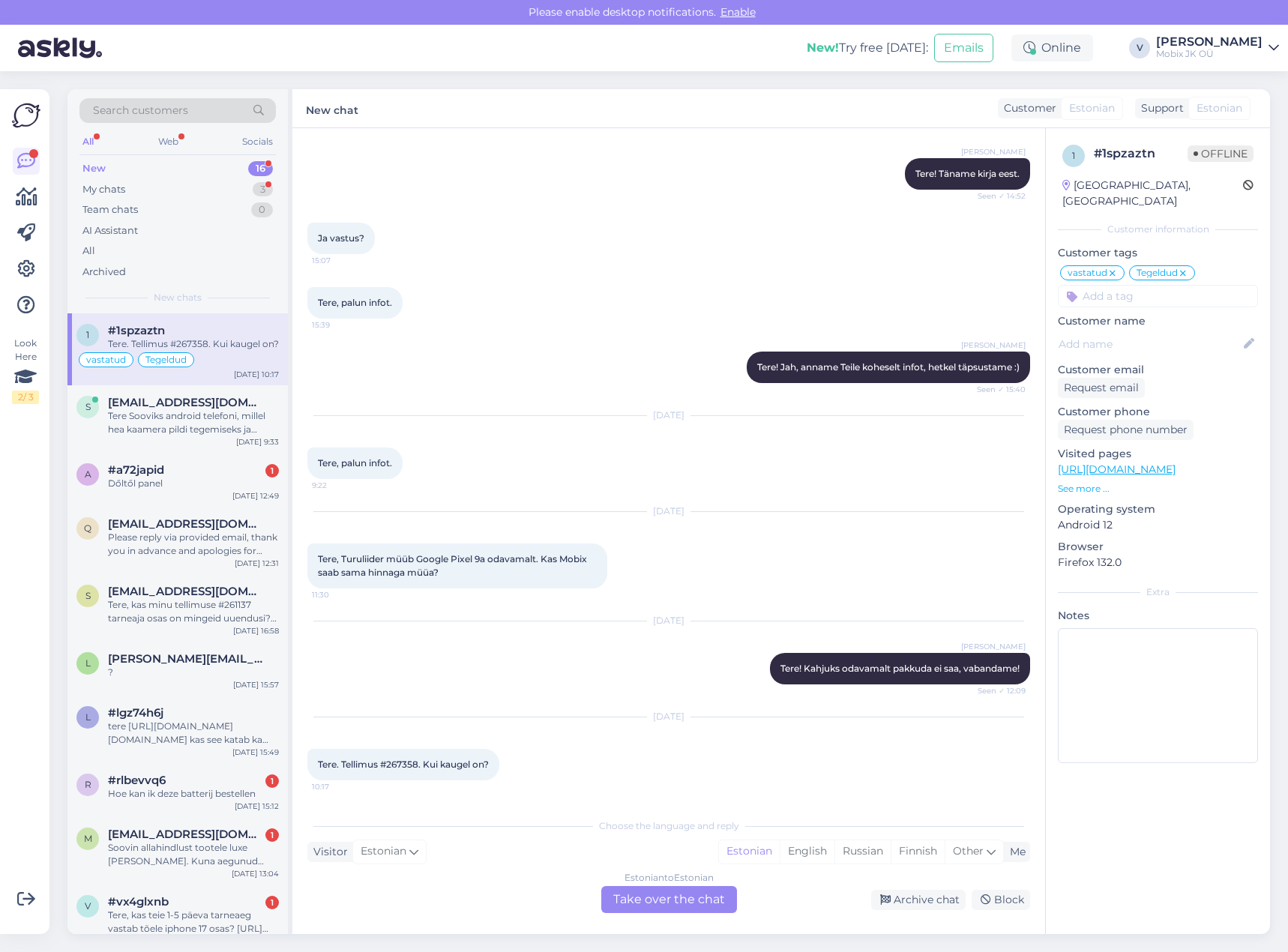
scroll to position [351, 0]
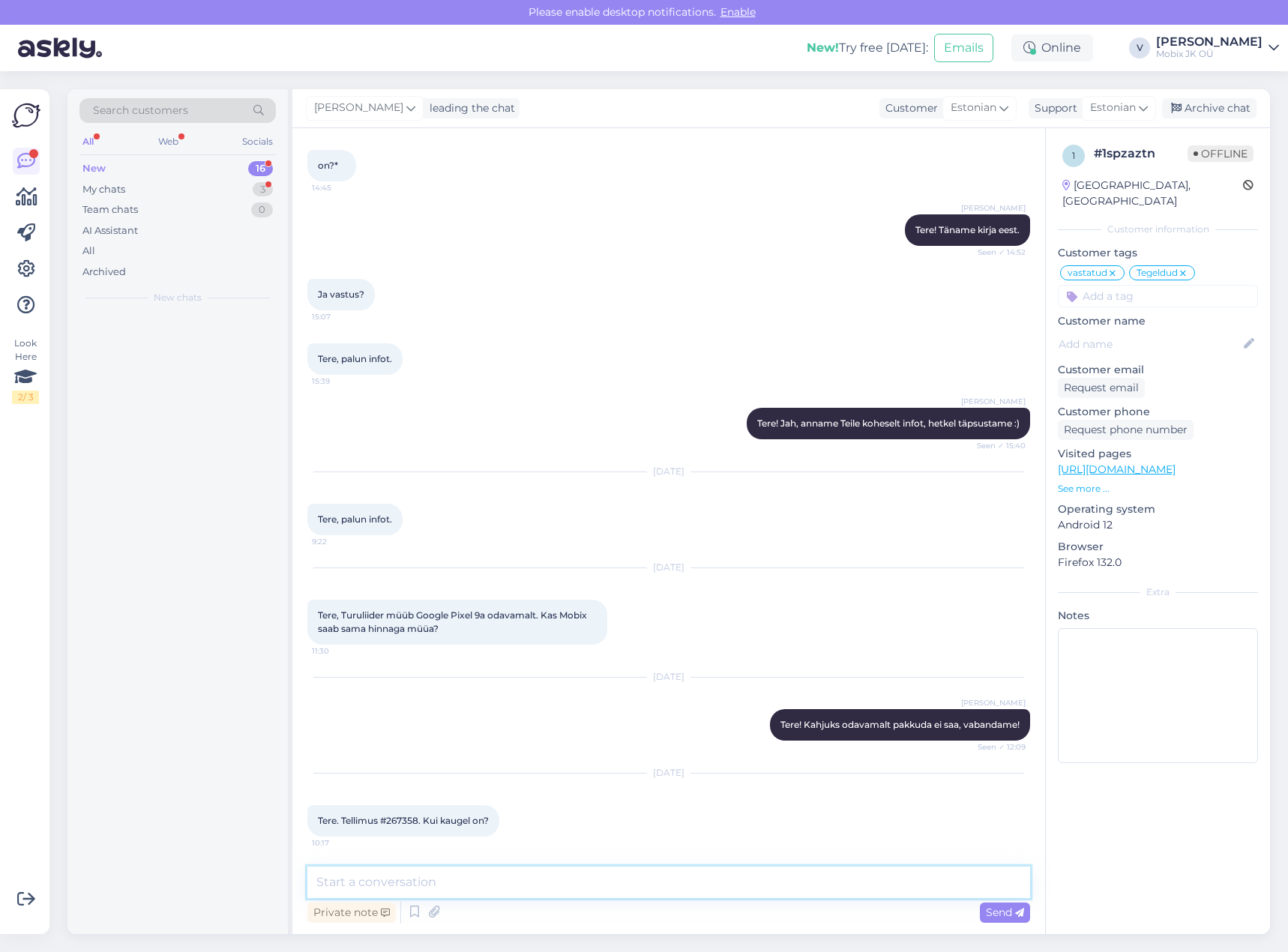
click at [707, 887] on textarea at bounding box center [668, 882] width 723 height 32
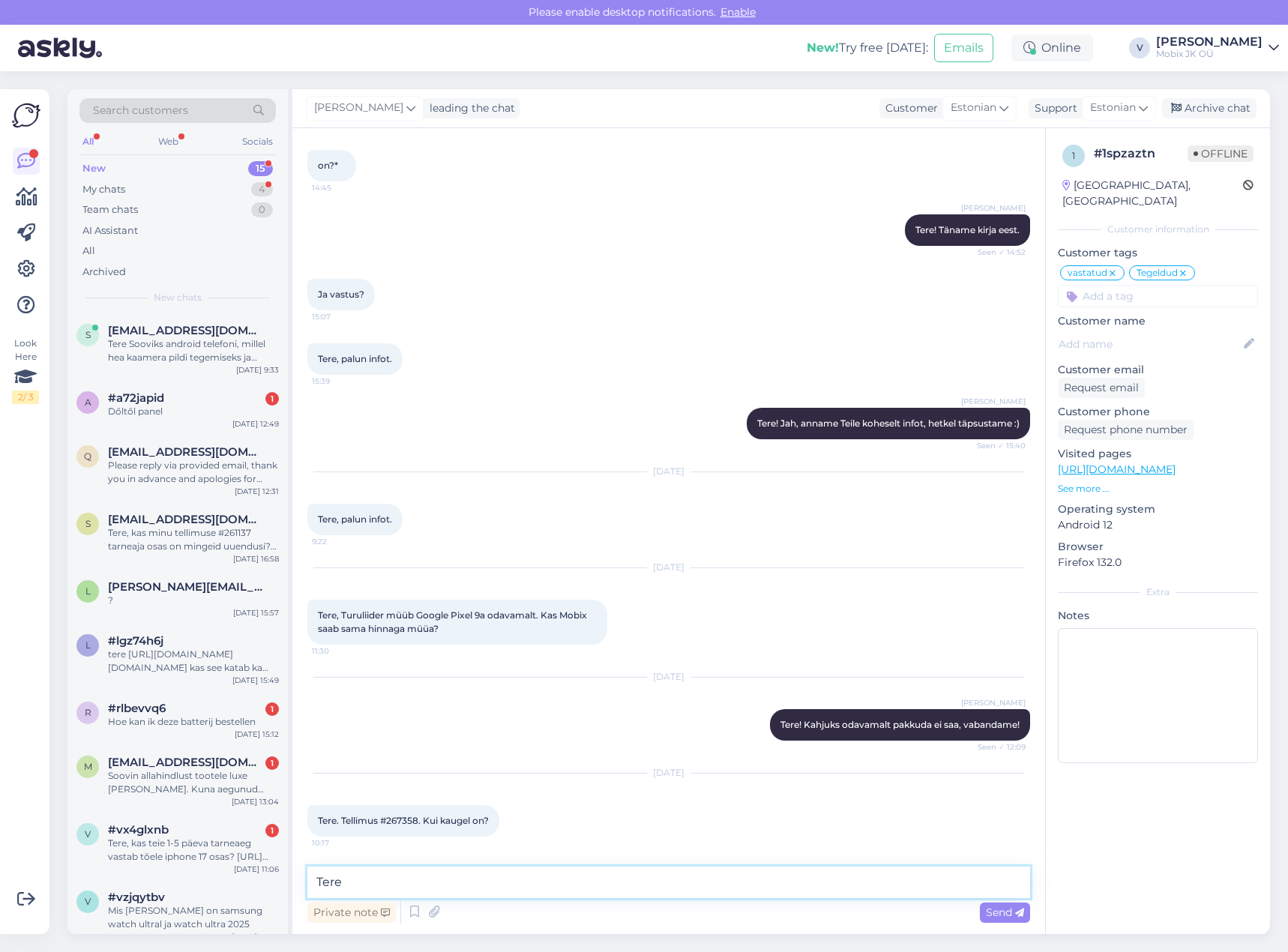
type textarea "Tere!"
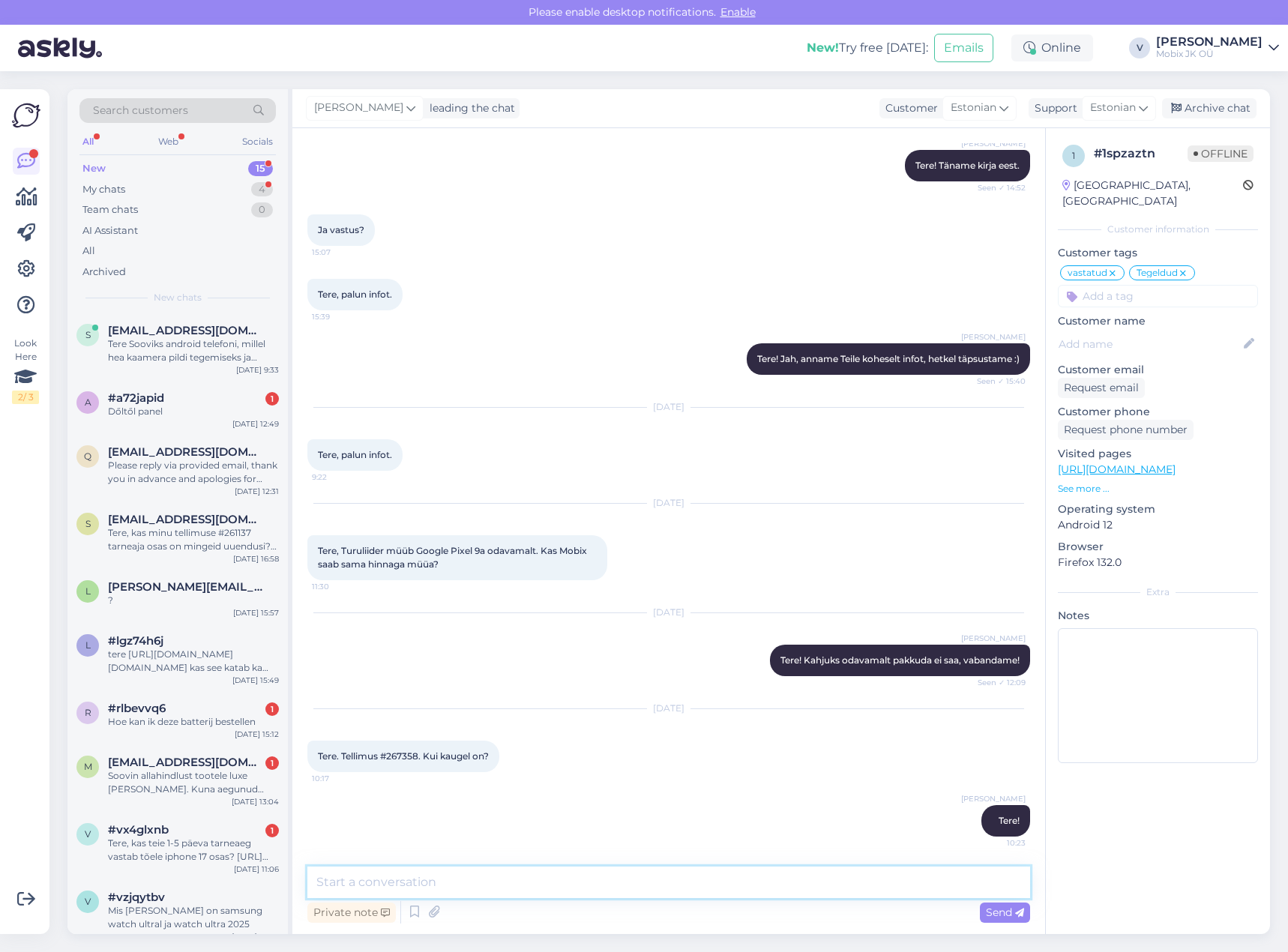
click at [439, 877] on textarea at bounding box center [668, 882] width 723 height 32
paste textarea "Samsung Galaxy S25 256GB Navy"
click at [568, 874] on textarea "Samsung Galaxy S25 256GB Navy" at bounding box center [668, 882] width 723 height 32
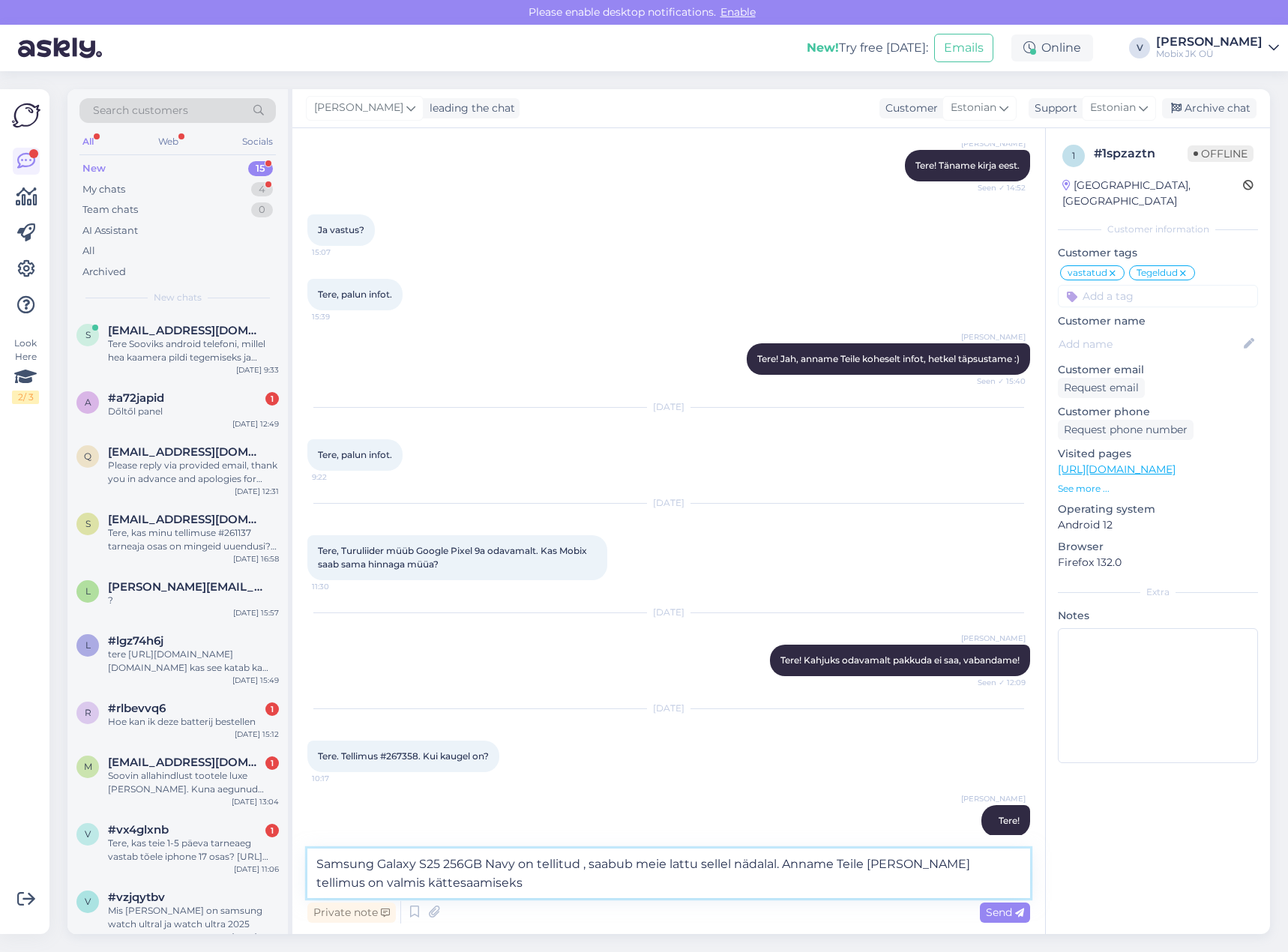
type textarea "Samsung Galaxy S25 256GB Navy on tellitud , saabub meie lattu sellel nädalal. A…"
